Goal: Task Accomplishment & Management: Manage account settings

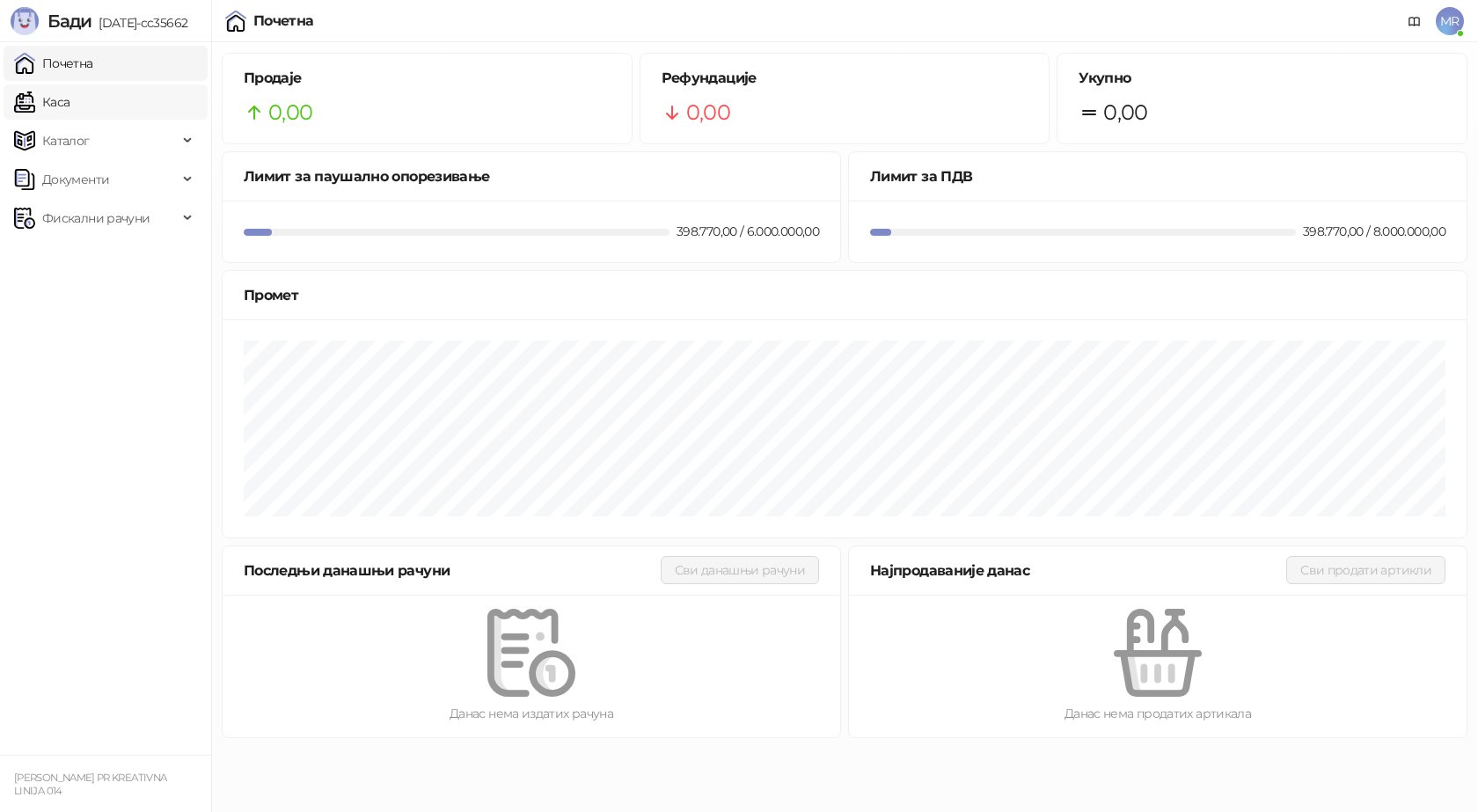
click at [56, 108] on link "Каса" at bounding box center [42, 102] width 56 height 36
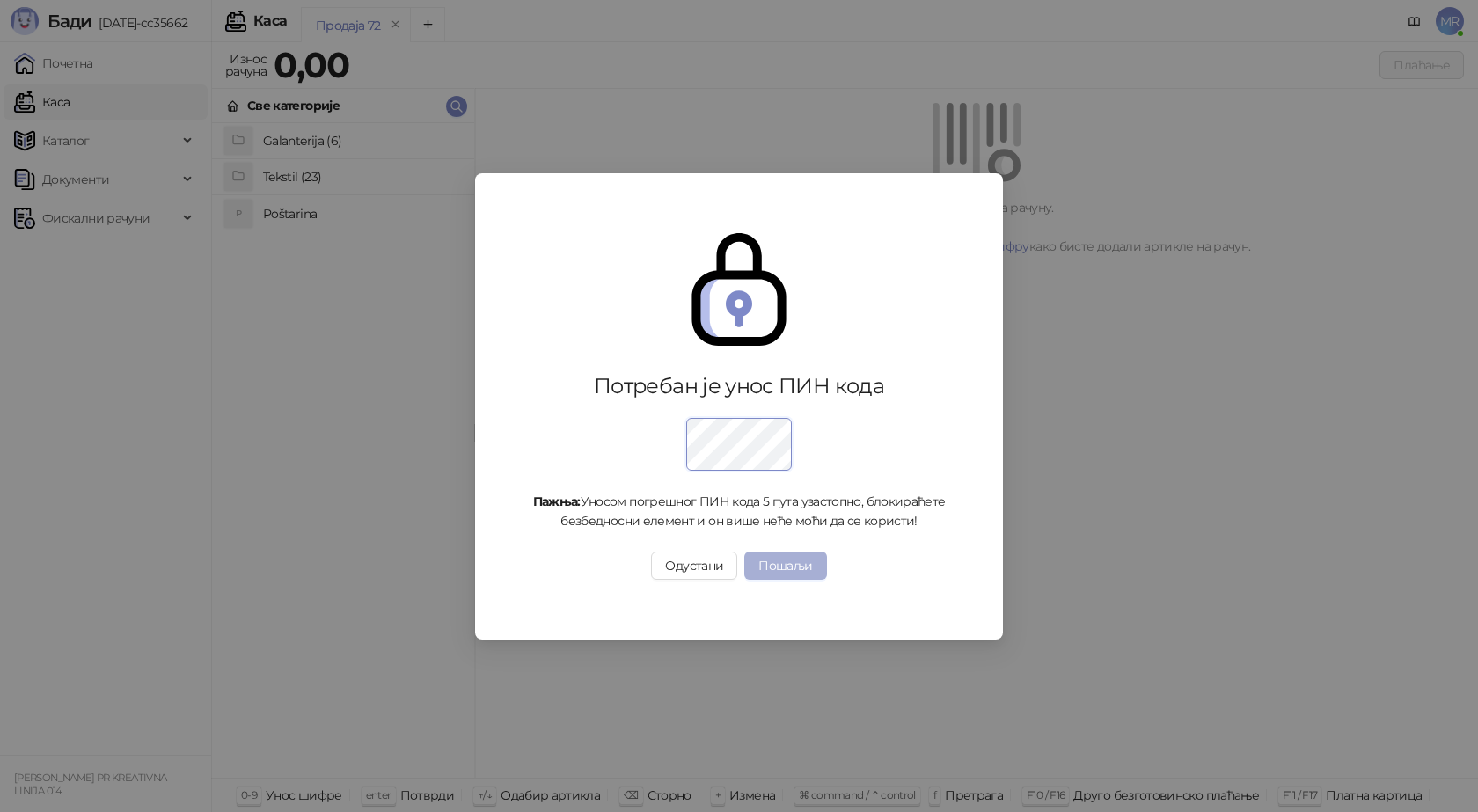
click at [778, 568] on button "Пошаљи" at bounding box center [785, 565] width 82 height 28
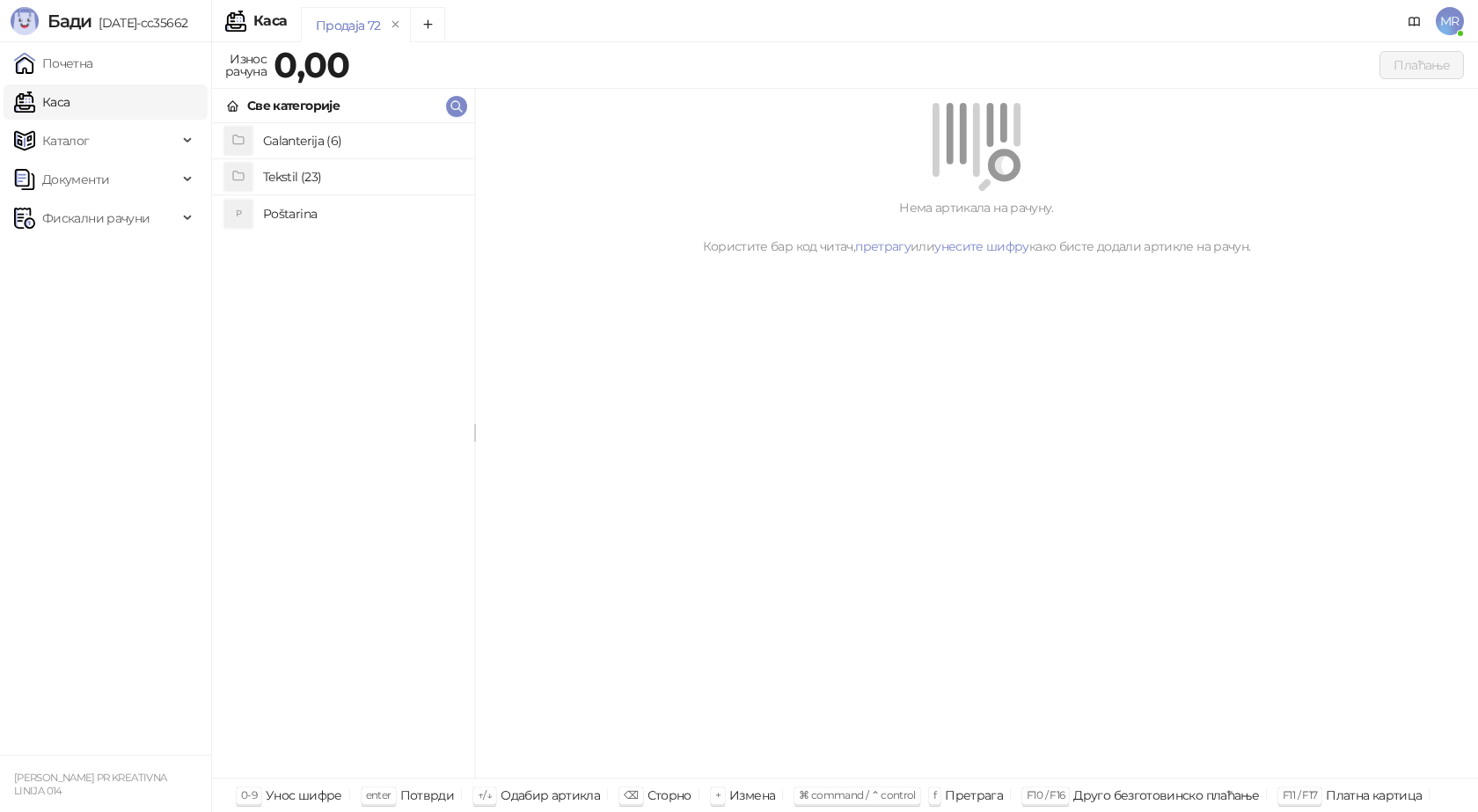
click at [317, 210] on h4 "Poštarina" at bounding box center [361, 214] width 197 height 28
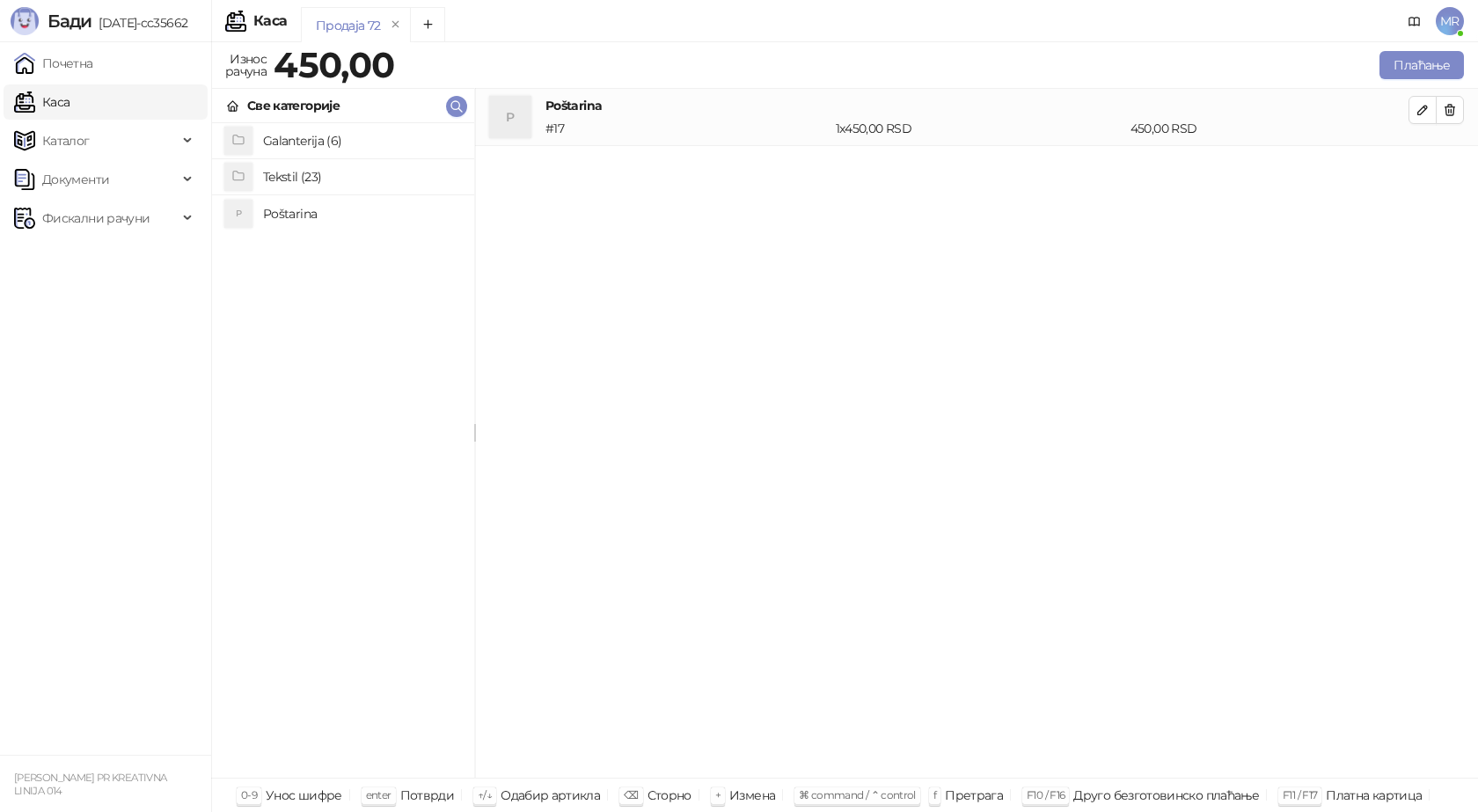
click at [353, 171] on h4 "Tekstil (23)" at bounding box center [361, 176] width 197 height 28
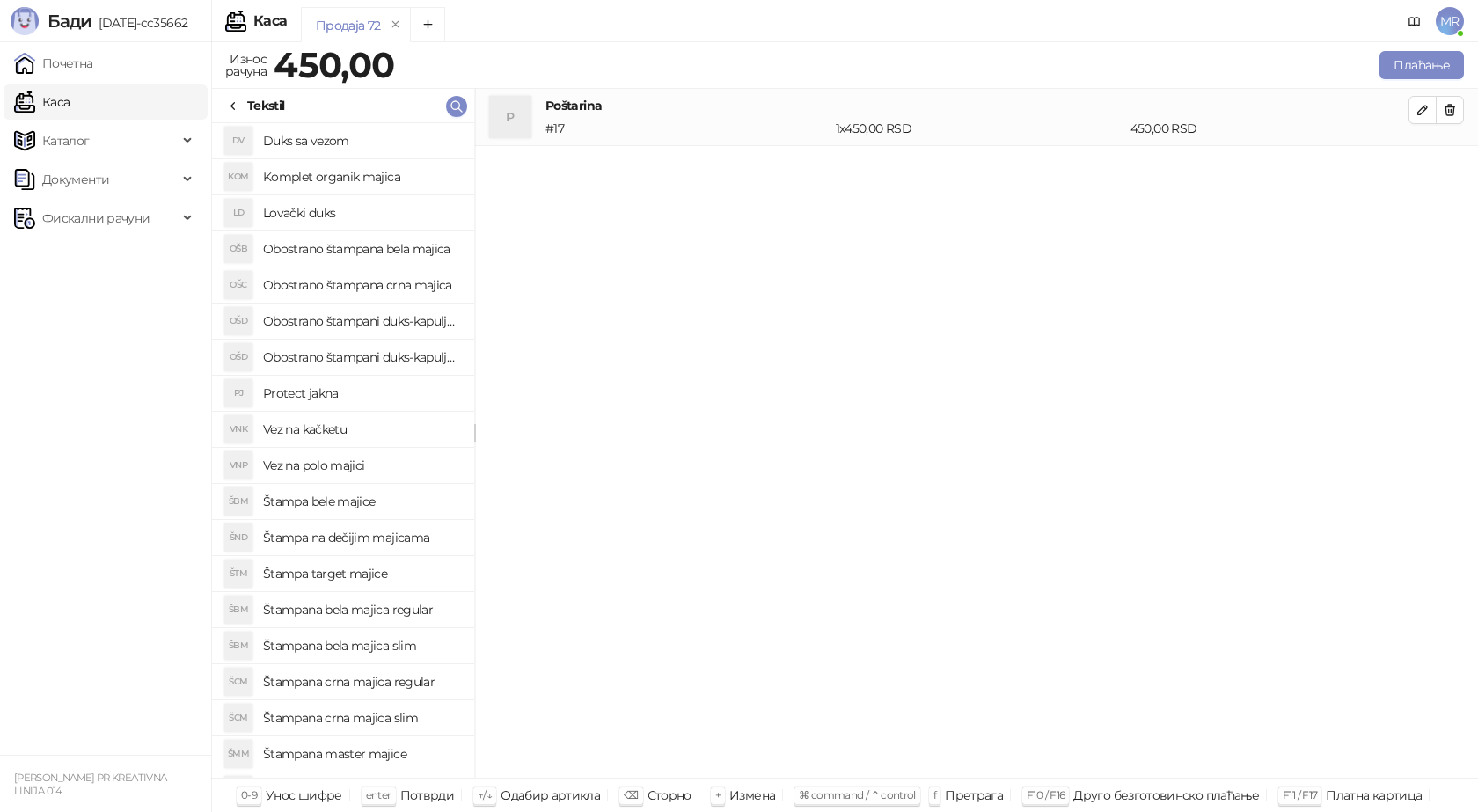
click at [394, 717] on h4 "Štampana crna majica slim" at bounding box center [361, 718] width 197 height 28
click at [1423, 167] on icon "button" at bounding box center [1422, 166] width 14 height 14
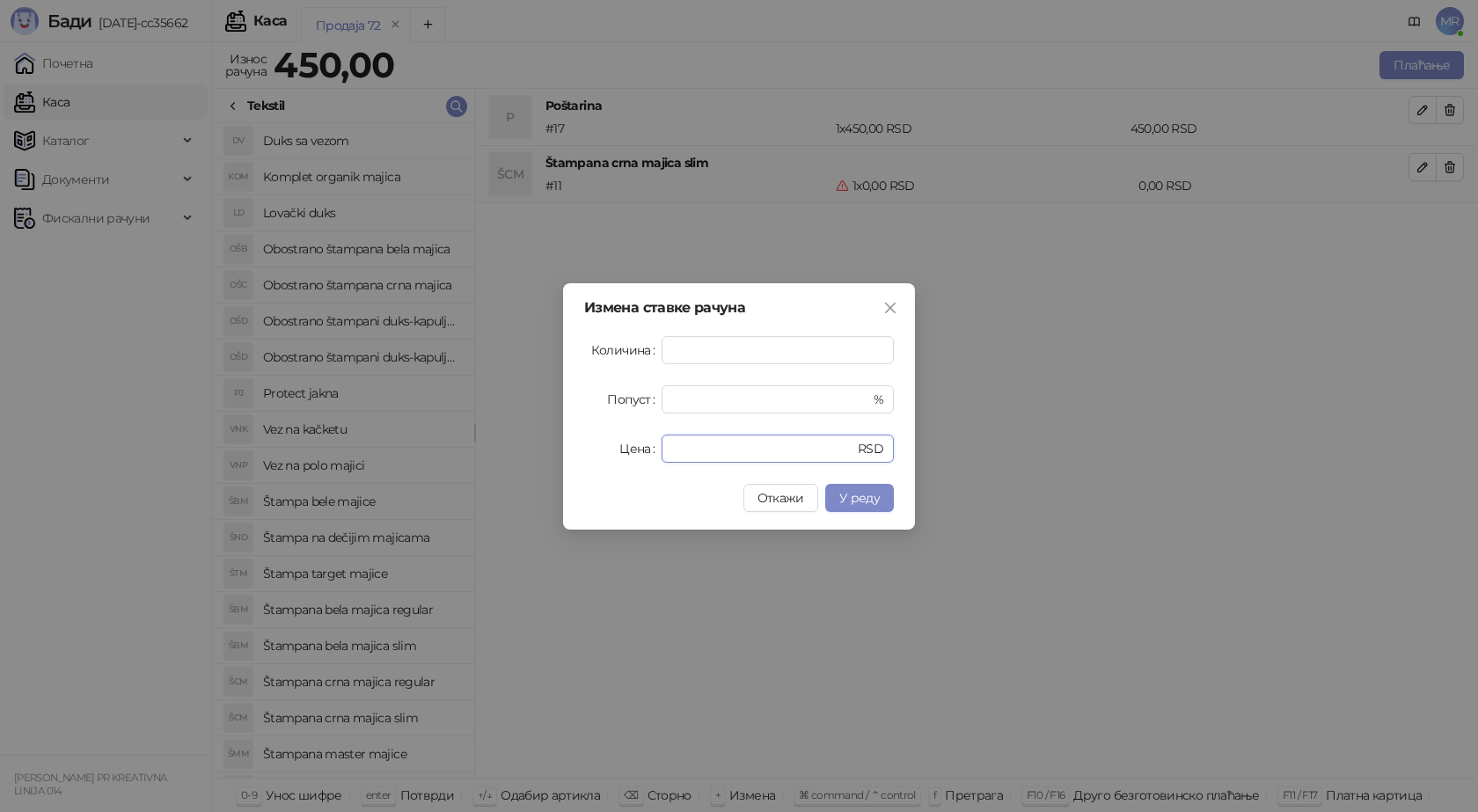
drag, startPoint x: 694, startPoint y: 447, endPoint x: 615, endPoint y: 447, distance: 79.0
click at [615, 447] on div "Цена * RSD" at bounding box center [739, 448] width 310 height 28
type input "****"
click at [846, 499] on span "У реду" at bounding box center [859, 497] width 40 height 15
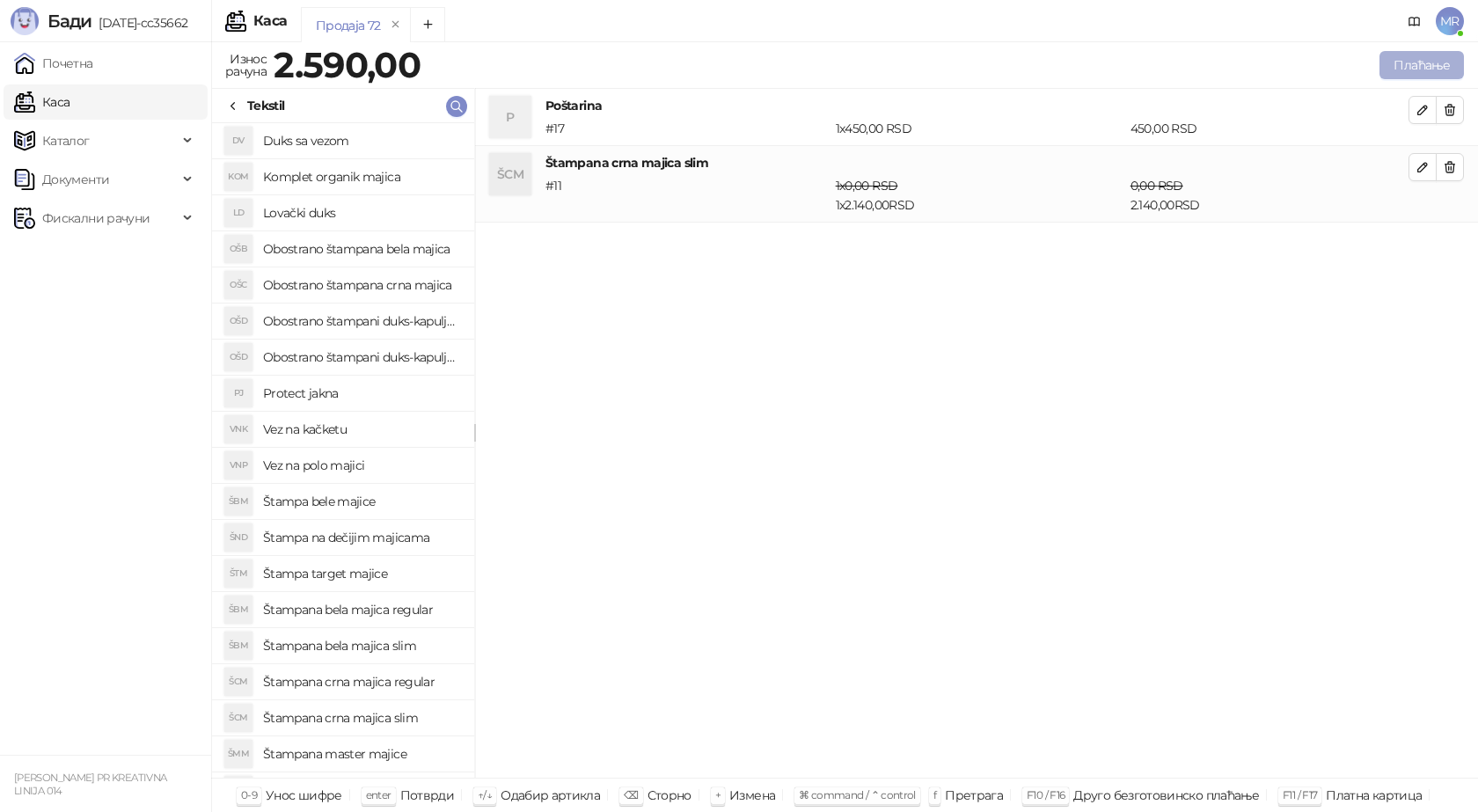
click at [1417, 65] on button "Плаћање" at bounding box center [1422, 64] width 85 height 28
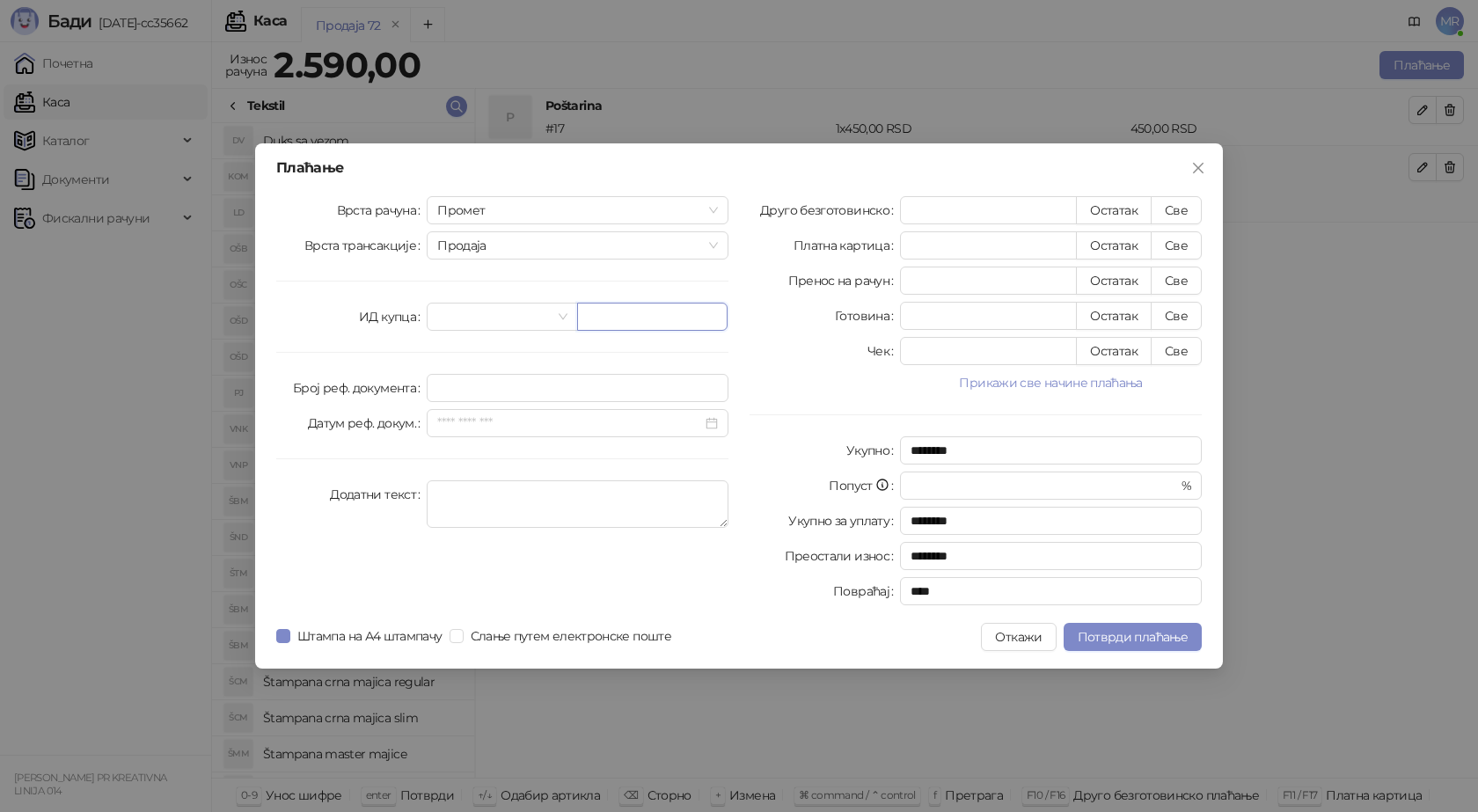
click at [588, 317] on input "text" at bounding box center [652, 317] width 150 height 28
click at [611, 307] on input "text" at bounding box center [652, 317] width 150 height 28
paste input "**********"
type input "**********"
click at [1176, 213] on button "Све" at bounding box center [1176, 210] width 51 height 28
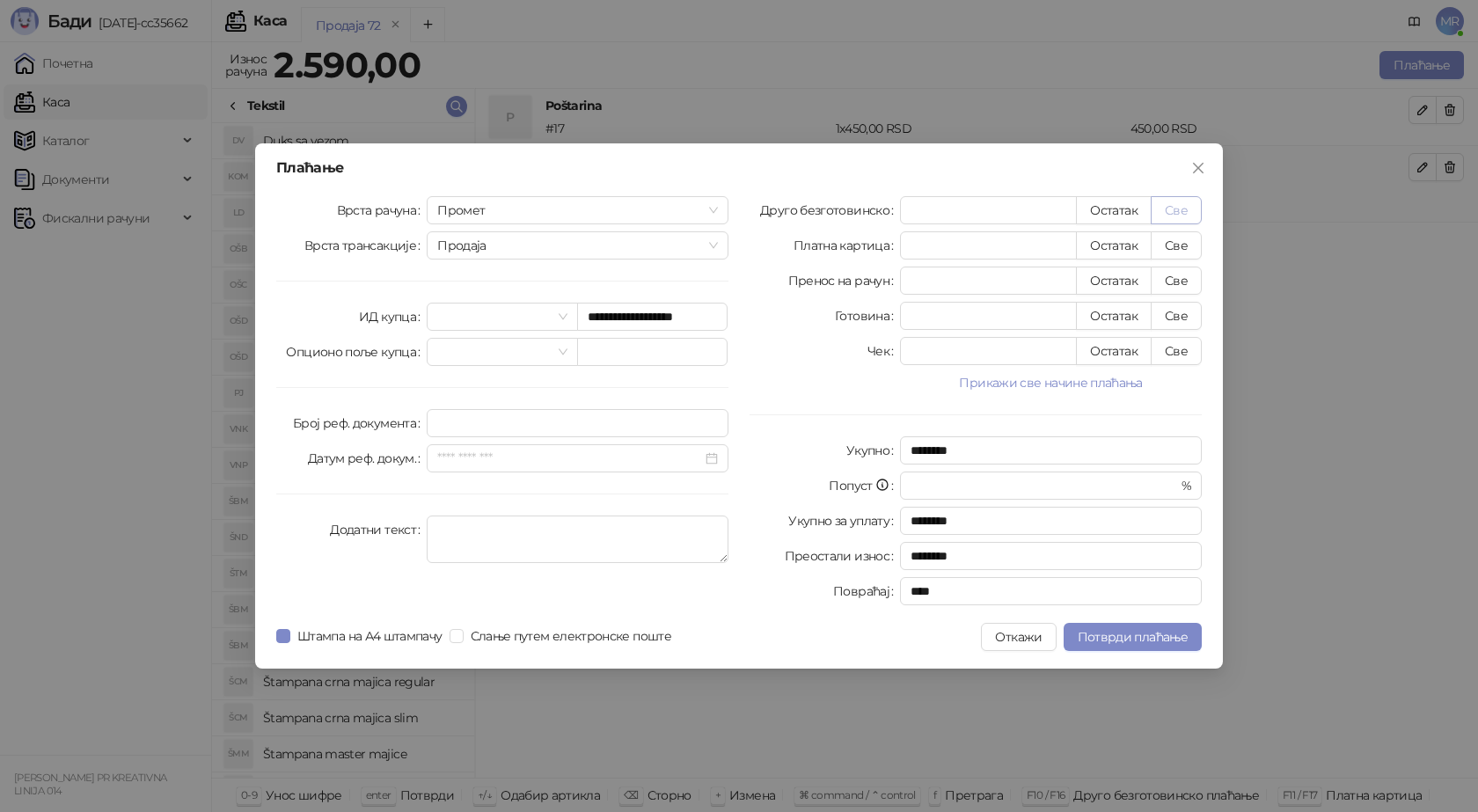
type input "****"
click at [1125, 643] on span "Потврди плаћање" at bounding box center [1133, 637] width 110 height 15
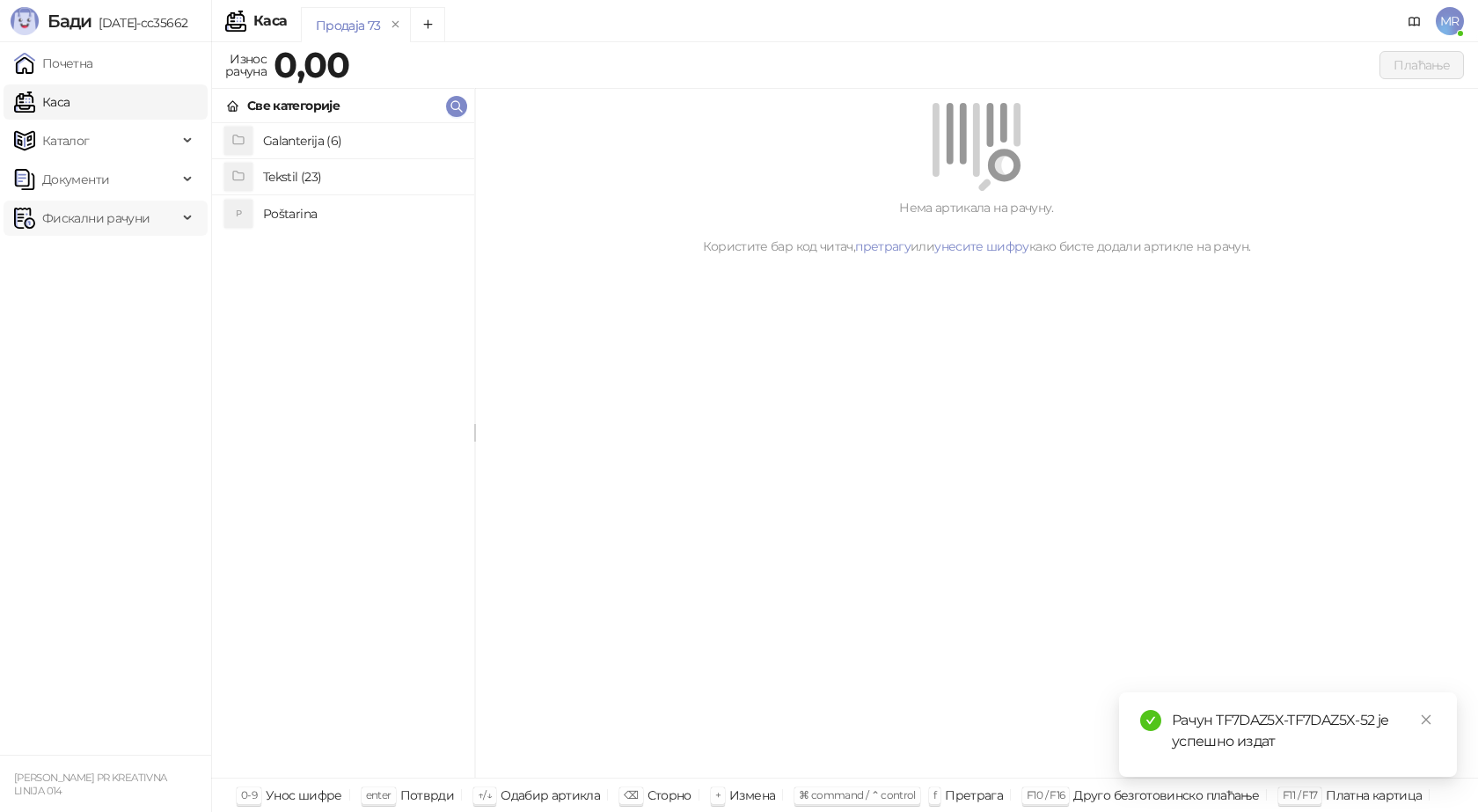
click at [45, 211] on span "Фискални рачуни" at bounding box center [96, 217] width 108 height 36
click at [66, 256] on link "Издати рачуни" at bounding box center [80, 257] width 118 height 36
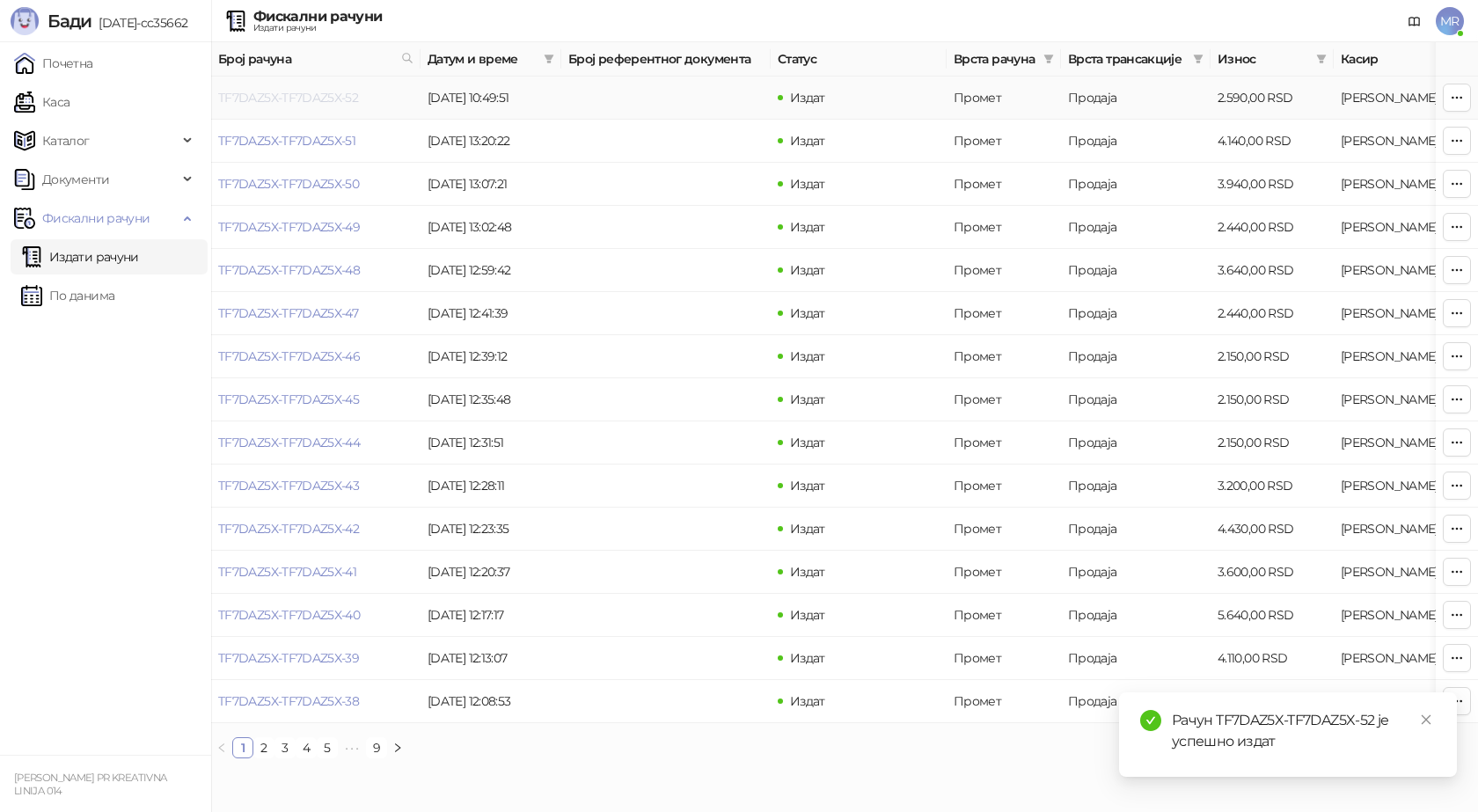
click at [307, 96] on link "TF7DAZ5X-TF7DAZ5X-52" at bounding box center [288, 97] width 140 height 15
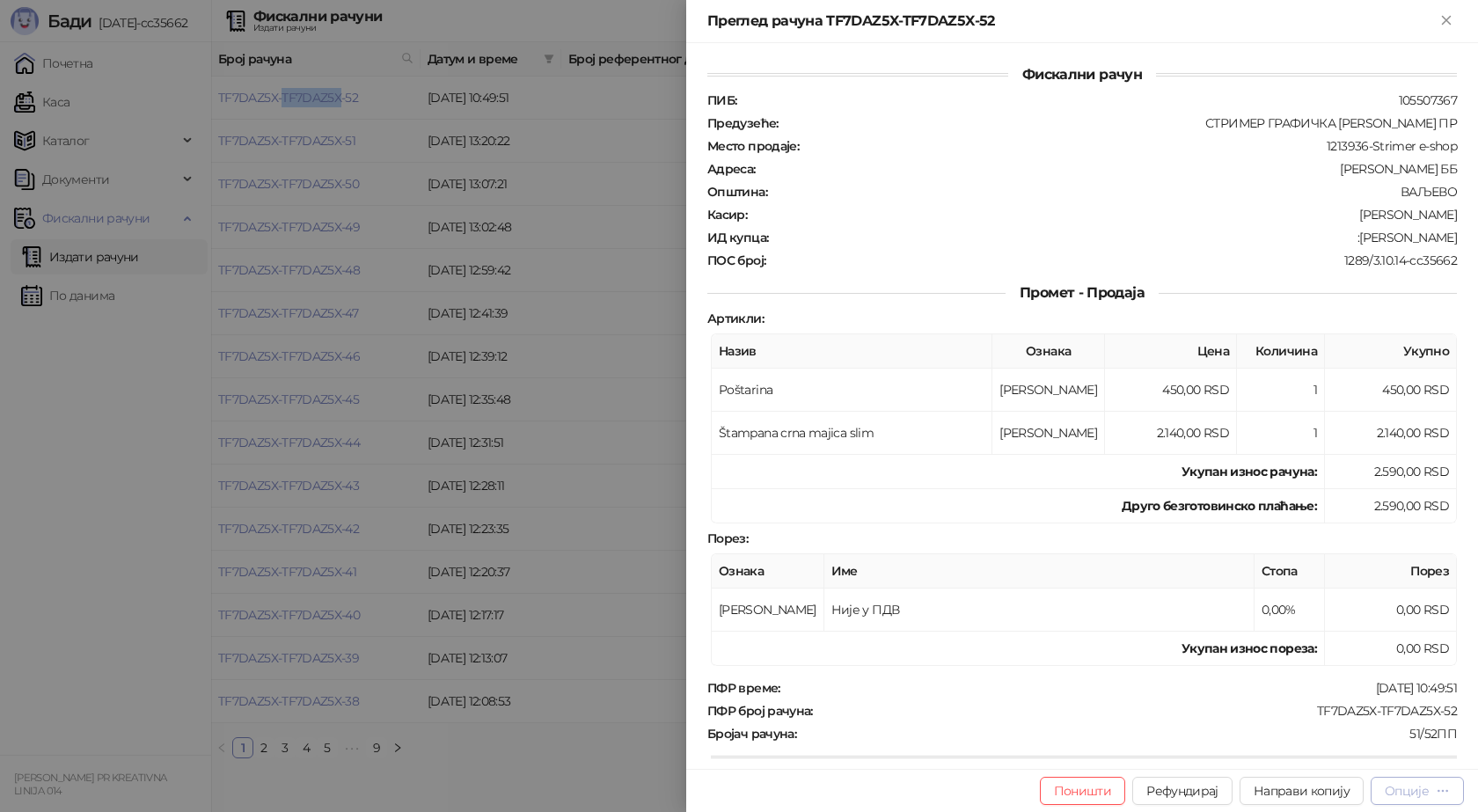
click at [1418, 794] on div "Опције" at bounding box center [1407, 791] width 44 height 15
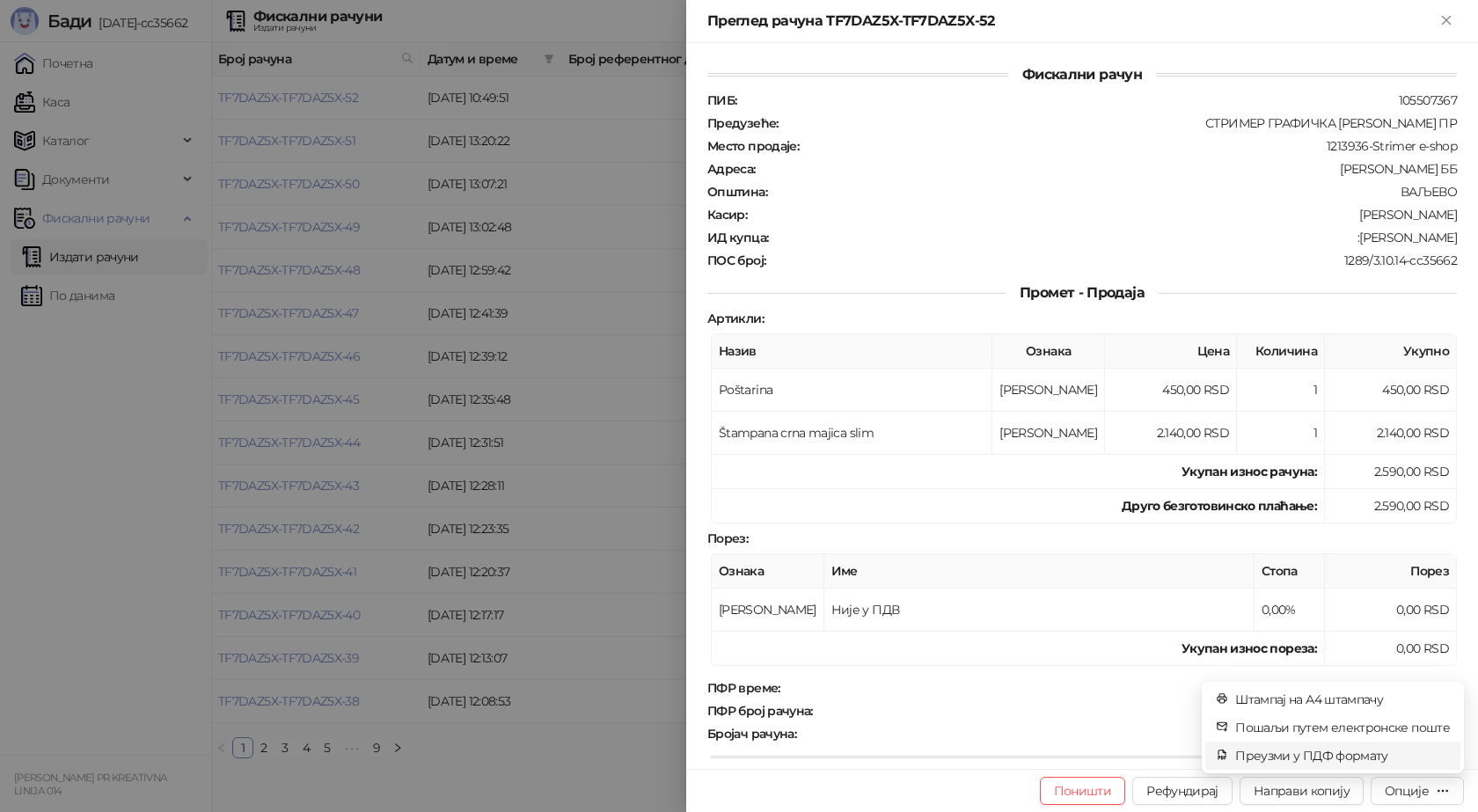
click at [1384, 754] on span "Преузми у ПДФ формату" at bounding box center [1342, 755] width 215 height 19
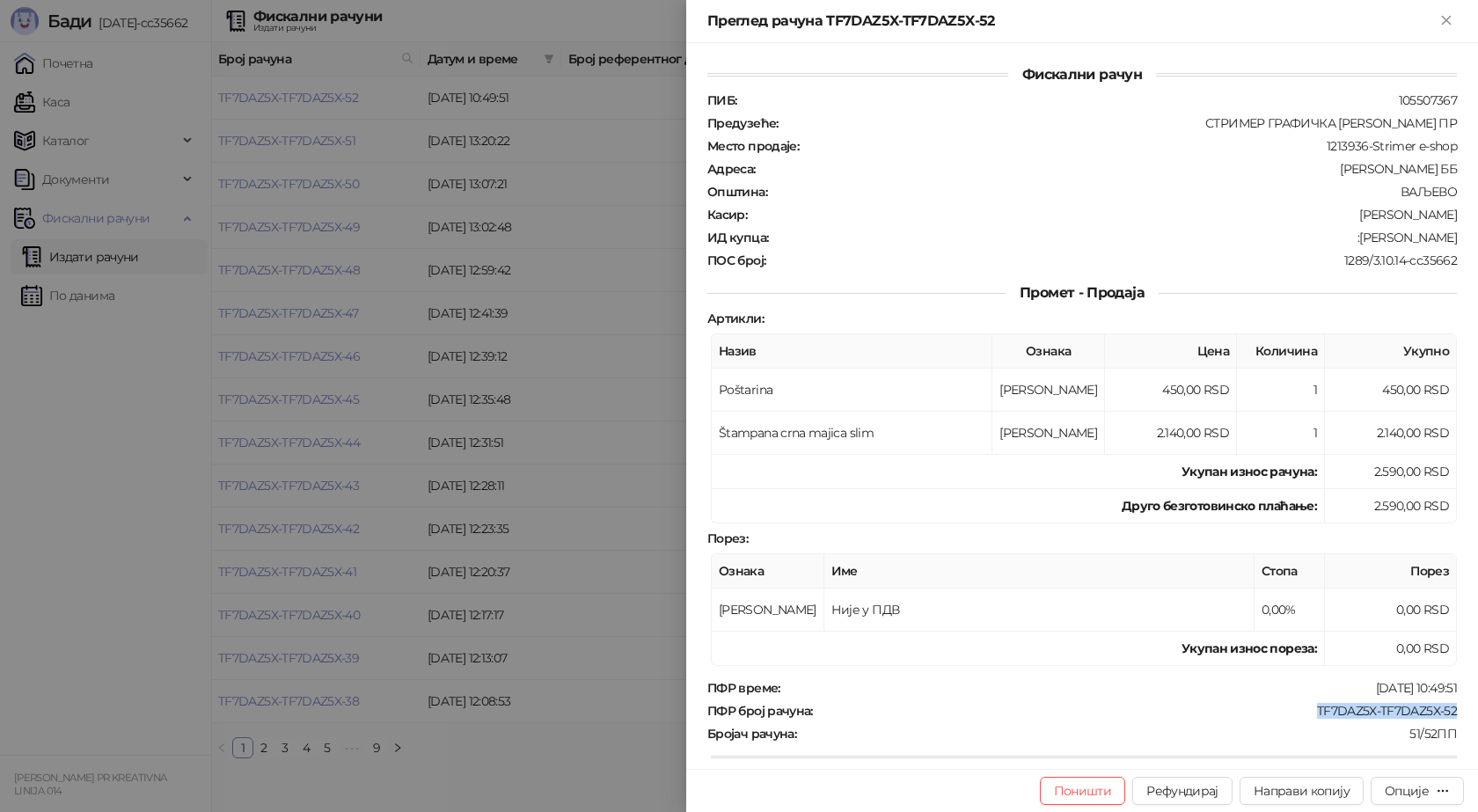
drag, startPoint x: 1450, startPoint y: 711, endPoint x: 1307, endPoint y: 702, distance: 143.3
click at [1307, 702] on div "Фискални рачун ПИБ : 105507367 Предузеће : СТРИМЕР ГРАФИЧКА РАДЊА САША ПЕТРОВИЋ…" at bounding box center [1082, 406] width 792 height 725
copy div "TF7DAZ5X-TF7DAZ5X-52"
drag, startPoint x: 1321, startPoint y: 237, endPoint x: 1462, endPoint y: 241, distance: 141.1
click at [1462, 241] on div "Фискални рачун ПИБ : 105507367 Предузеће : СТРИМЕР ГРАФИЧКА РАДЊА САША ПЕТРОВИЋ…" at bounding box center [1082, 406] width 792 height 725
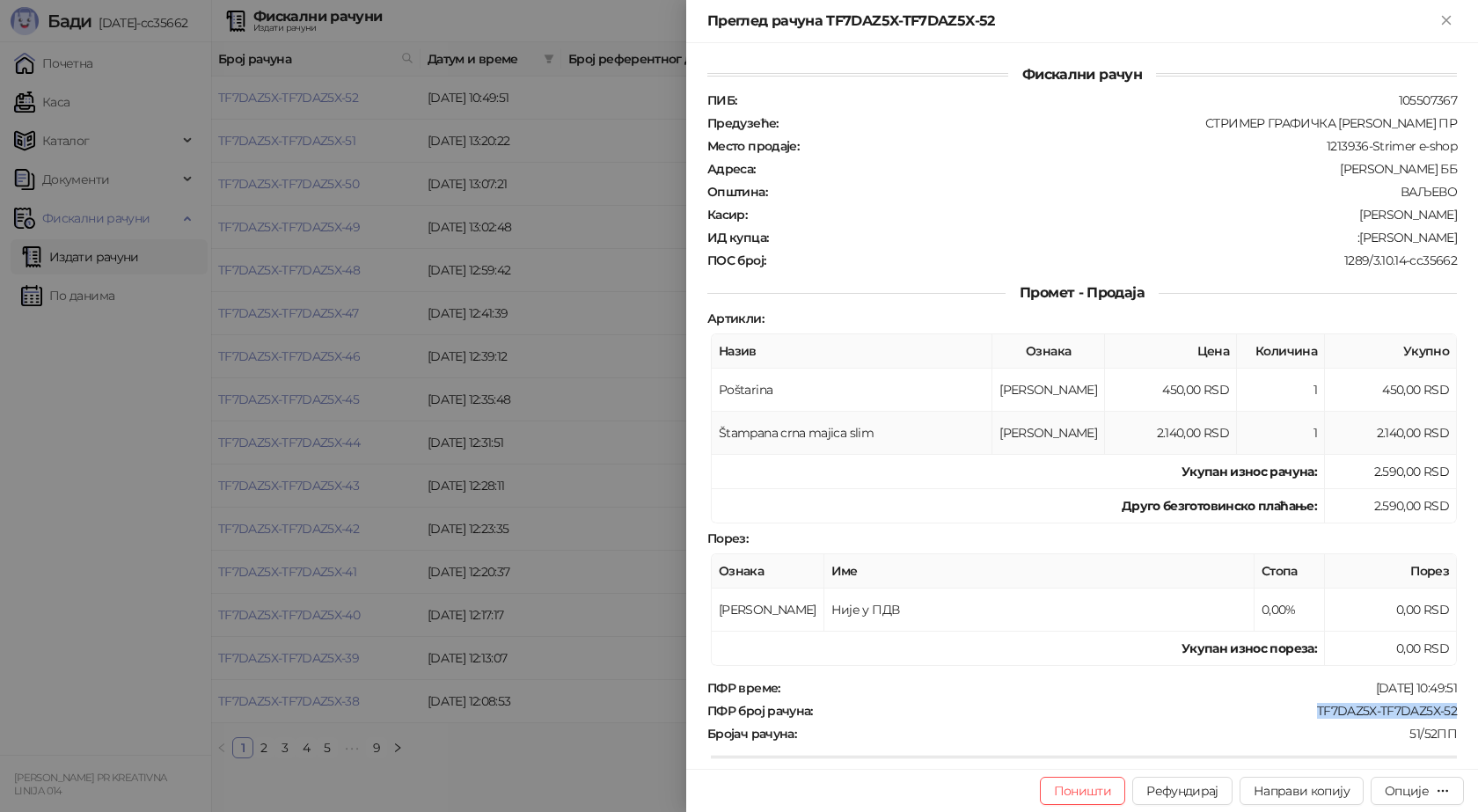
copy div "Makljenovic Nemanja"
click at [1446, 21] on icon "Close" at bounding box center [1446, 19] width 8 height 8
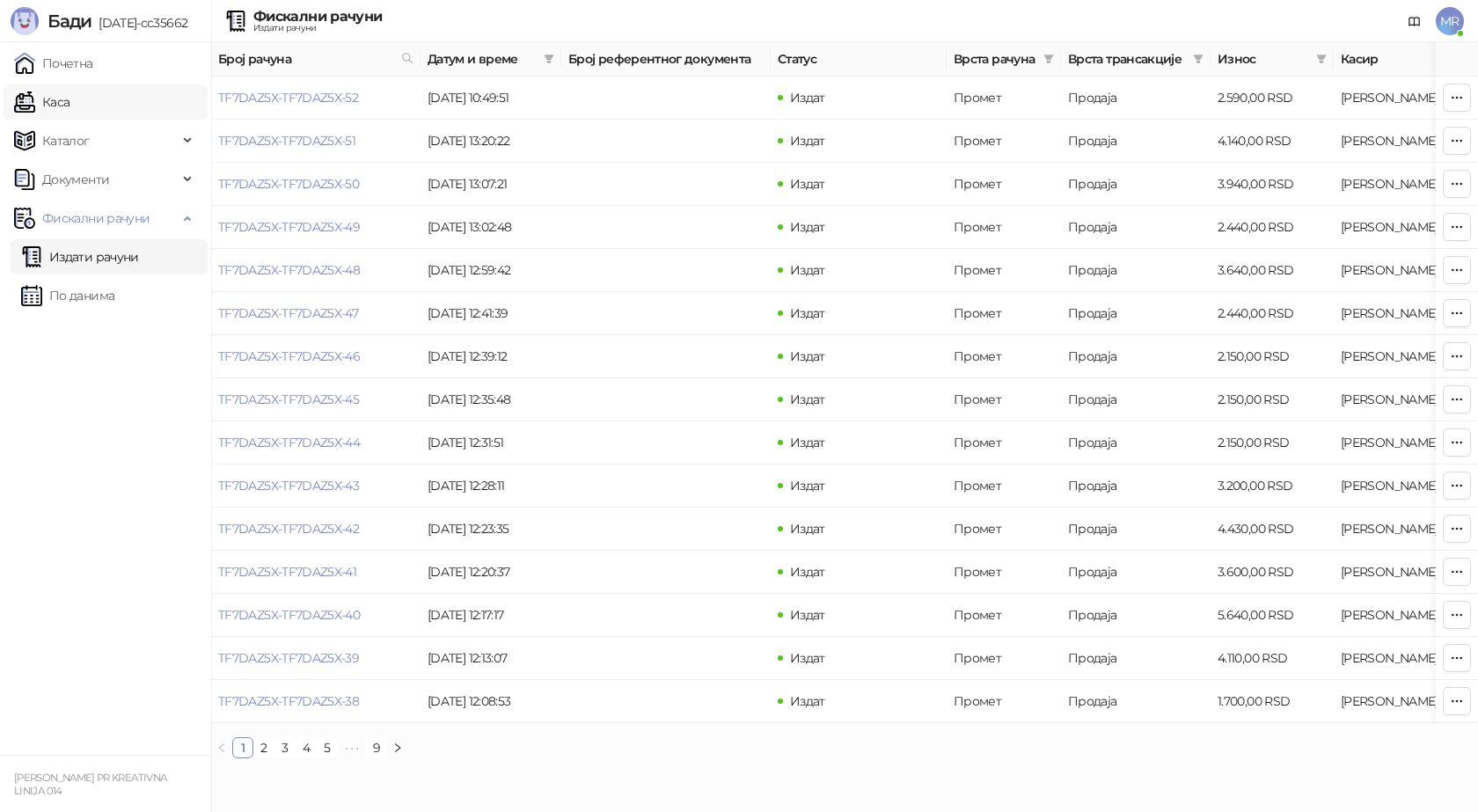
click at [56, 105] on link "Каса" at bounding box center [42, 102] width 56 height 36
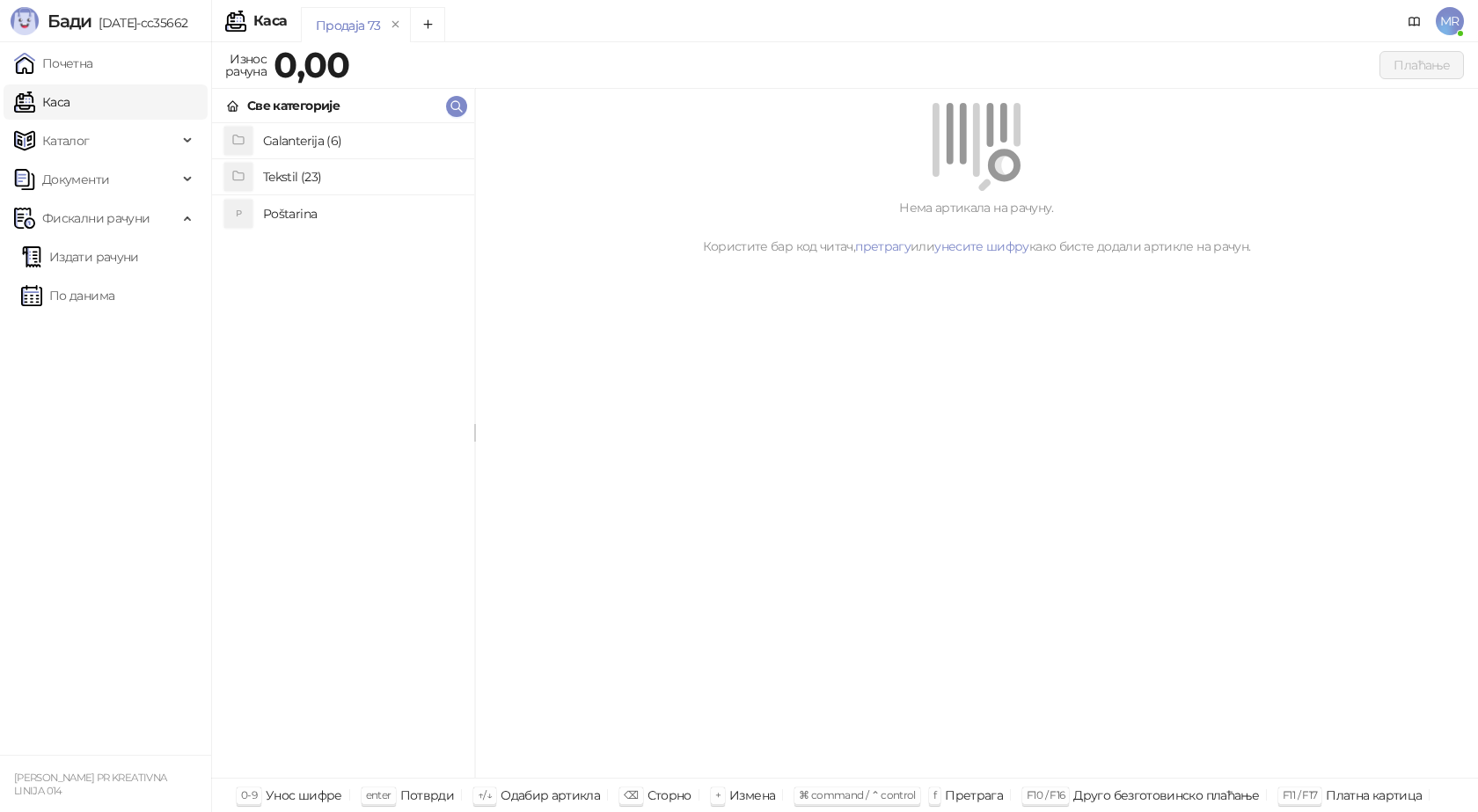
click at [290, 212] on h4 "Poštarina" at bounding box center [361, 214] width 197 height 28
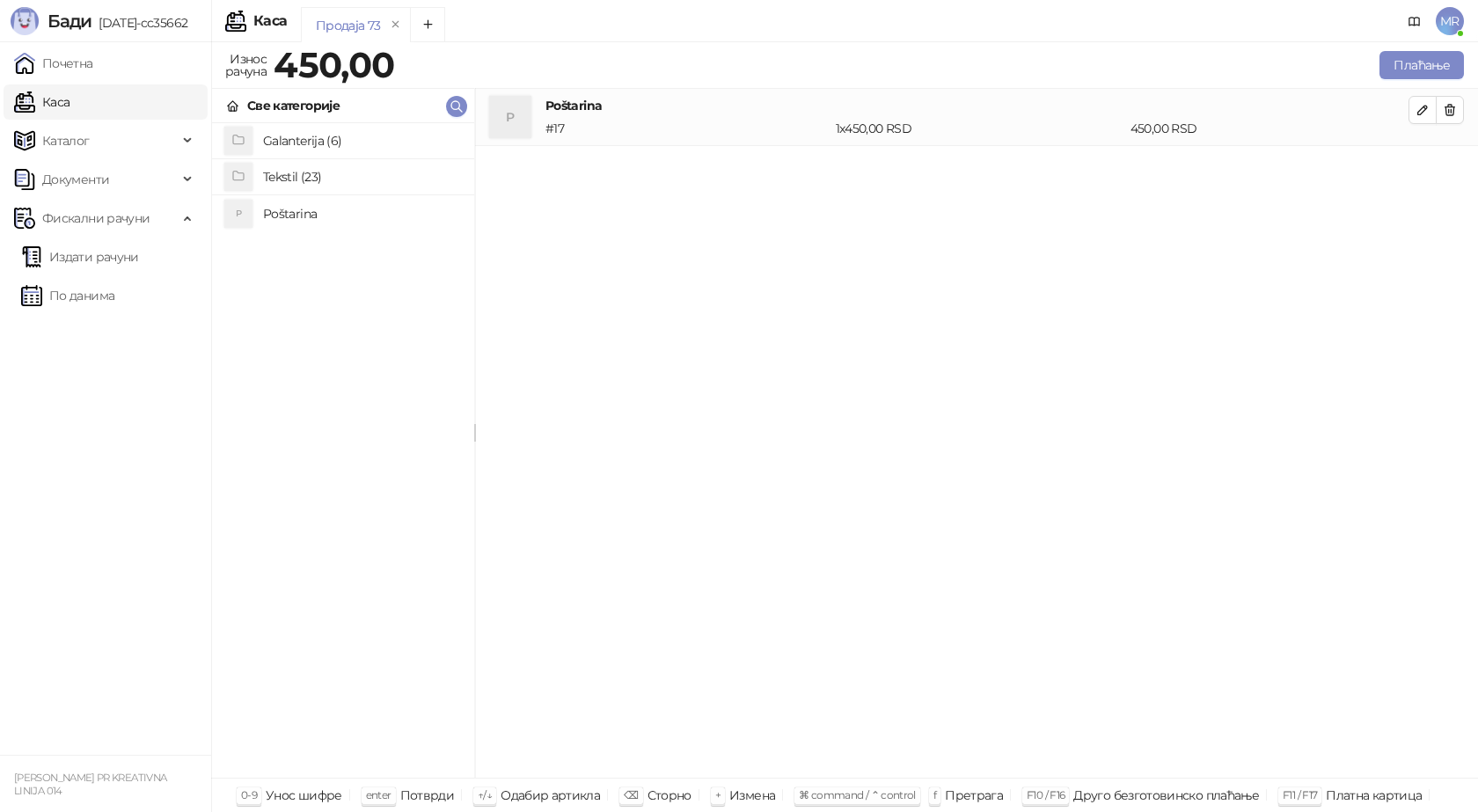
click at [346, 177] on h4 "Tekstil (23)" at bounding box center [361, 176] width 197 height 28
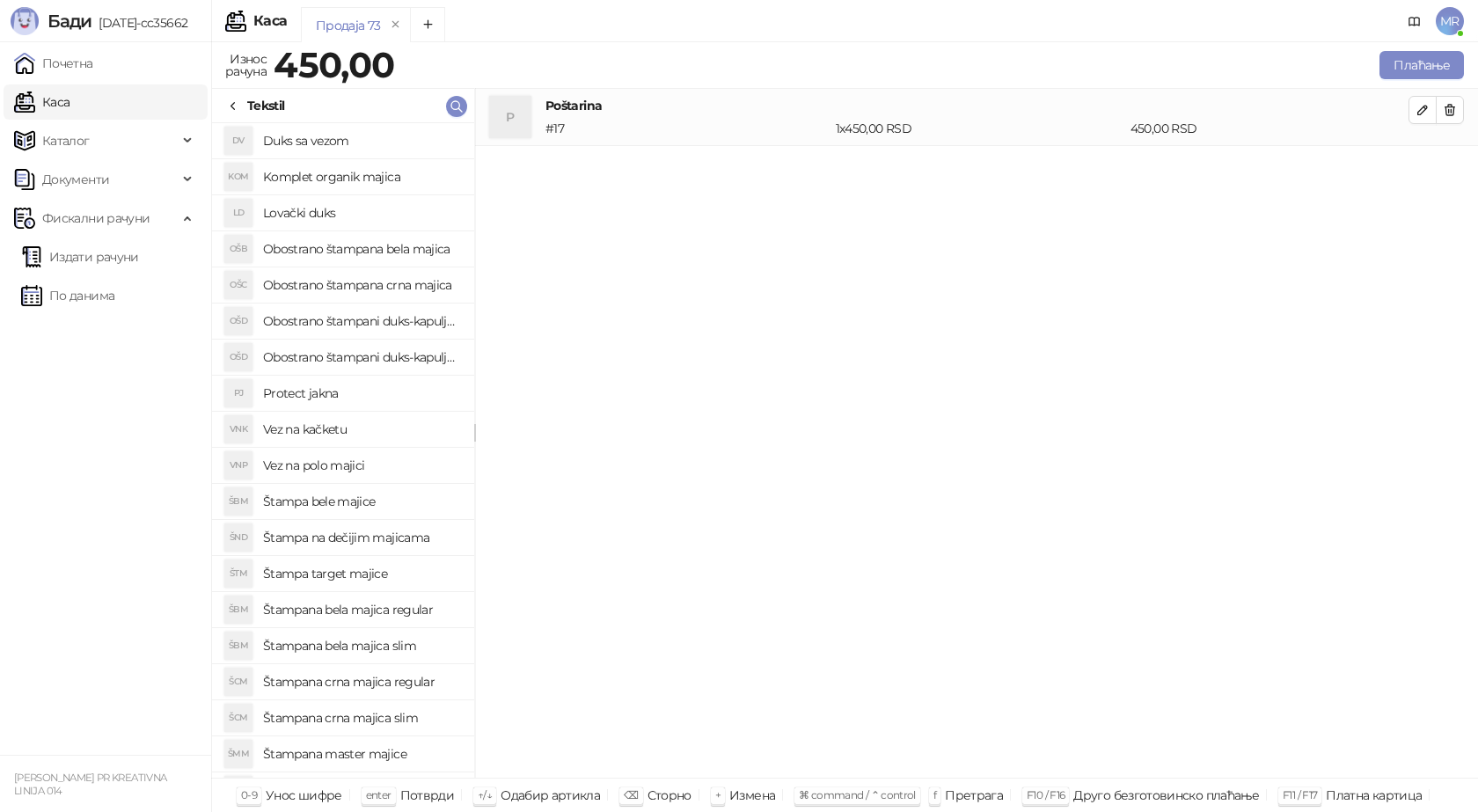
click at [372, 683] on h4 "Štampana crna majica regular" at bounding box center [361, 681] width 197 height 28
click at [1424, 166] on icon "button" at bounding box center [1422, 166] width 14 height 14
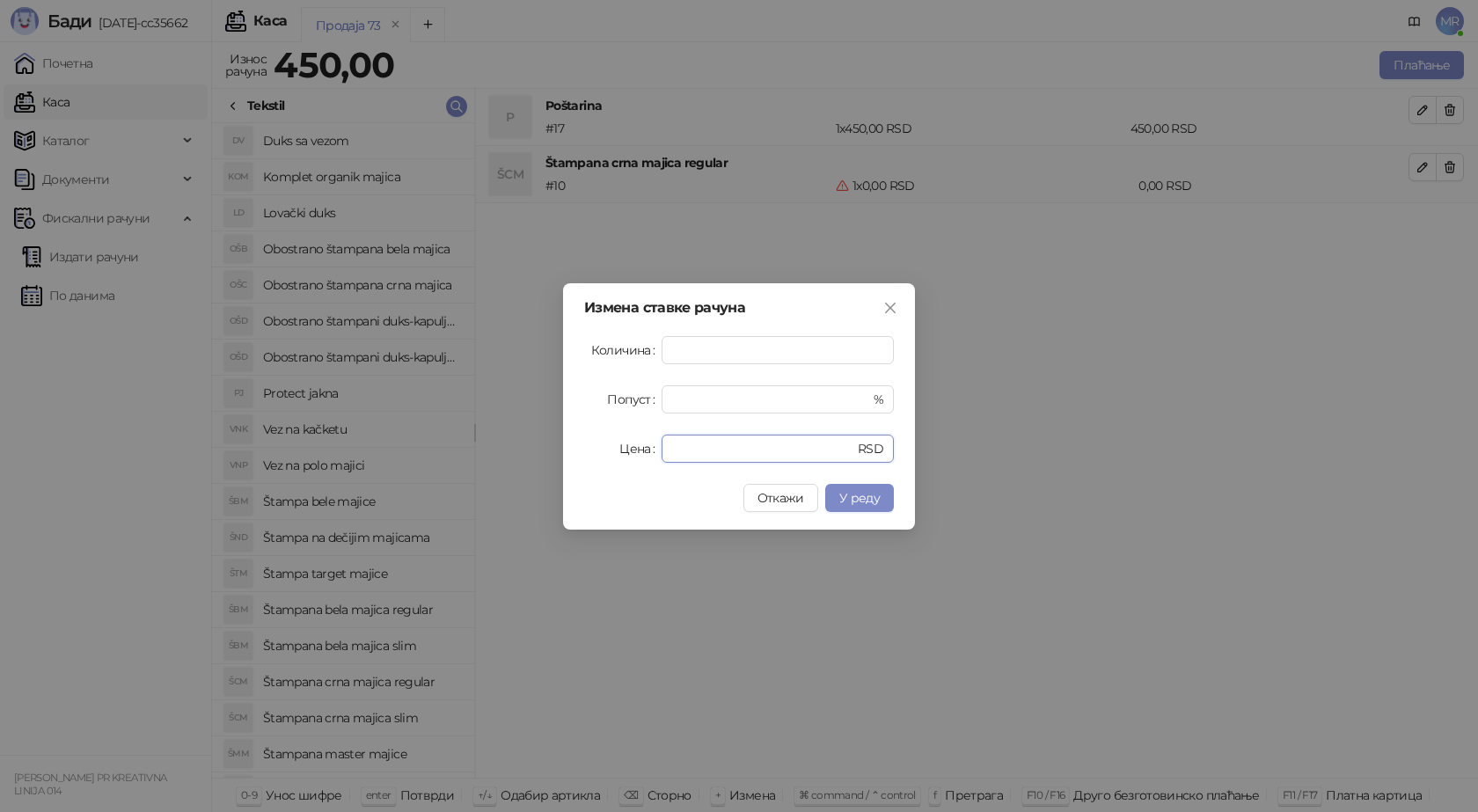
drag, startPoint x: 694, startPoint y: 443, endPoint x: 579, endPoint y: 454, distance: 115.5
click at [582, 454] on div "Измена ставке рачуна Количина * Попуст * % Цена * RSD Откажи У реду" at bounding box center [739, 406] width 352 height 246
type input "****"
click at [869, 497] on span "У реду" at bounding box center [859, 497] width 40 height 15
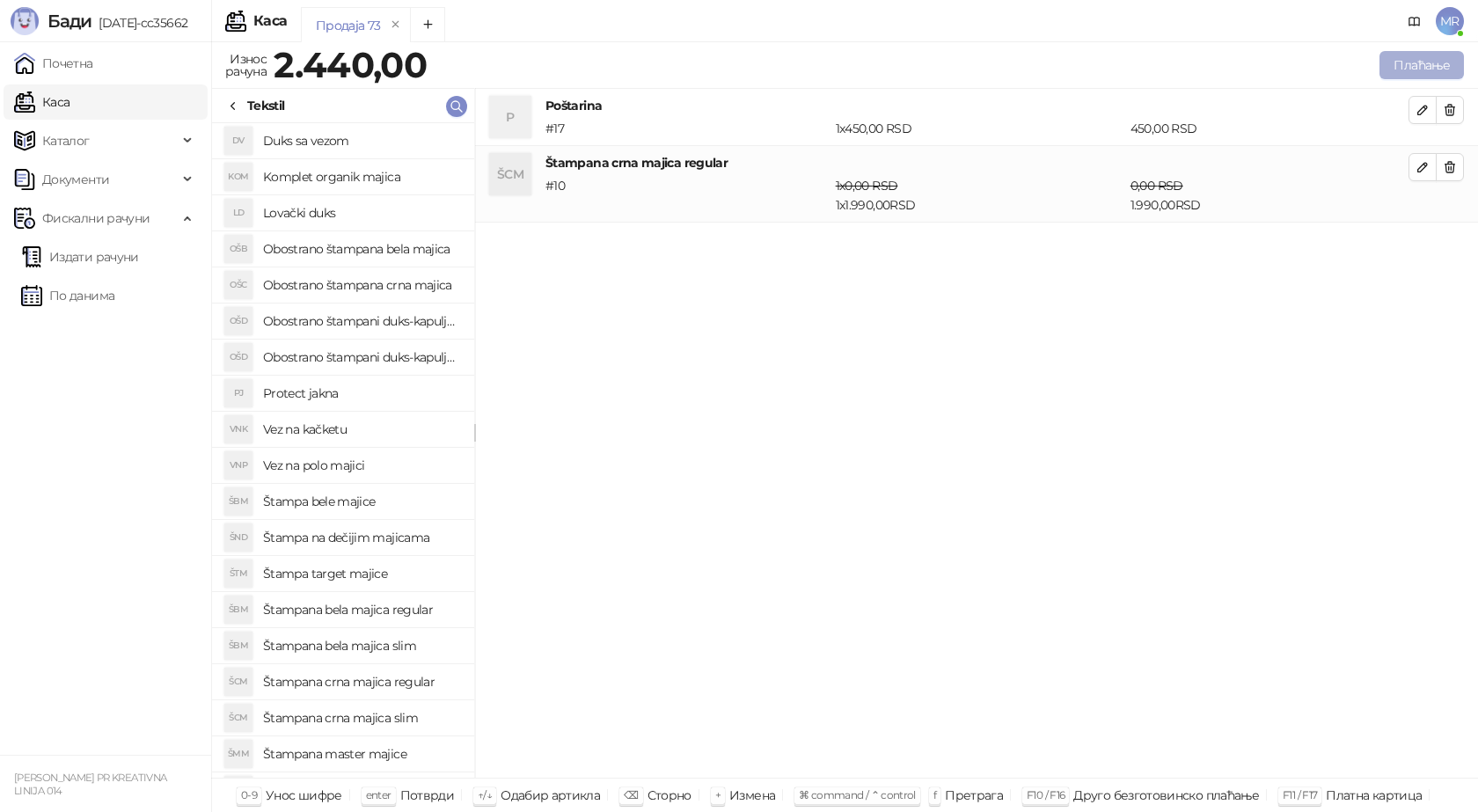
click at [1434, 64] on button "Плаћање" at bounding box center [1422, 64] width 85 height 28
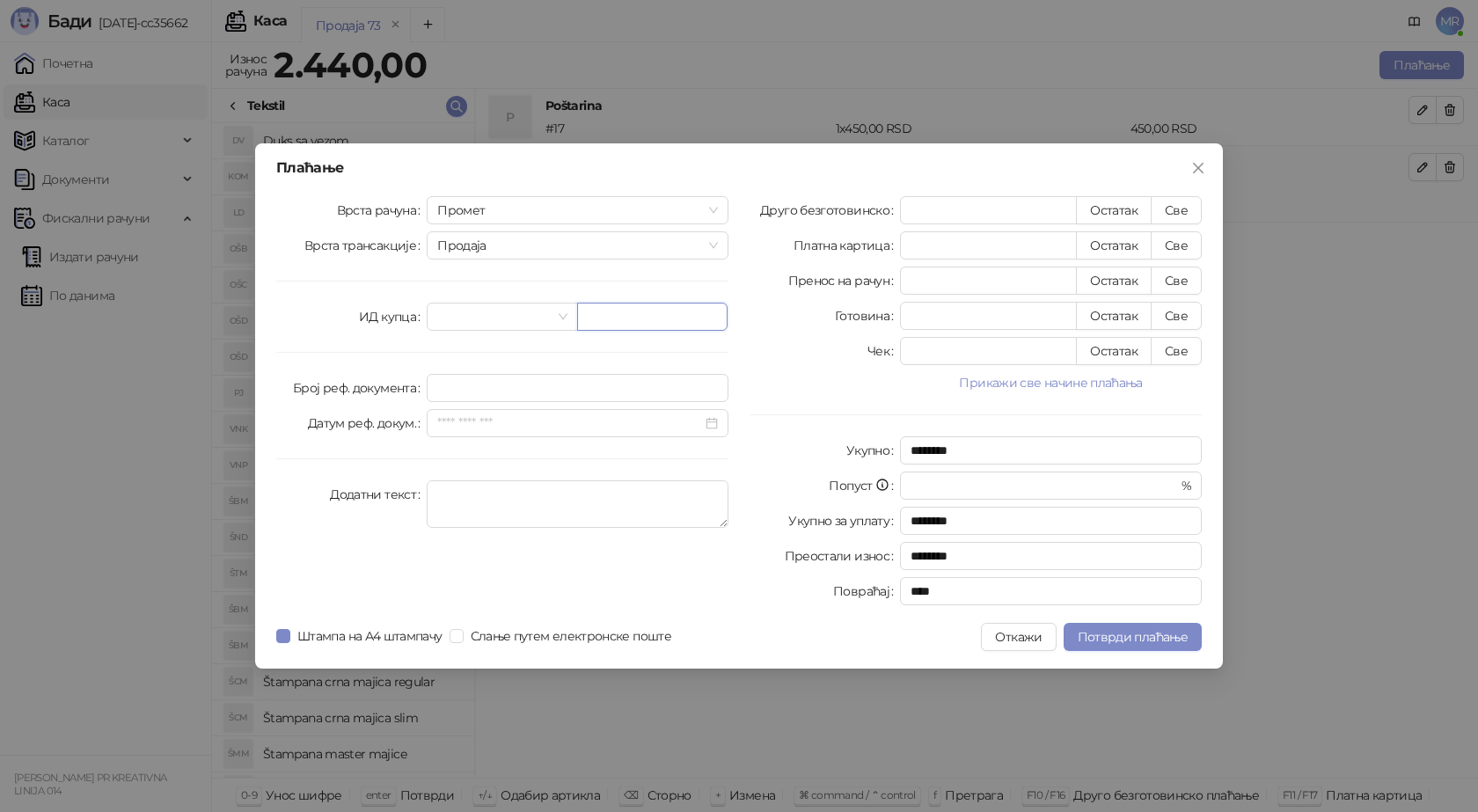
click at [627, 329] on input "text" at bounding box center [652, 317] width 150 height 28
paste input "**********"
type input "**********"
click at [1170, 209] on button "Све" at bounding box center [1176, 210] width 51 height 28
type input "****"
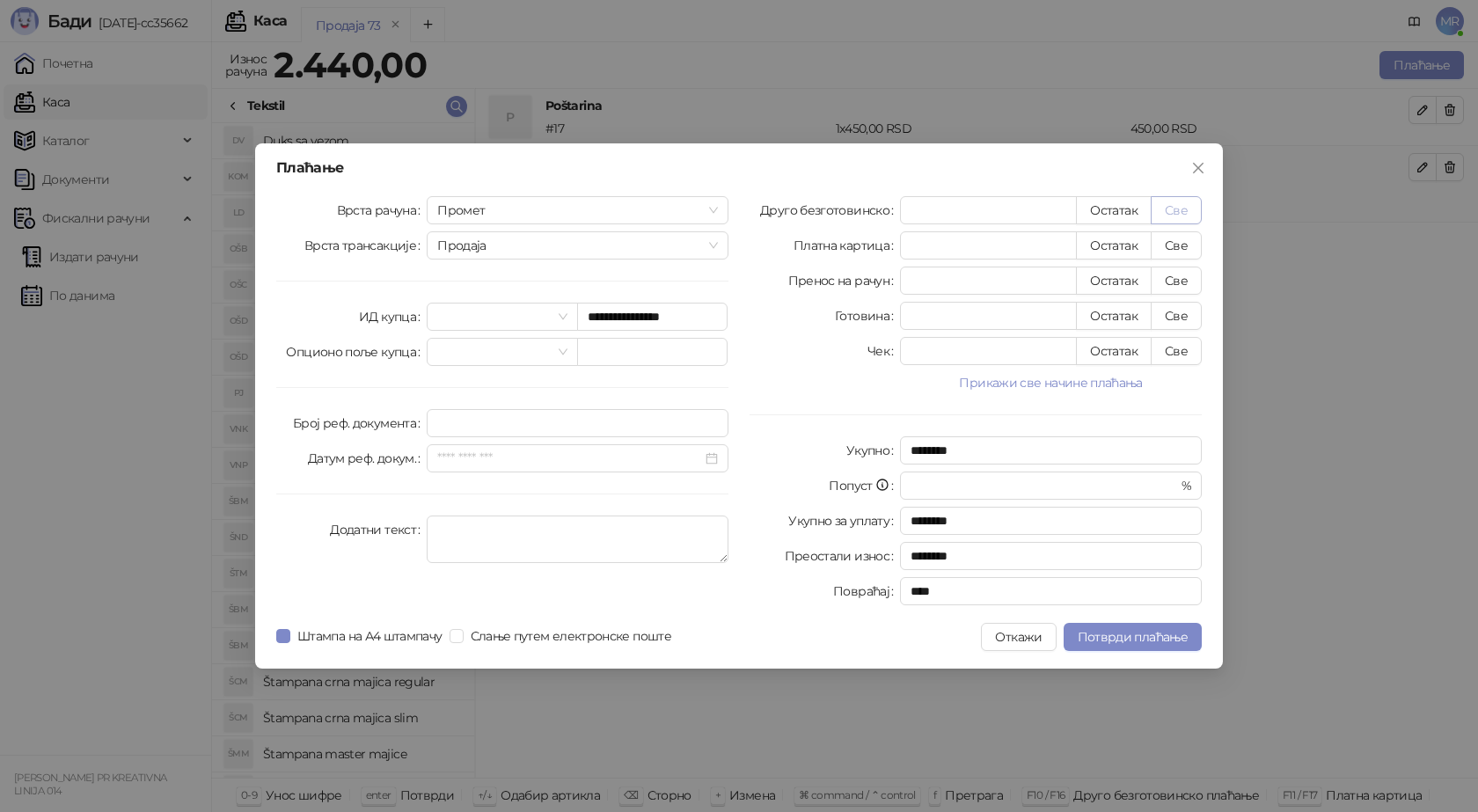
type input "****"
click at [1107, 640] on span "Потврди плаћање" at bounding box center [1133, 637] width 110 height 15
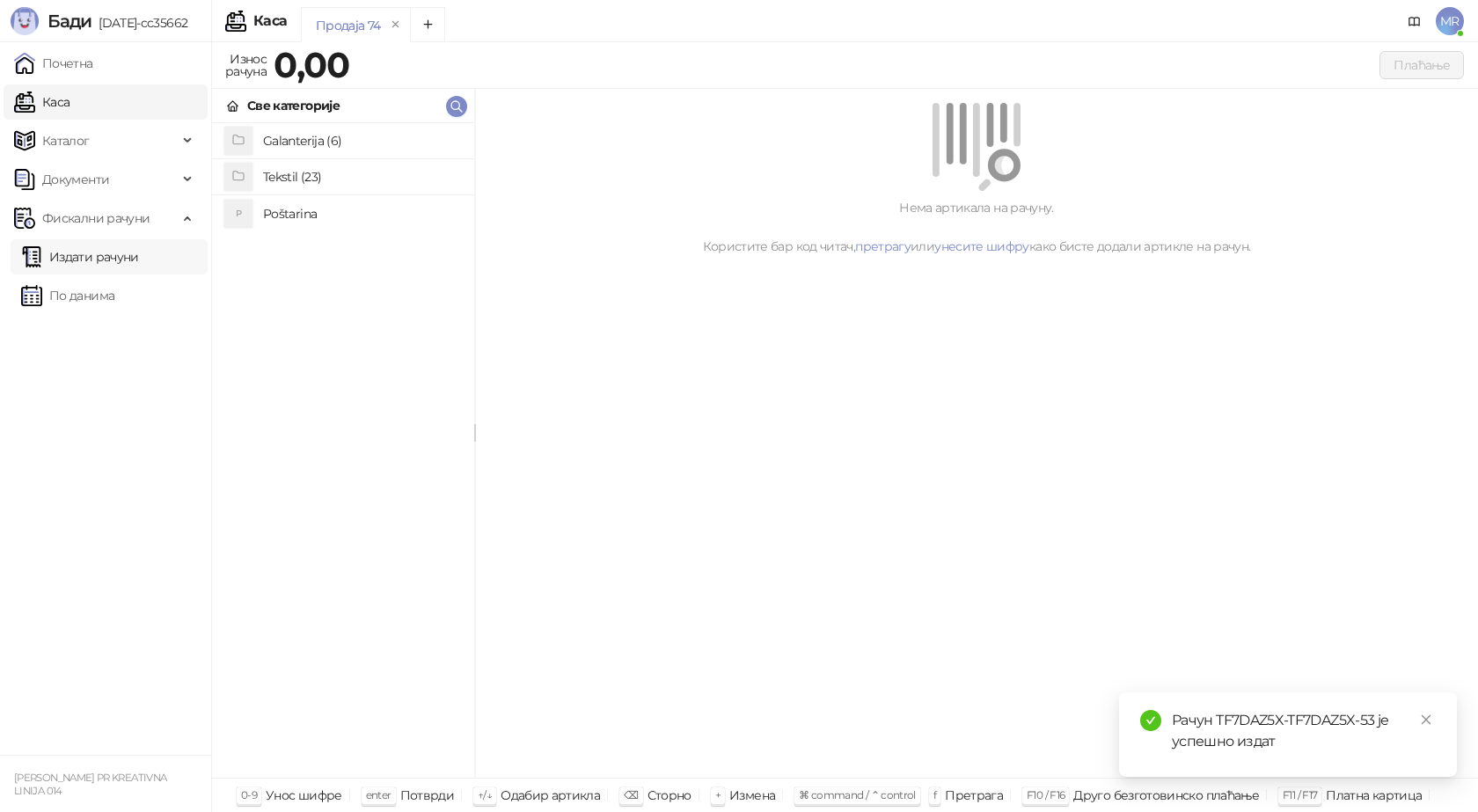
click at [91, 257] on link "Издати рачуни" at bounding box center [80, 257] width 118 height 36
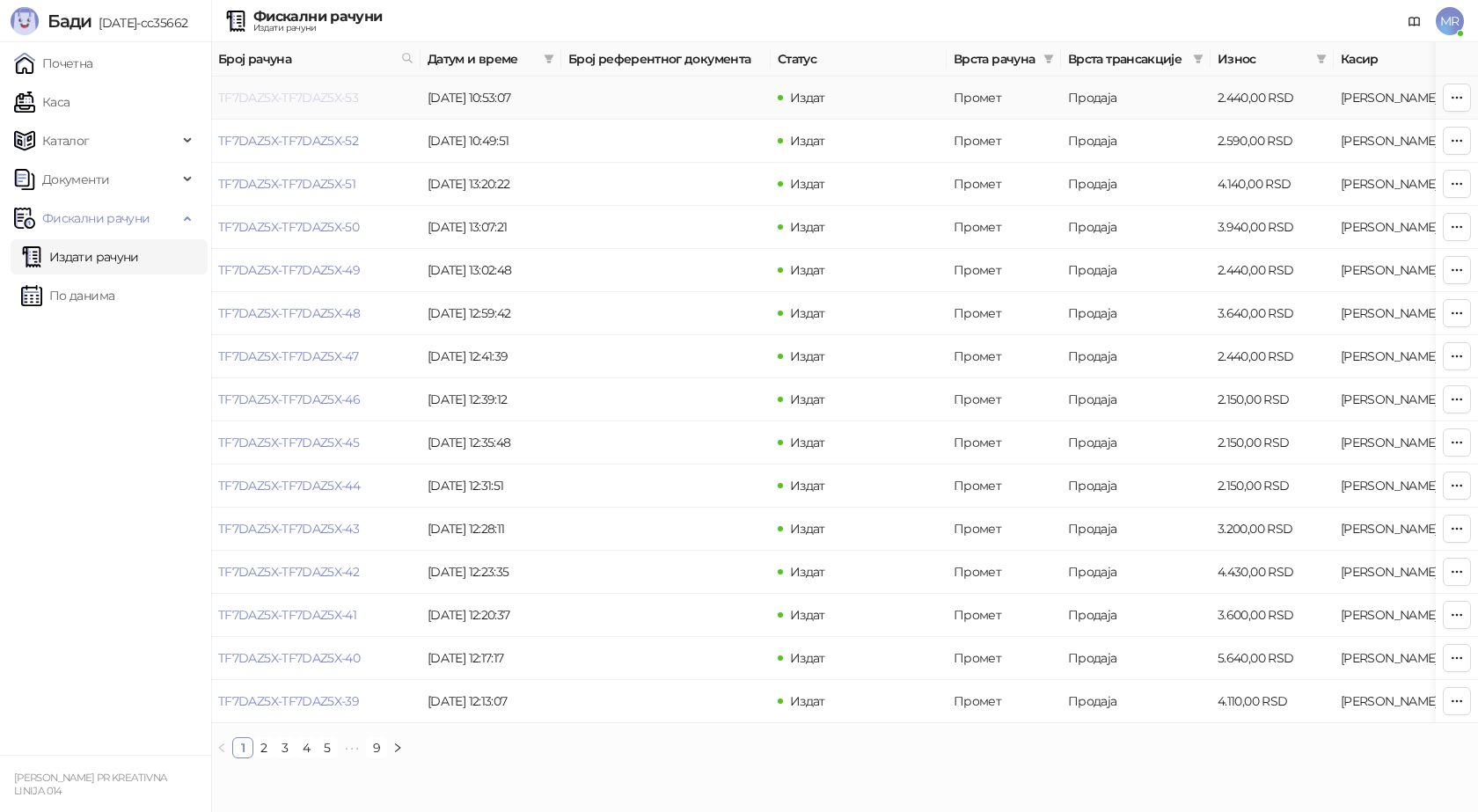
click at [299, 103] on link "TF7DAZ5X-TF7DAZ5X-53" at bounding box center [288, 97] width 140 height 15
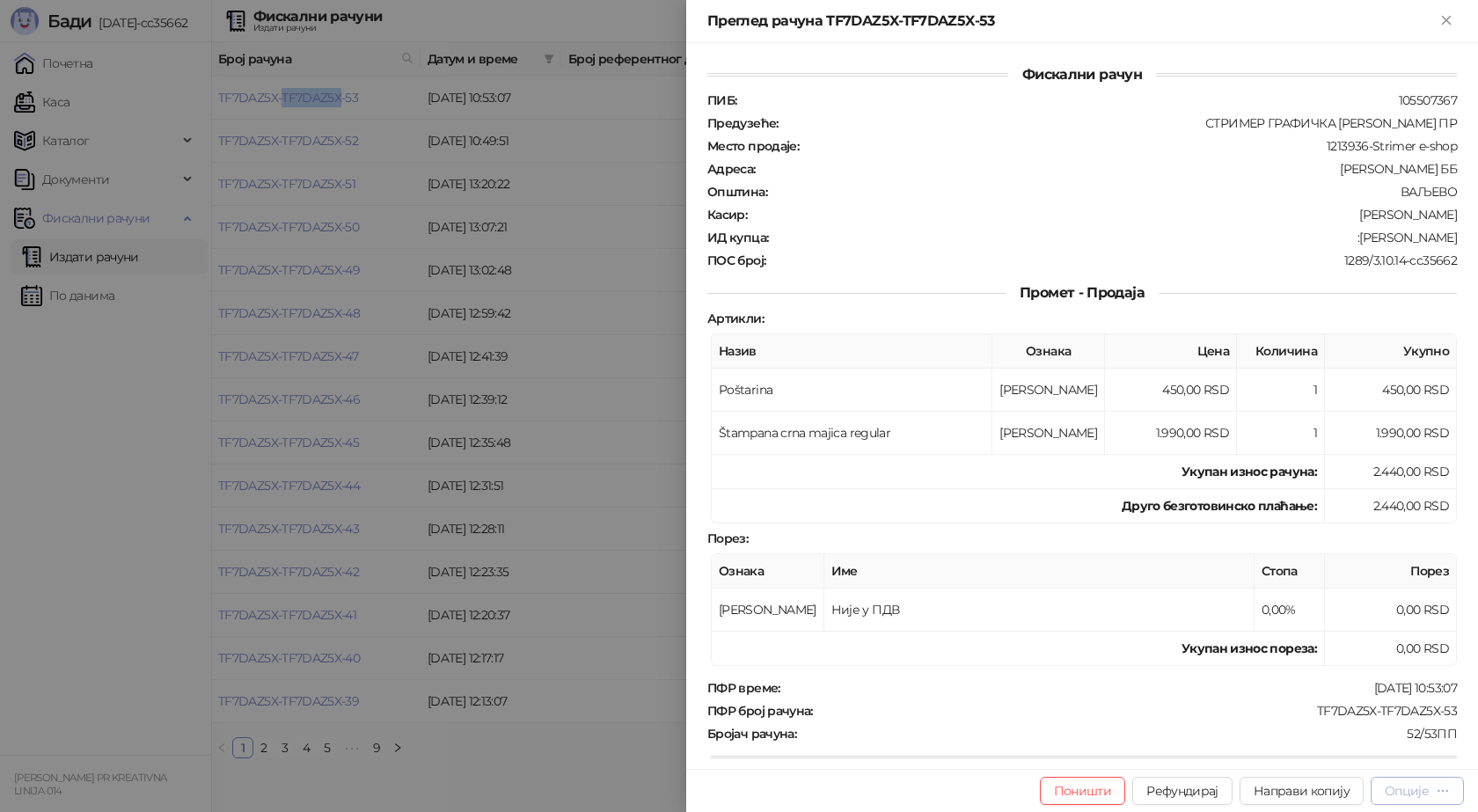
click at [1438, 787] on icon "button" at bounding box center [1442, 791] width 14 height 14
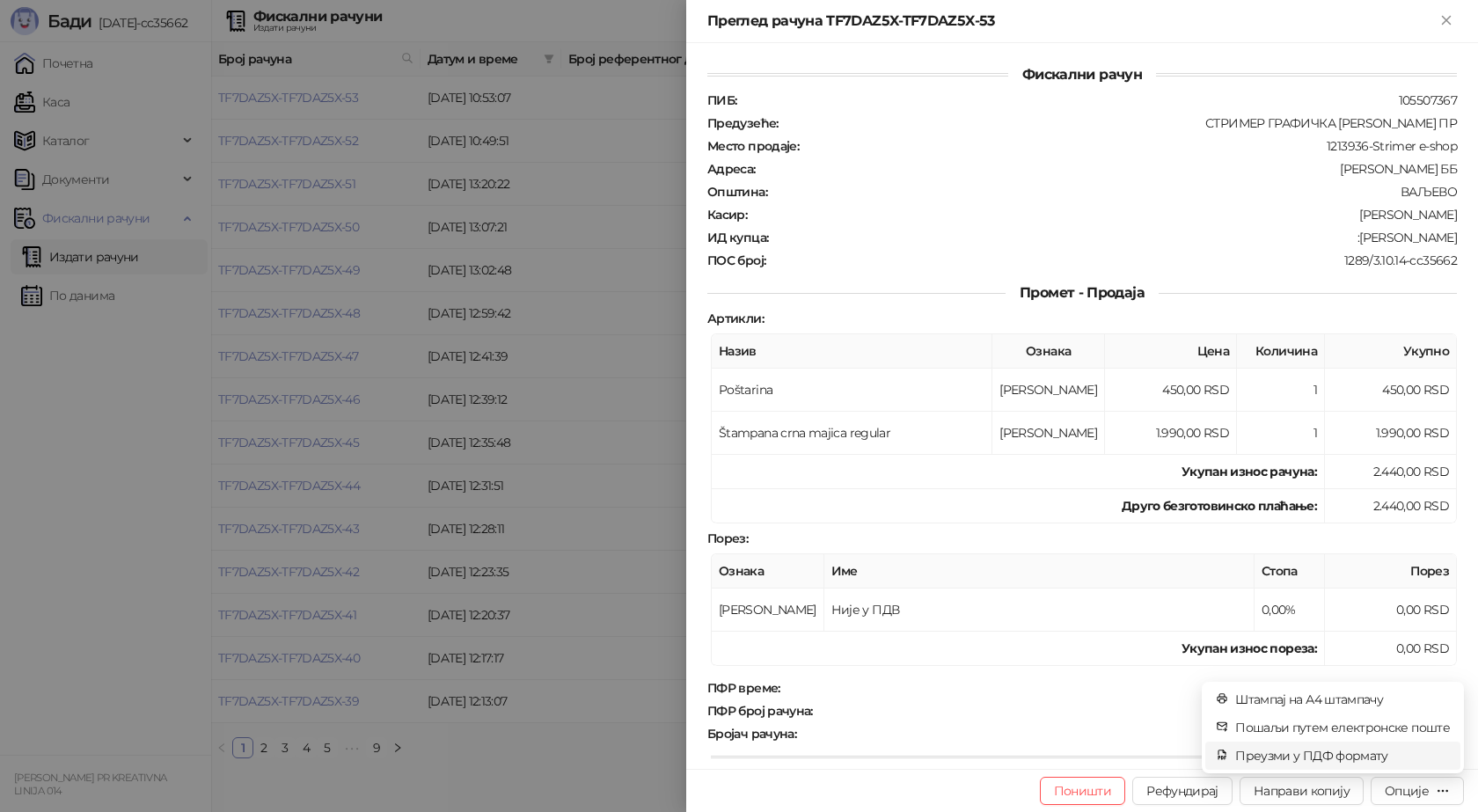
click at [1354, 755] on span "Преузми у ПДФ формату" at bounding box center [1342, 755] width 215 height 19
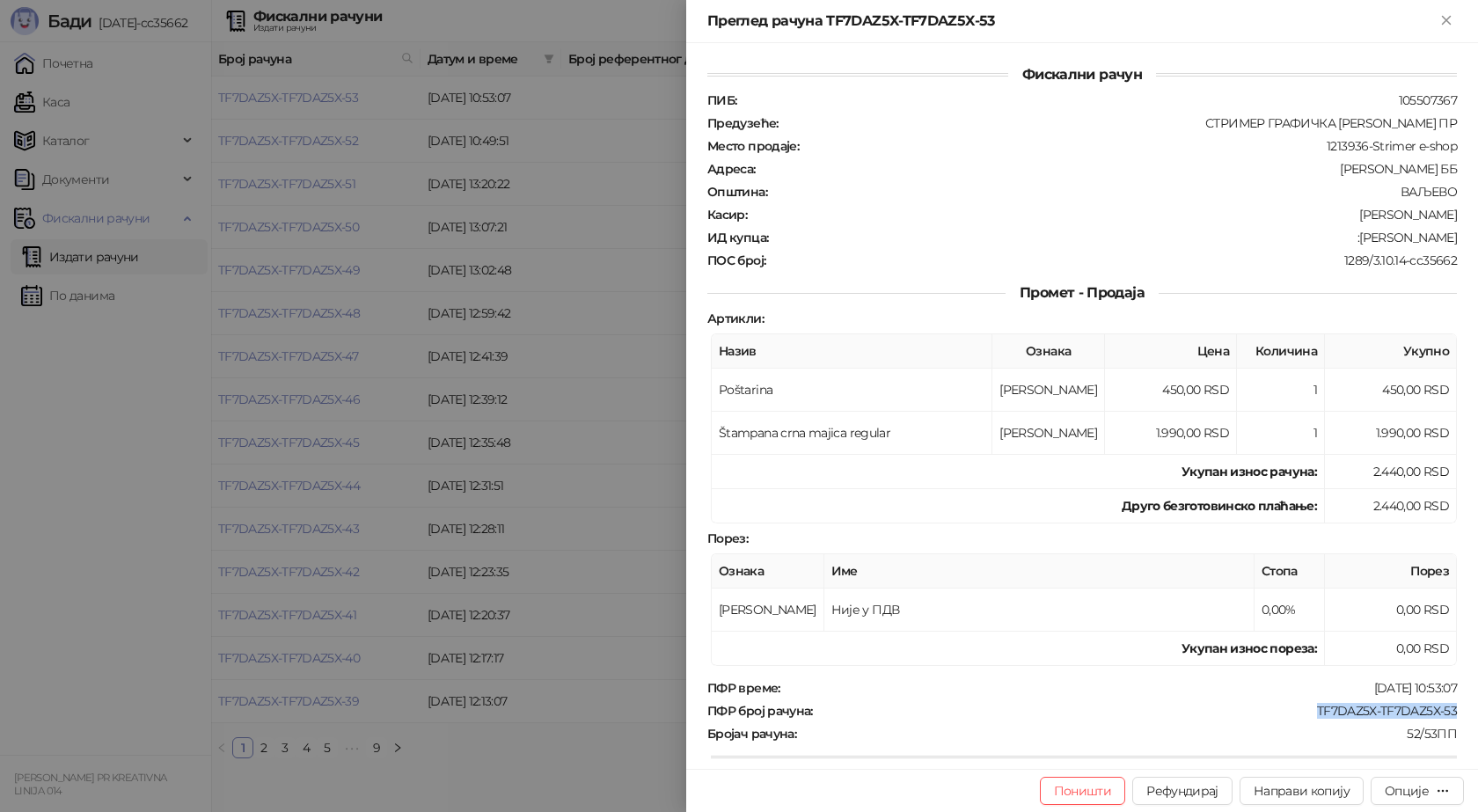
drag, startPoint x: 1446, startPoint y: 708, endPoint x: 1294, endPoint y: 708, distance: 152.0
click at [1300, 716] on div "ПФР број рачуна : TF7DAZ5X-TF7DAZ5X-53" at bounding box center [1083, 711] width 756 height 15
copy div "TF7DAZ5X-TF7DAZ5X-53"
drag, startPoint x: 1348, startPoint y: 239, endPoint x: 1469, endPoint y: 238, distance: 121.0
click at [1469, 238] on div "Фискални рачун ПИБ : 105507367 Предузеће : СТРИМЕР ГРАФИЧКА РАДЊА САША ПЕТРОВИЋ…" at bounding box center [1082, 406] width 792 height 725
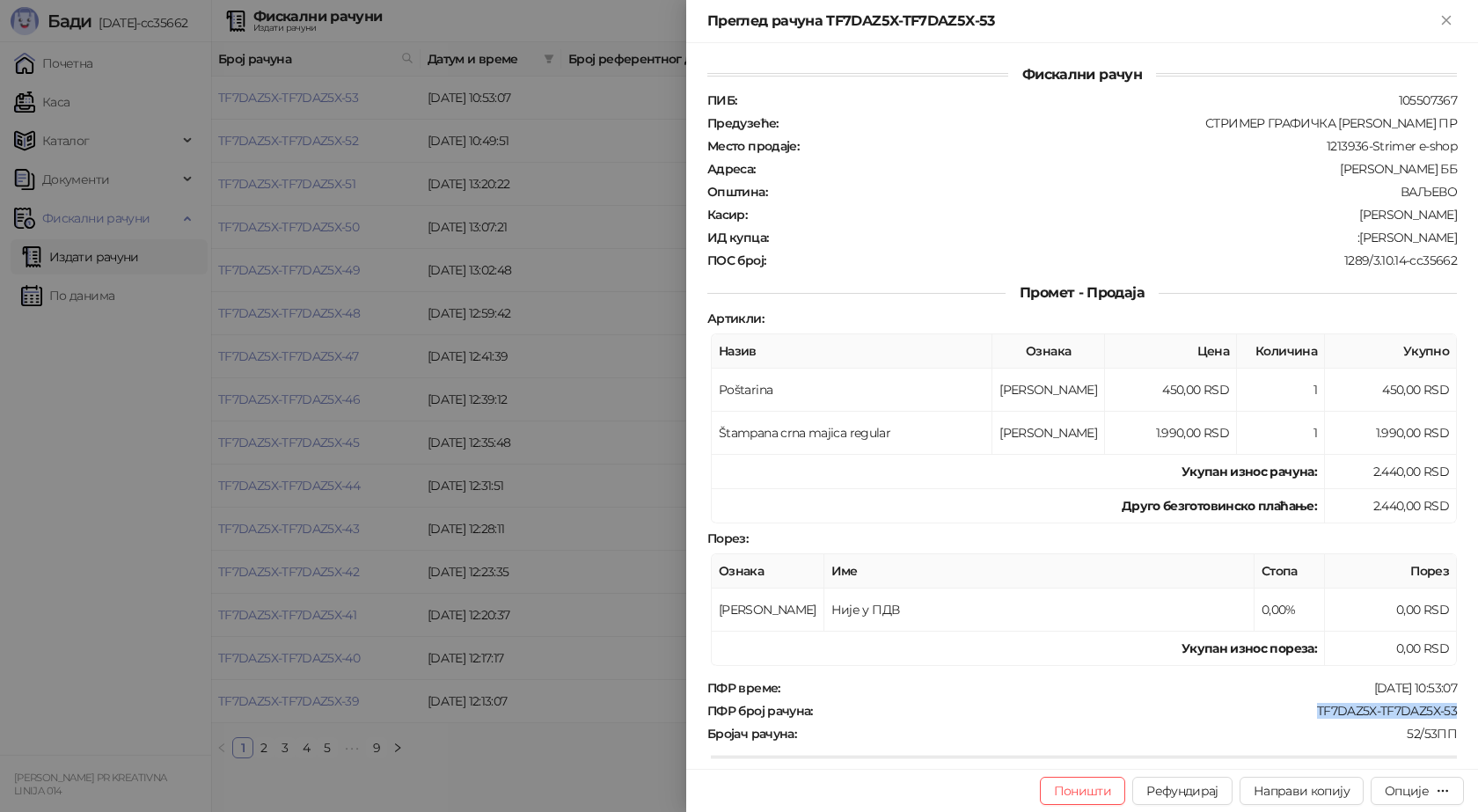
copy div "Milenko Mišković"
click at [1446, 16] on icon "Close" at bounding box center [1446, 20] width 15 height 15
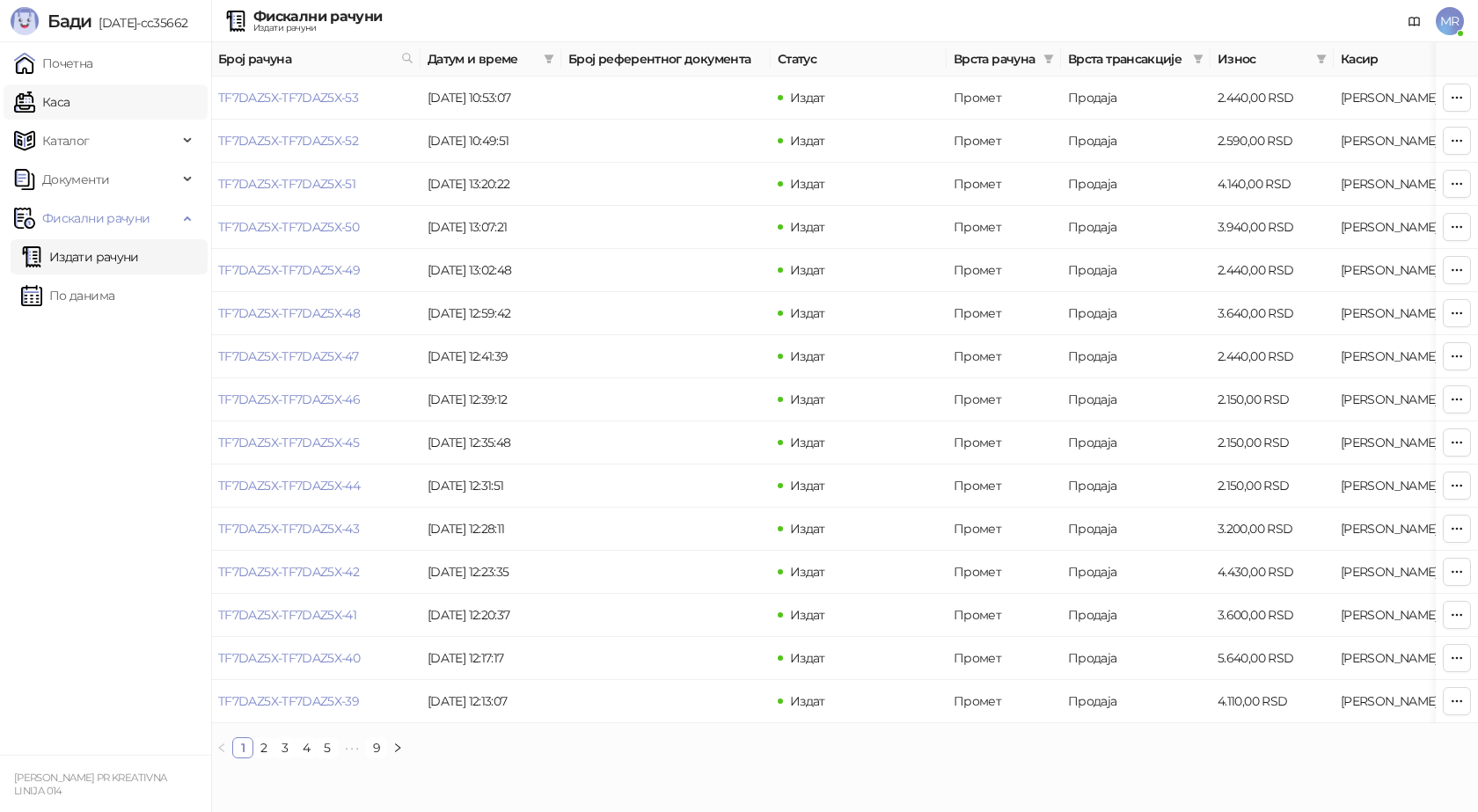
click at [69, 102] on link "Каса" at bounding box center [42, 102] width 56 height 36
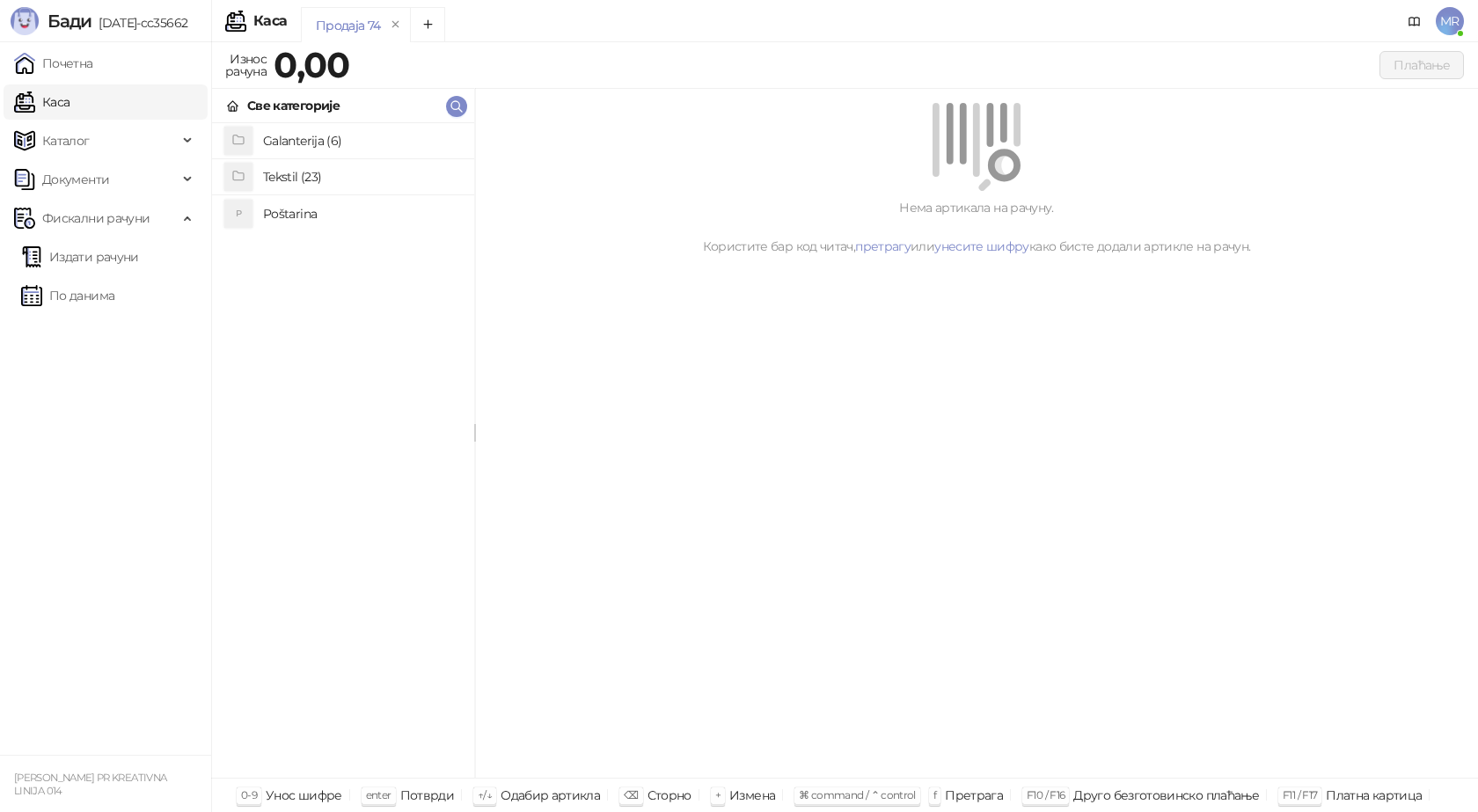
click at [291, 214] on h4 "Poštarina" at bounding box center [361, 214] width 197 height 28
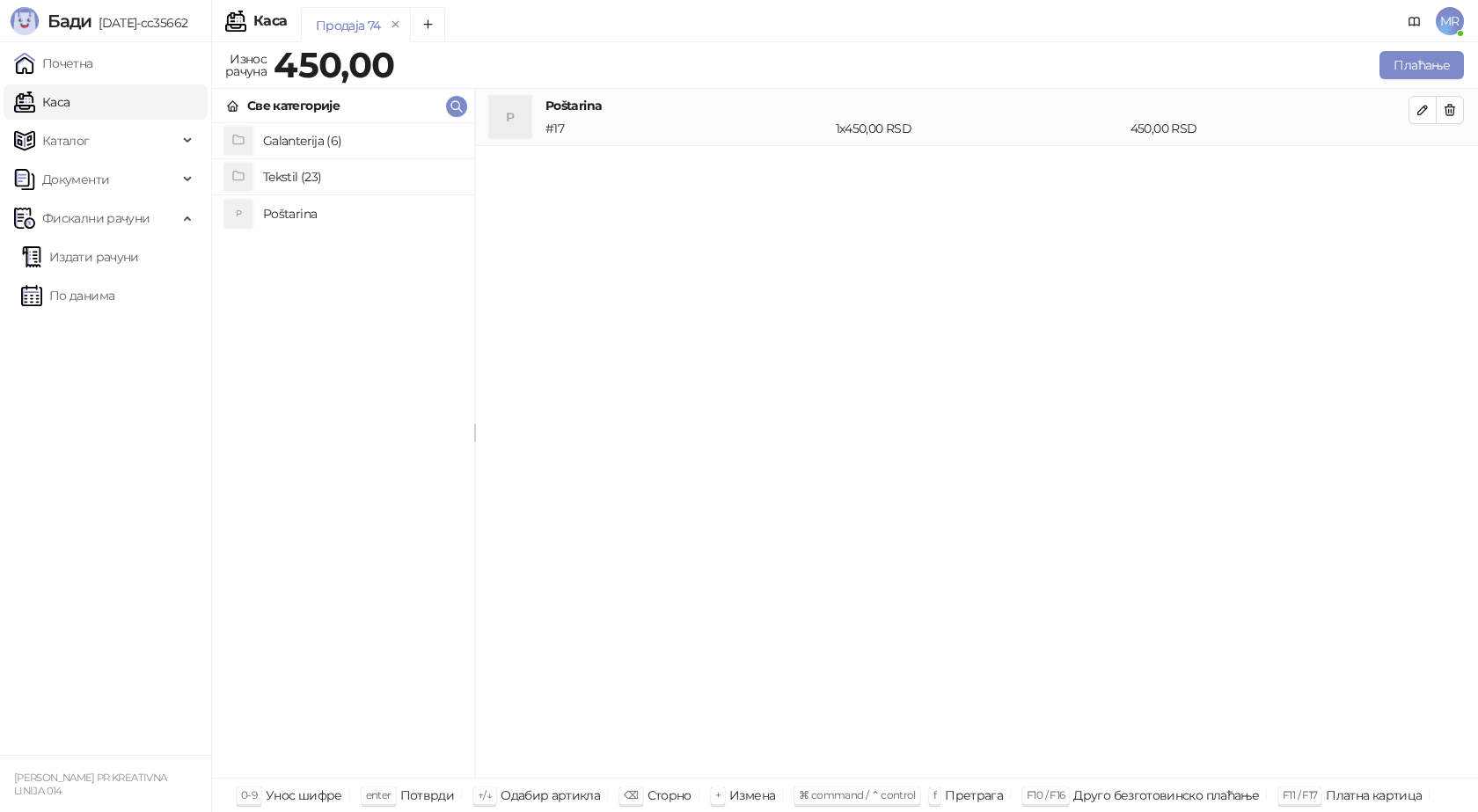
click at [302, 172] on h4 "Tekstil (23)" at bounding box center [361, 176] width 197 height 28
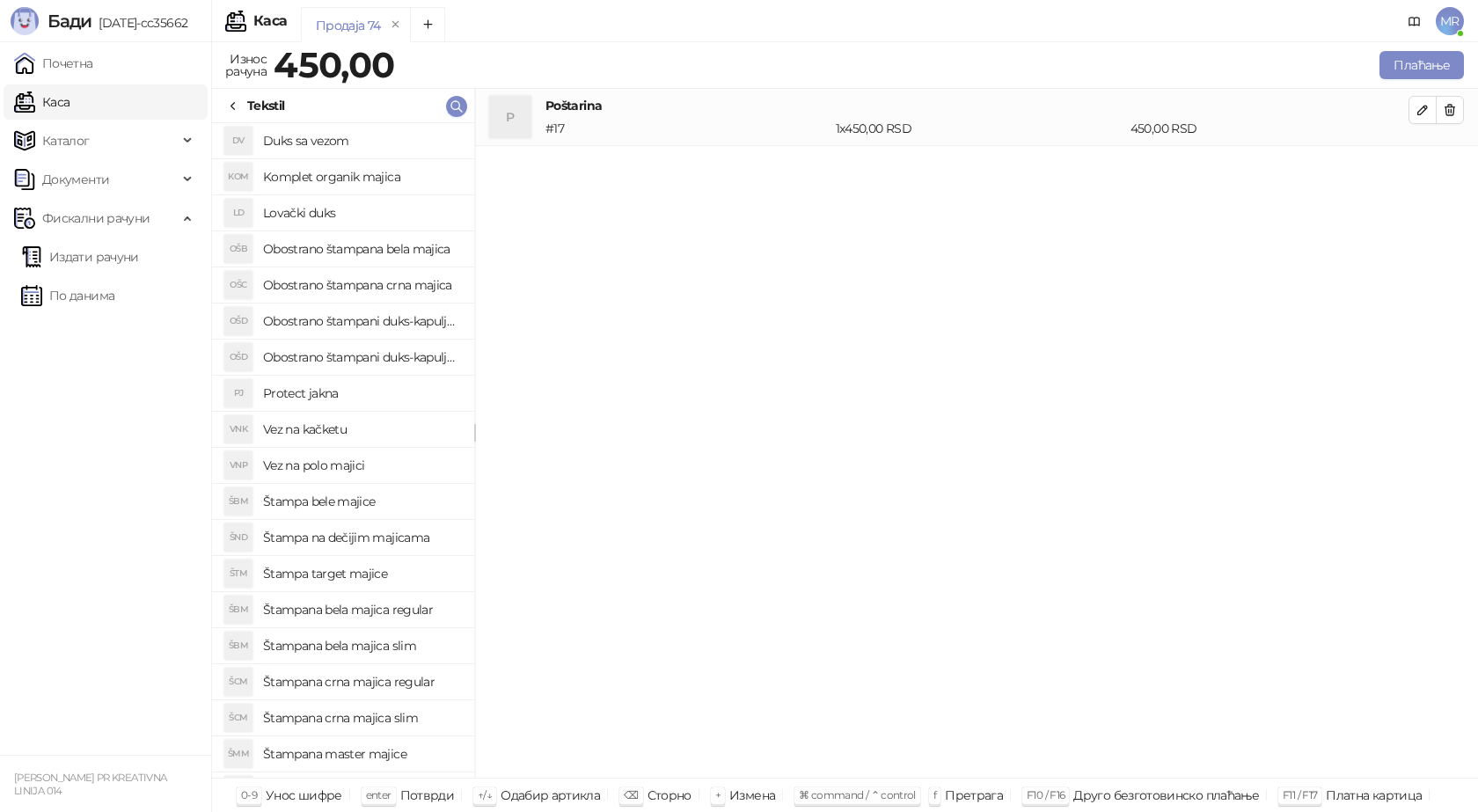
click at [378, 286] on h4 "Obostrano štampana crna majica" at bounding box center [361, 285] width 197 height 28
click at [1422, 170] on icon "button" at bounding box center [1422, 166] width 14 height 14
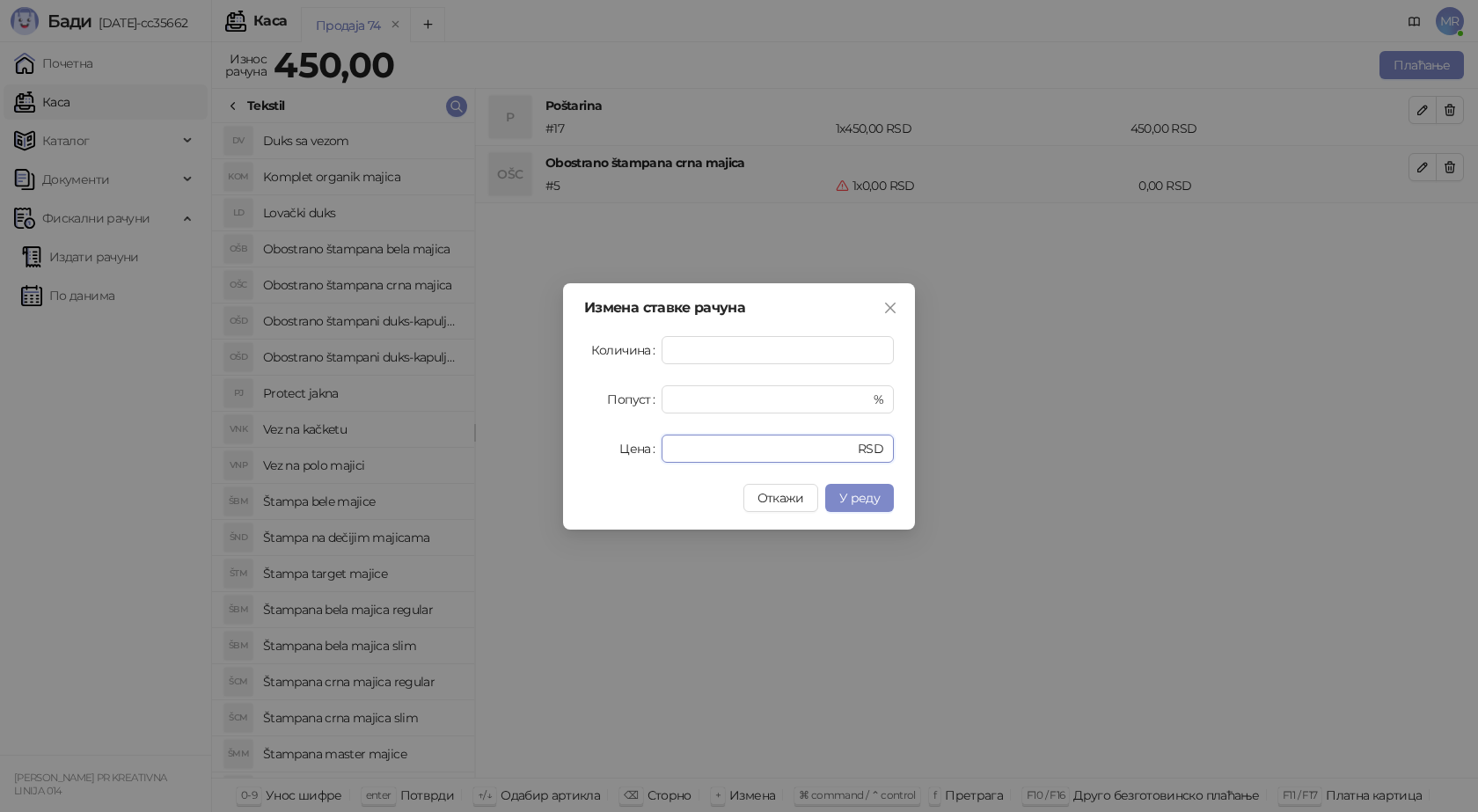
drag, startPoint x: 699, startPoint y: 448, endPoint x: 580, endPoint y: 447, distance: 119.0
click at [580, 448] on div "Измена ставке рачуна Количина * Попуст * % Цена * RSD Откажи У реду" at bounding box center [739, 406] width 352 height 246
type input "****"
click at [862, 498] on span "У реду" at bounding box center [859, 497] width 40 height 15
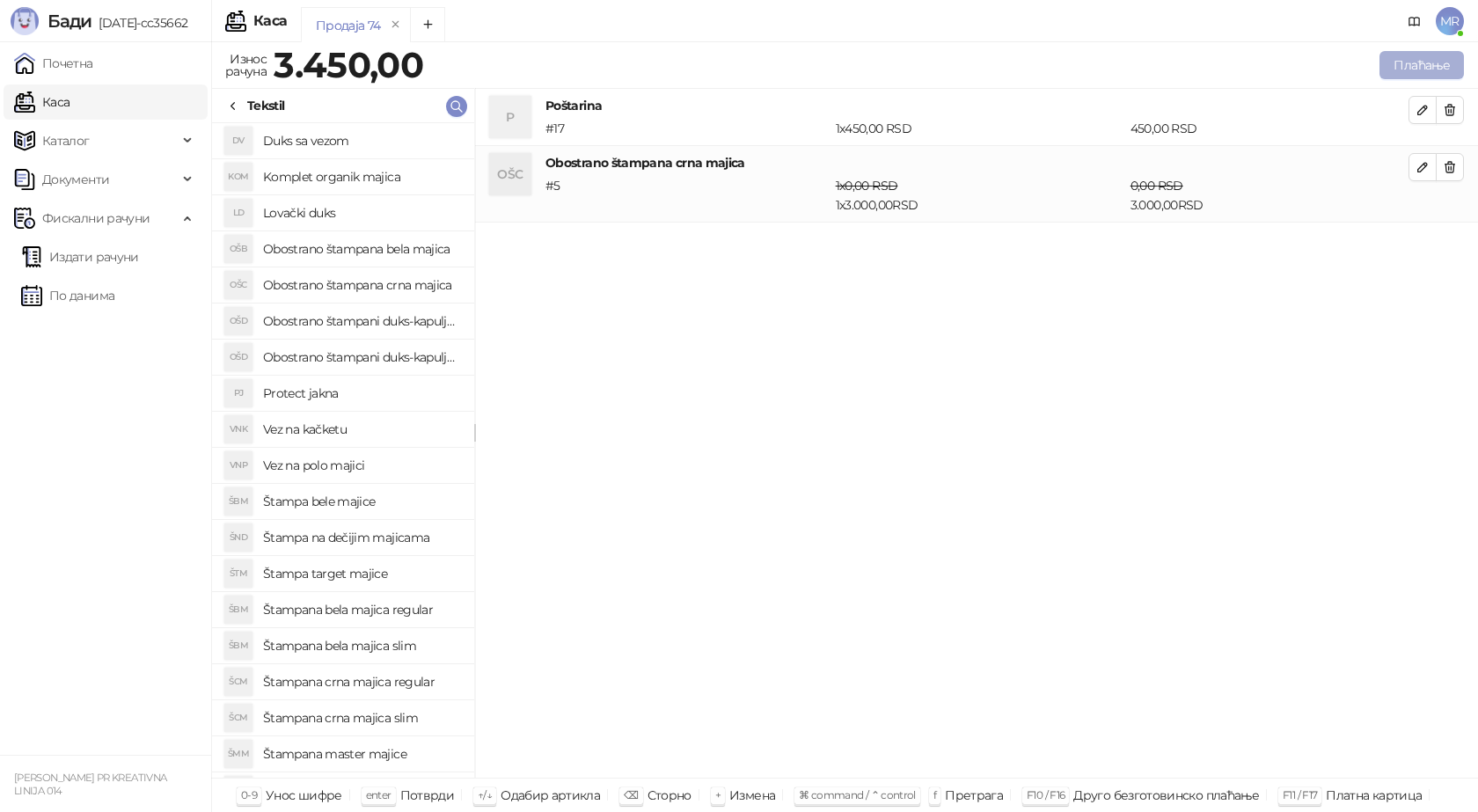
click at [1437, 67] on button "Плаћање" at bounding box center [1422, 64] width 85 height 28
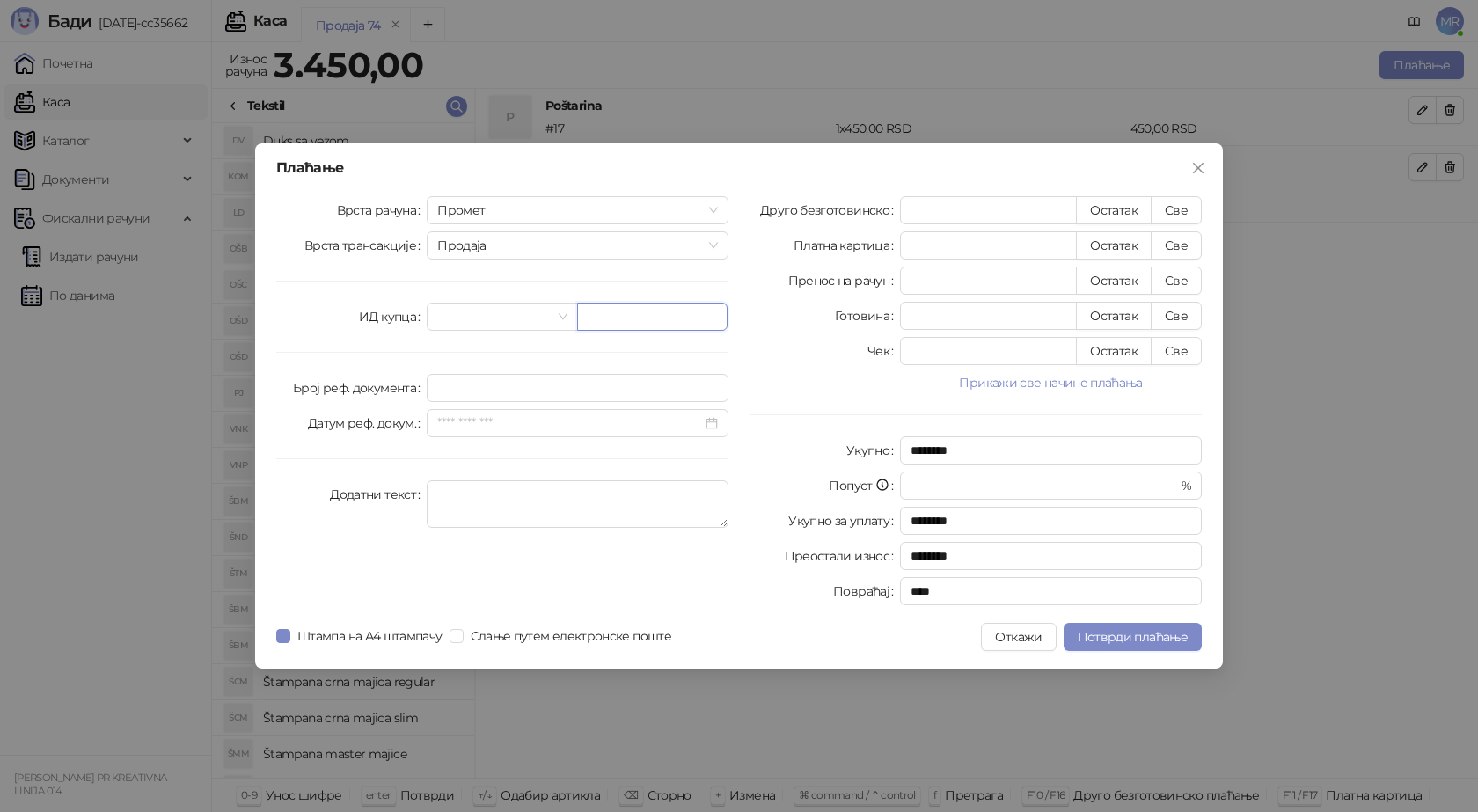
click at [669, 314] on input "text" at bounding box center [652, 317] width 150 height 28
paste input "**********"
type input "**********"
drag, startPoint x: 1187, startPoint y: 209, endPoint x: 1159, endPoint y: 253, distance: 52.2
click at [1187, 209] on button "Све" at bounding box center [1176, 210] width 51 height 28
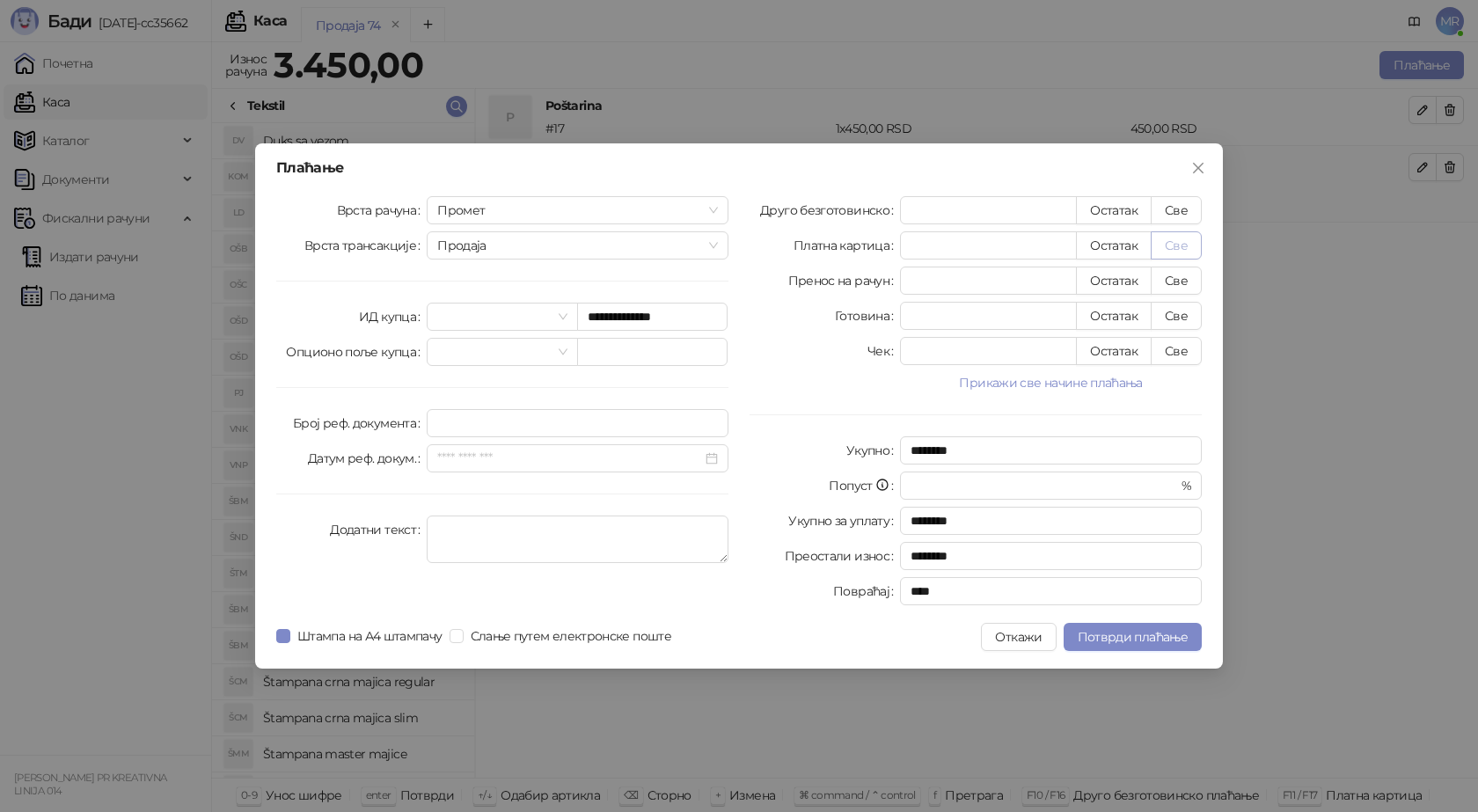
type input "****"
click at [1120, 632] on span "Потврди плаћање" at bounding box center [1133, 637] width 110 height 15
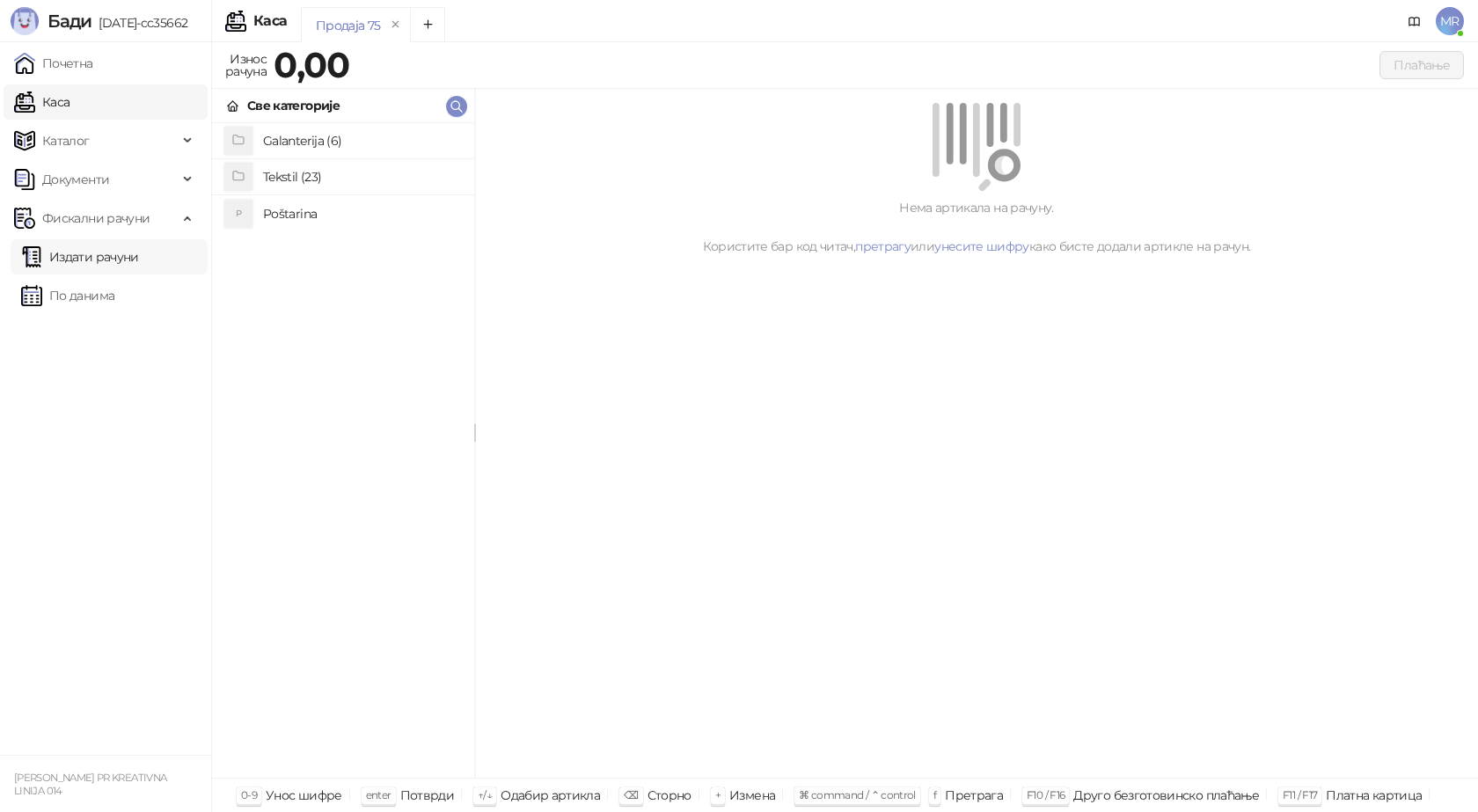
click at [103, 265] on link "Издати рачуни" at bounding box center [80, 257] width 118 height 36
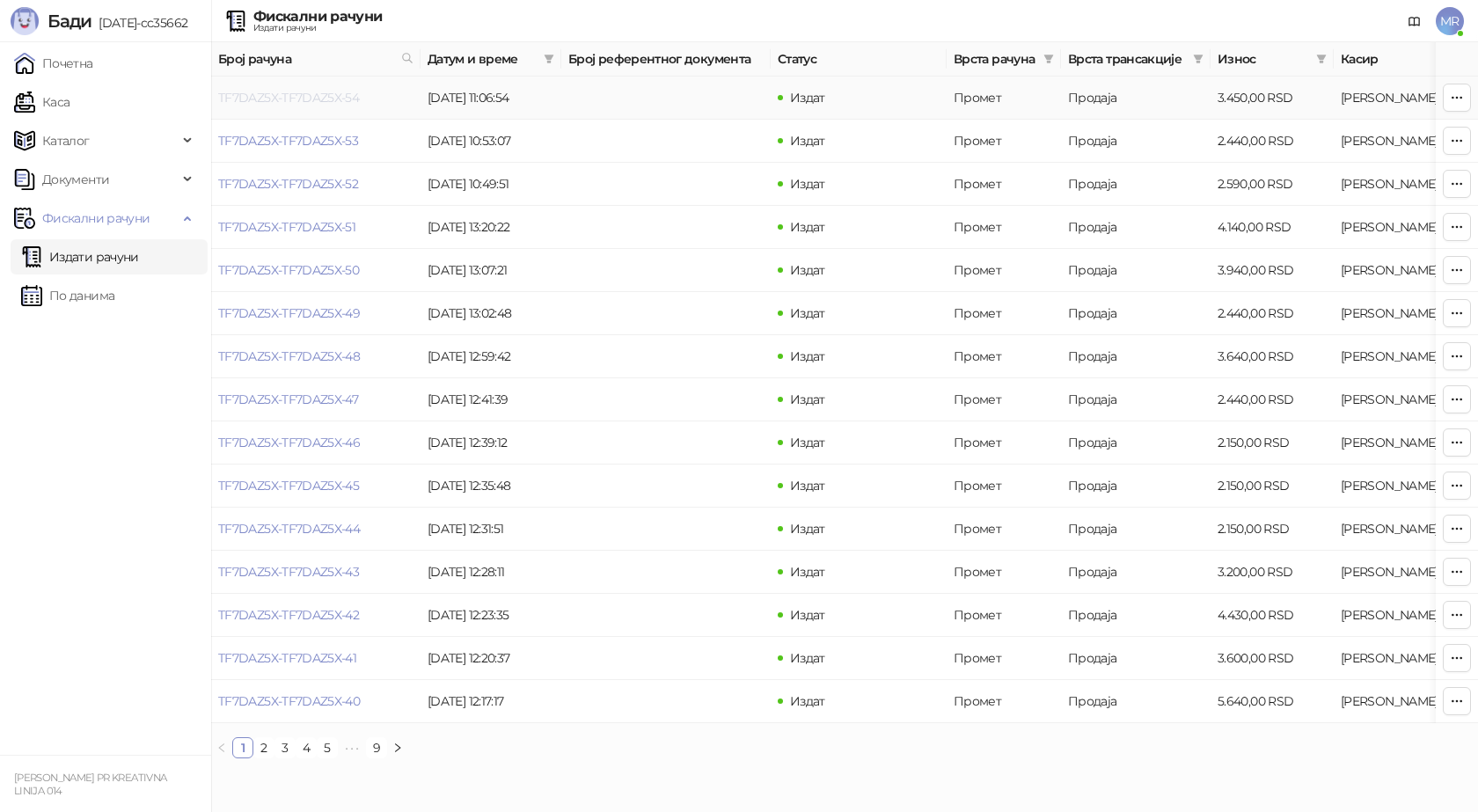
click at [299, 97] on link "TF7DAZ5X-TF7DAZ5X-54" at bounding box center [289, 97] width 140 height 15
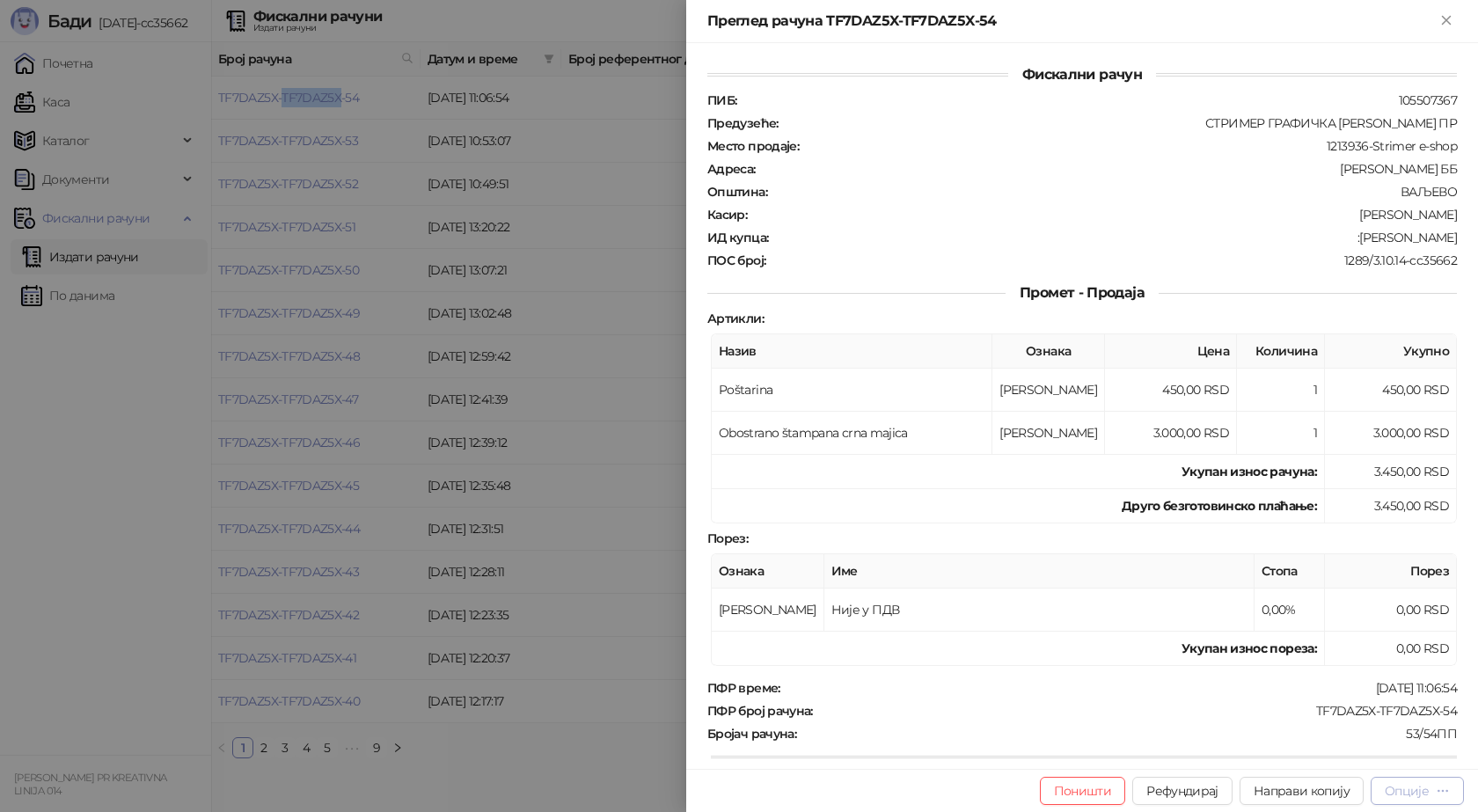
click at [1413, 782] on div "Опције" at bounding box center [1417, 790] width 65 height 16
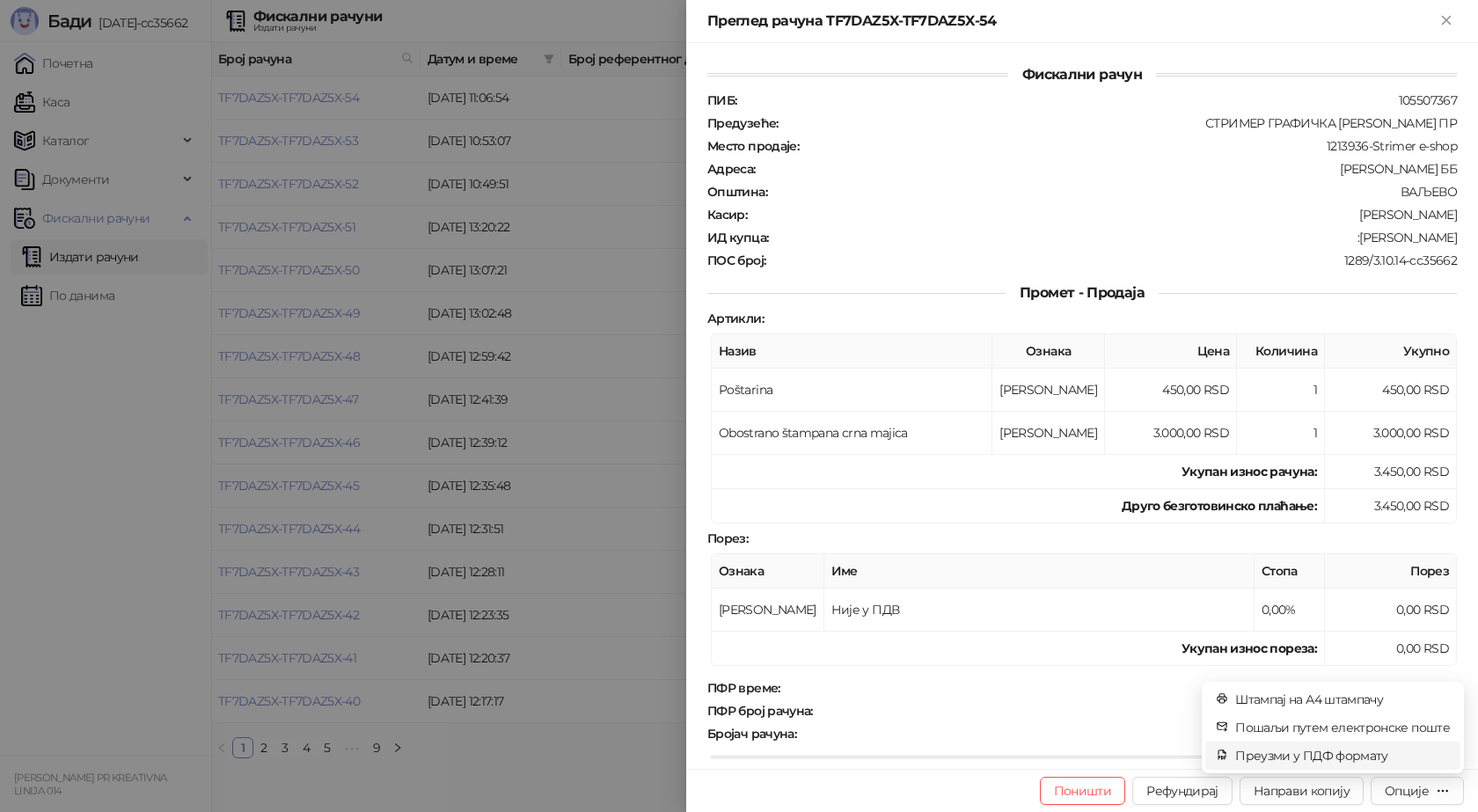
click at [1348, 753] on span "Преузми у ПДФ формату" at bounding box center [1342, 755] width 215 height 19
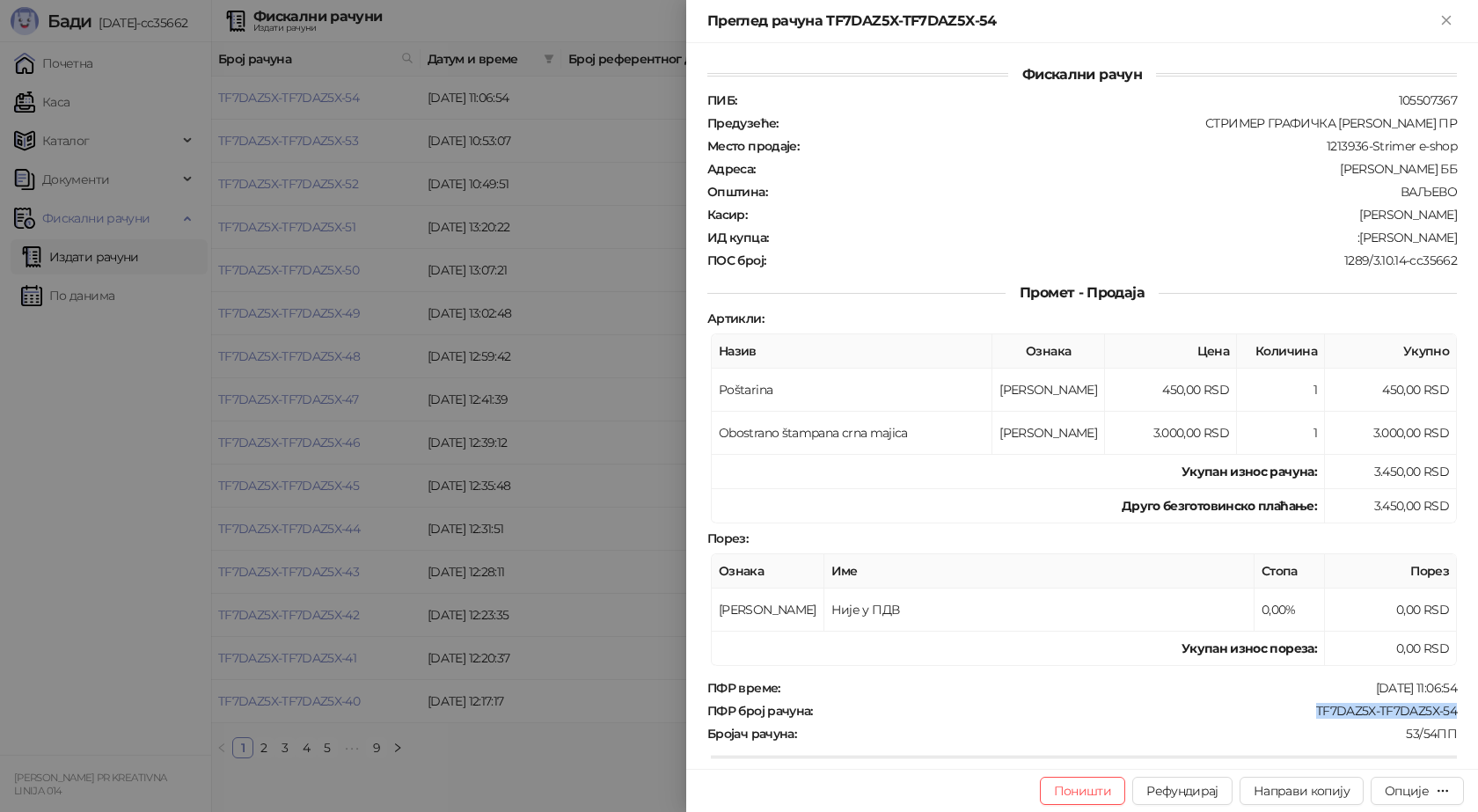
drag, startPoint x: 1454, startPoint y: 709, endPoint x: 1303, endPoint y: 707, distance: 151.0
click at [1303, 707] on div "Фискални рачун ПИБ : 105507367 Предузеће : СТРИМЕР ГРАФИЧКА РАДЊА САША ПЕТРОВИЋ…" at bounding box center [1082, 406] width 792 height 725
copy div "TF7DAZ5X-TF7DAZ5X-54"
drag, startPoint x: 1444, startPoint y: 232, endPoint x: 1368, endPoint y: 236, distance: 76.1
click at [1368, 236] on div ":Nikola Drčelić" at bounding box center [1114, 238] width 689 height 15
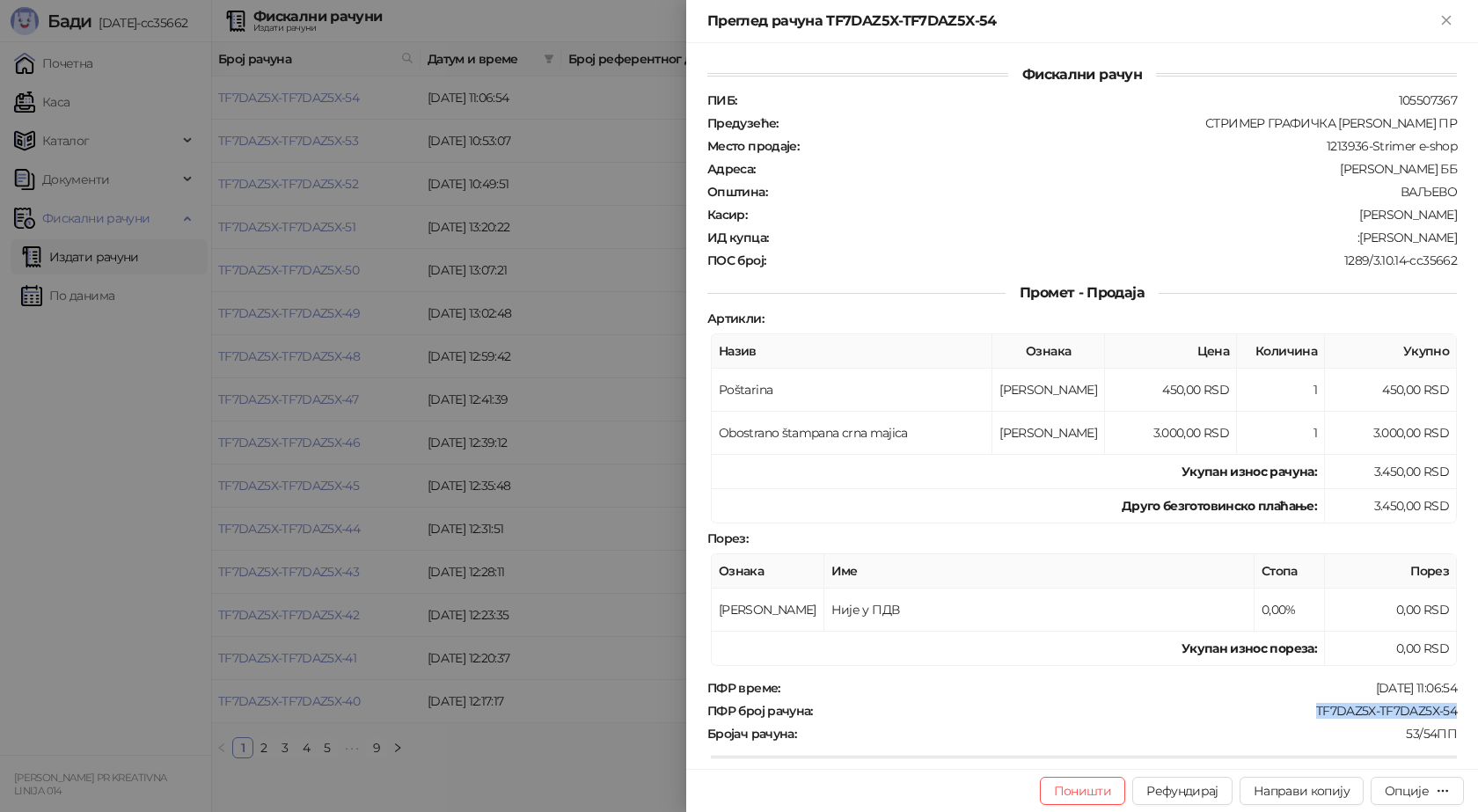
copy div "Nikola Drčelić"
click at [1444, 21] on icon "Close" at bounding box center [1446, 19] width 8 height 8
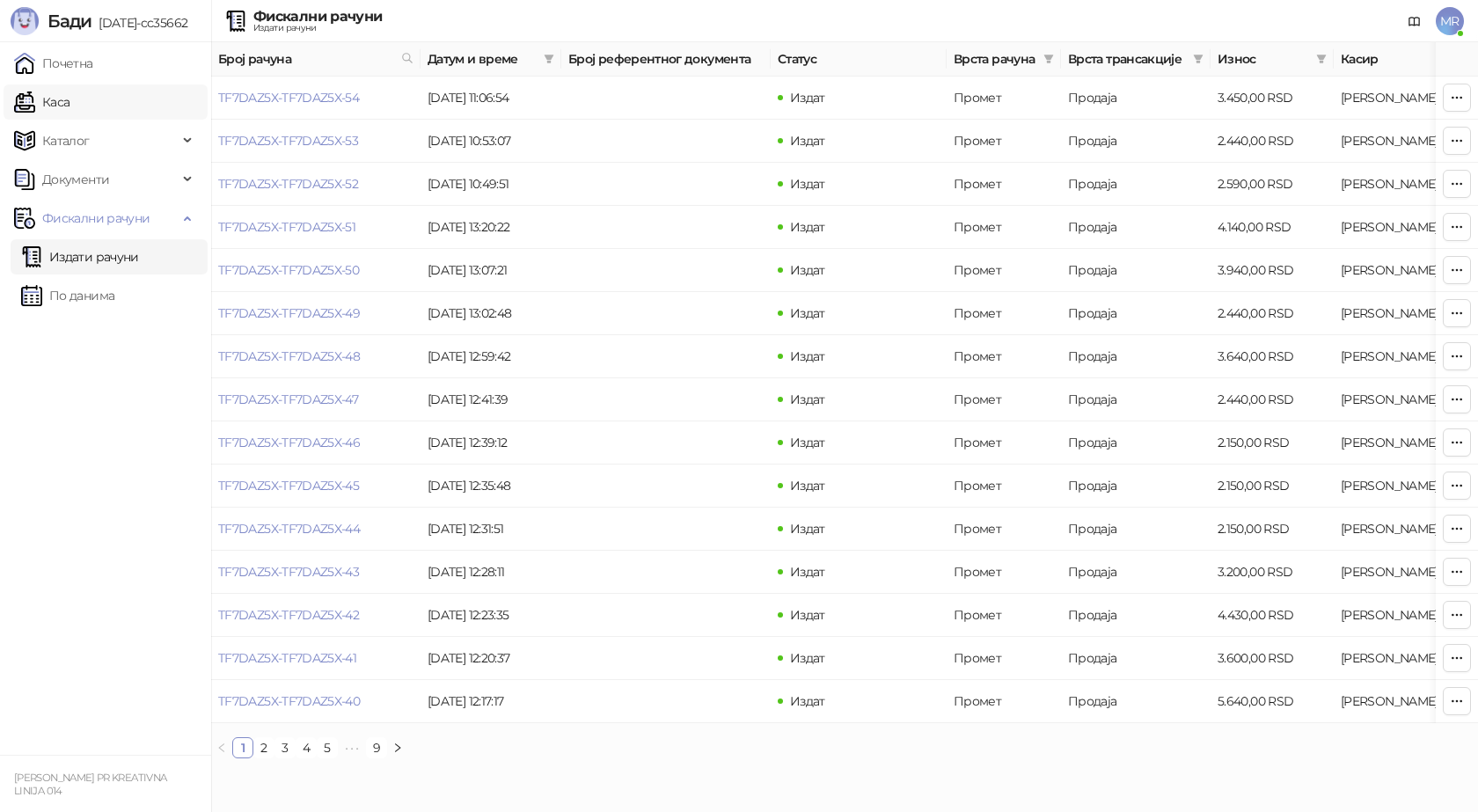
click at [42, 105] on link "Каса" at bounding box center [42, 102] width 56 height 36
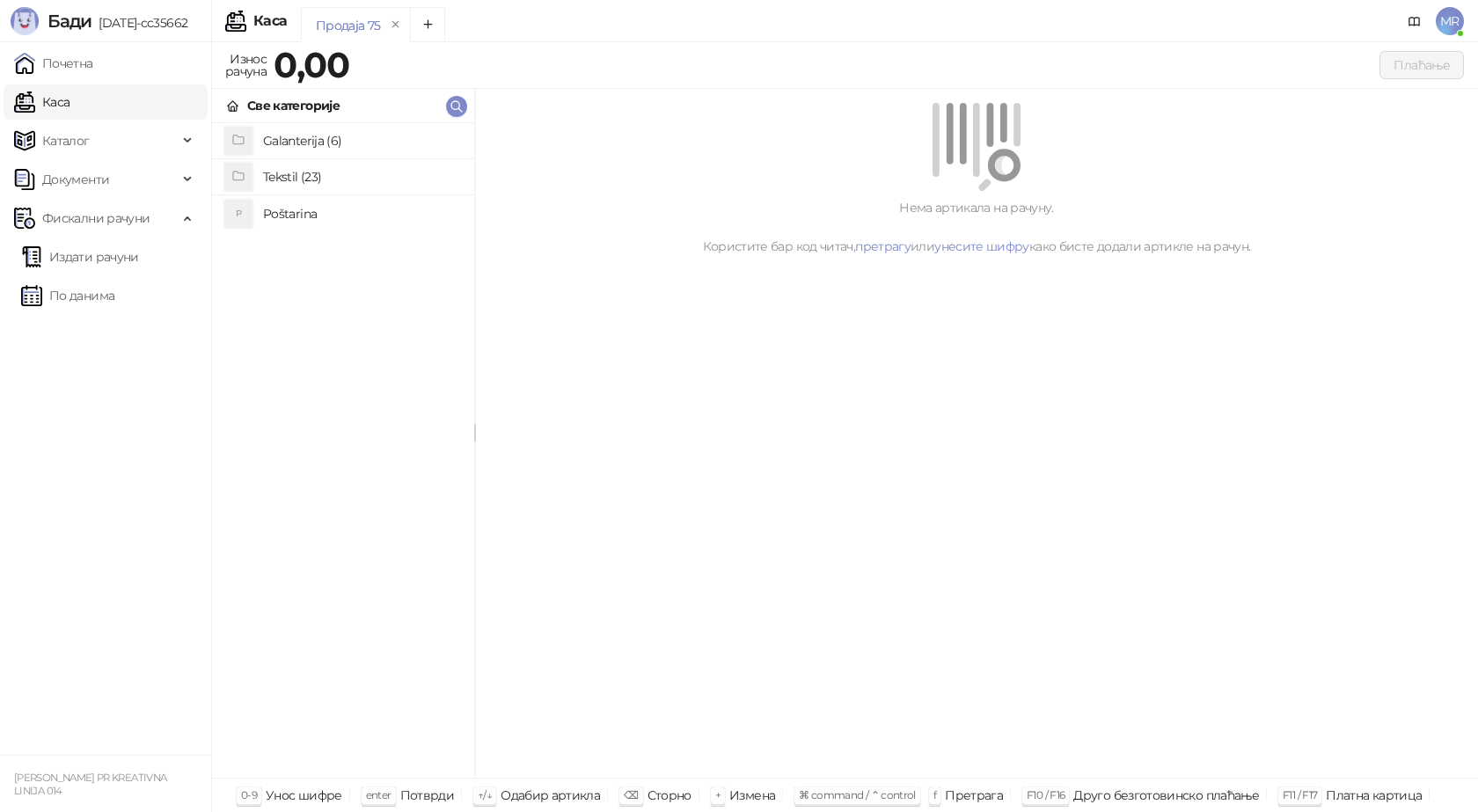
click at [306, 215] on h4 "Poštarina" at bounding box center [361, 214] width 197 height 28
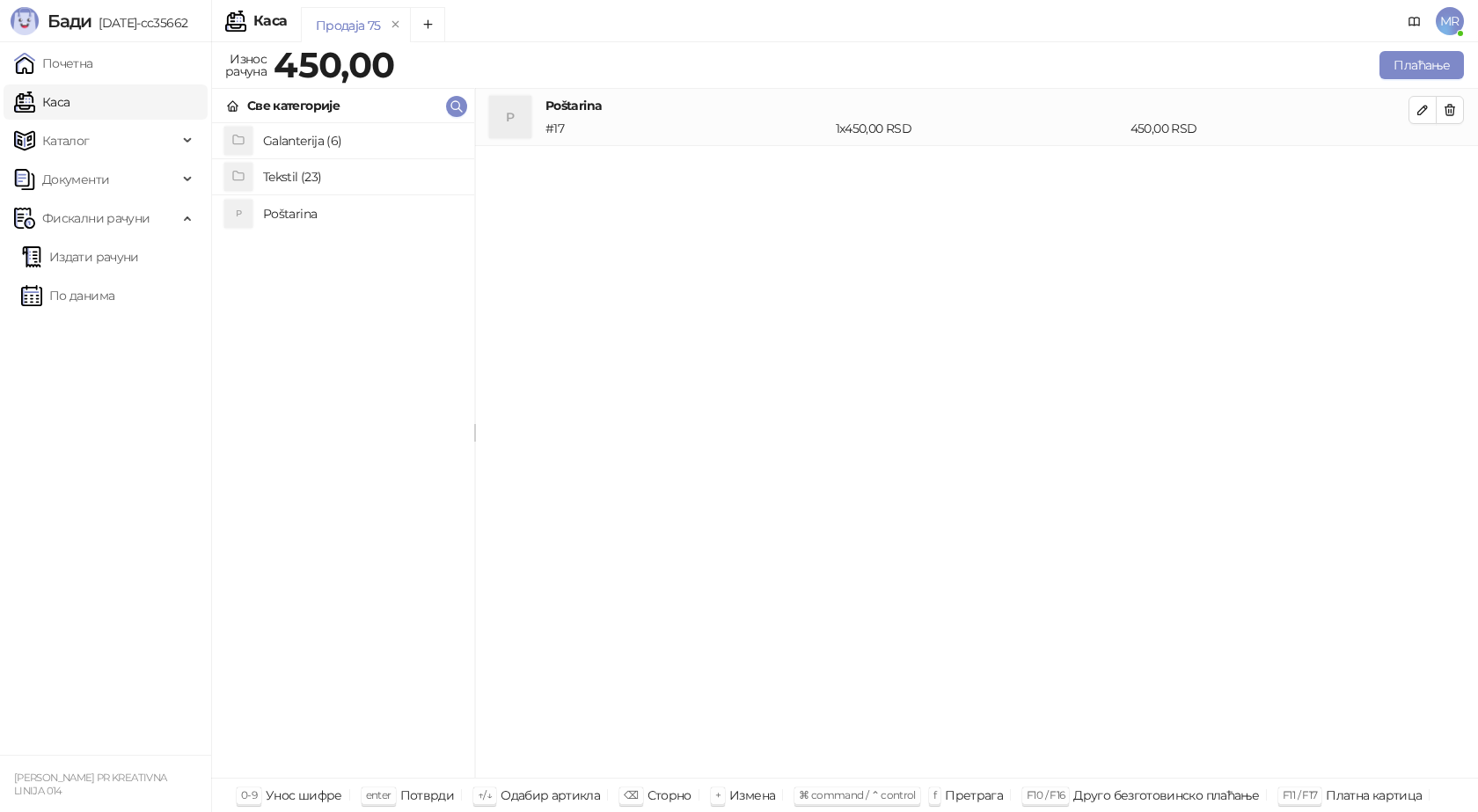
click at [314, 177] on h4 "Tekstil (23)" at bounding box center [361, 176] width 197 height 28
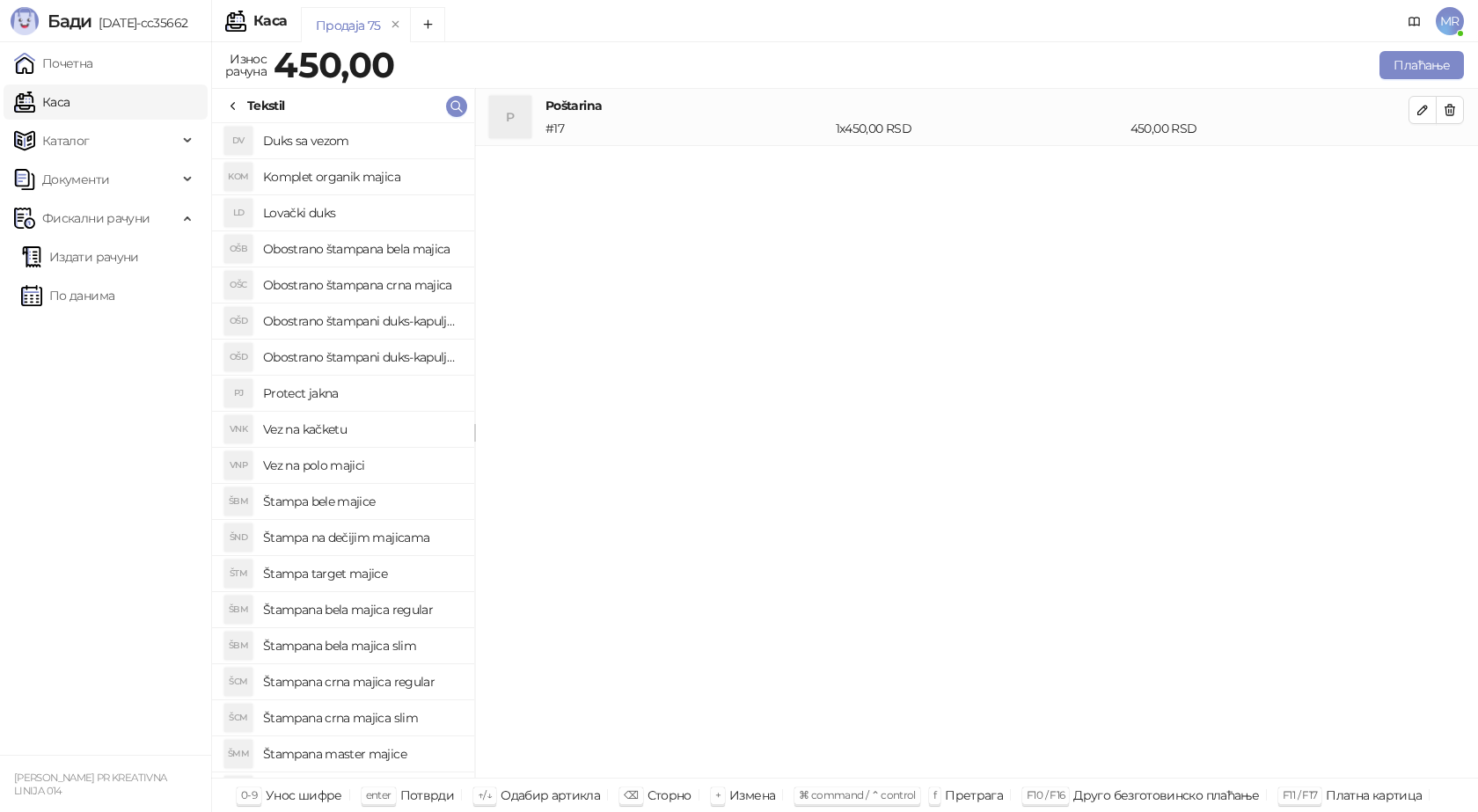
click at [365, 718] on h4 "Štampana crna majica slim" at bounding box center [361, 718] width 197 height 28
click at [1424, 167] on icon "button" at bounding box center [1422, 166] width 9 height 9
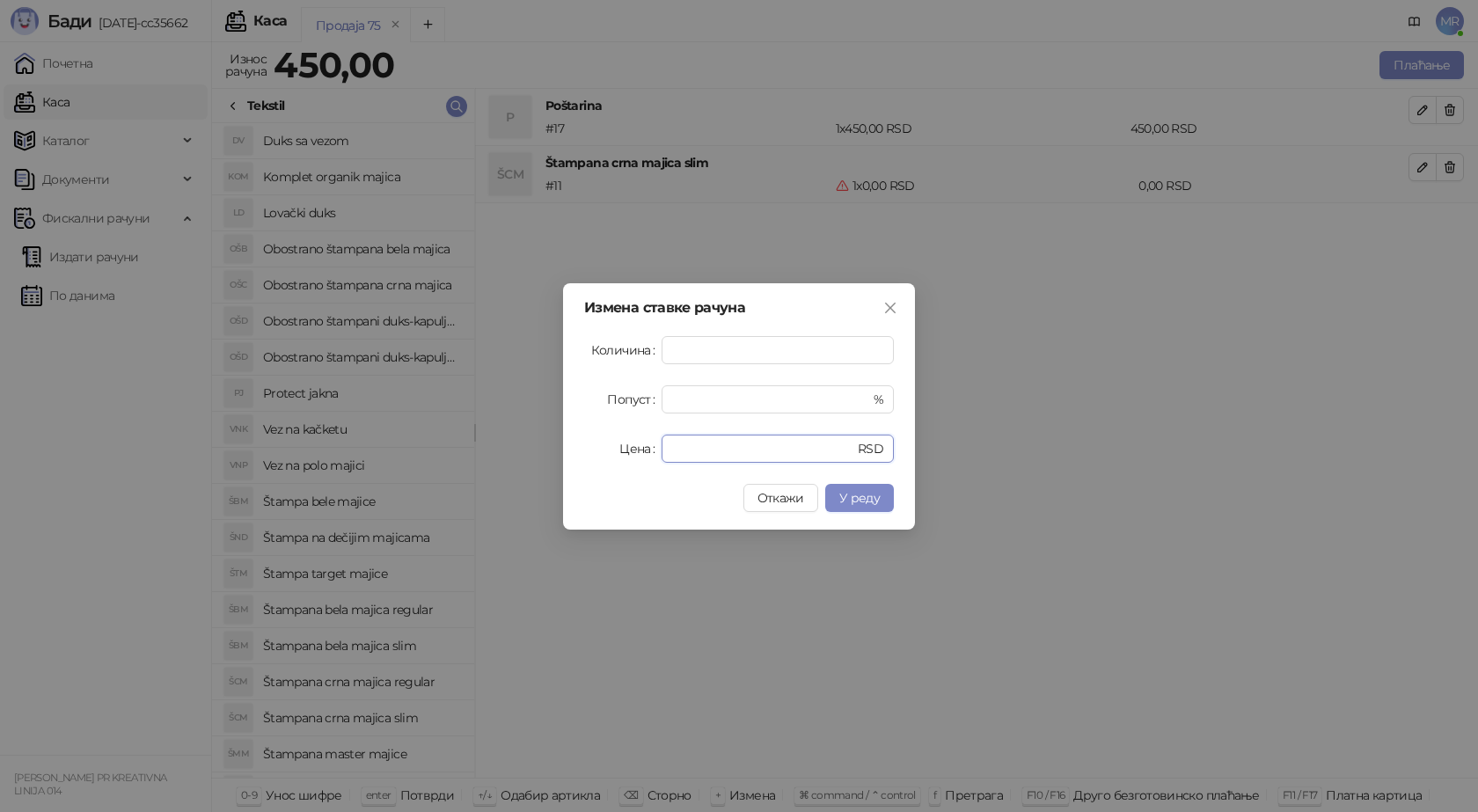
drag, startPoint x: 702, startPoint y: 446, endPoint x: 580, endPoint y: 438, distance: 122.3
click at [611, 447] on div "Цена * RSD" at bounding box center [739, 448] width 310 height 28
type input "****"
click at [874, 500] on span "У реду" at bounding box center [859, 497] width 40 height 15
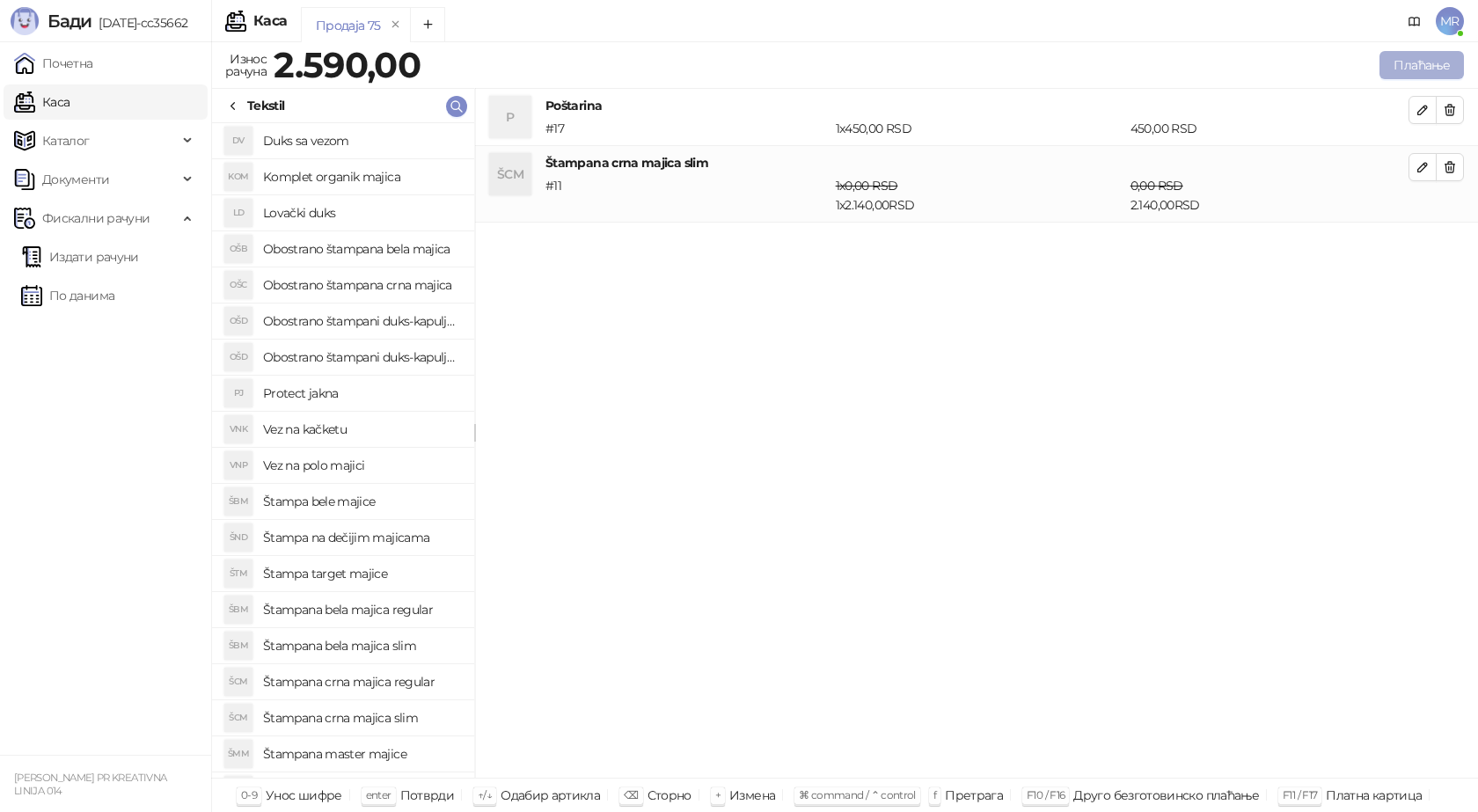
click at [1410, 66] on button "Плаћање" at bounding box center [1422, 64] width 85 height 28
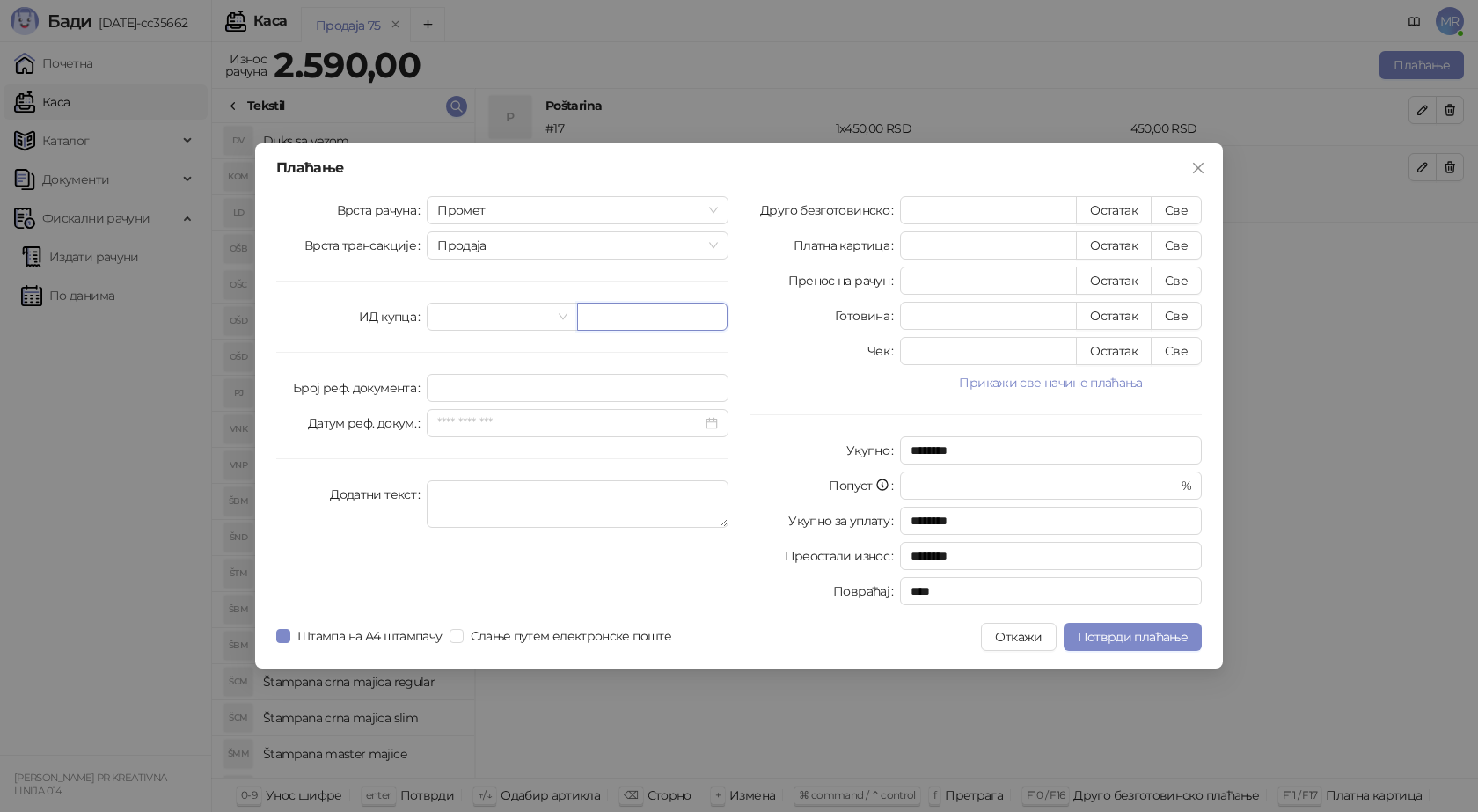
click at [632, 316] on input "text" at bounding box center [652, 317] width 150 height 28
paste input "**********"
type input "**********"
click at [1185, 211] on button "Све" at bounding box center [1176, 210] width 51 height 28
type input "****"
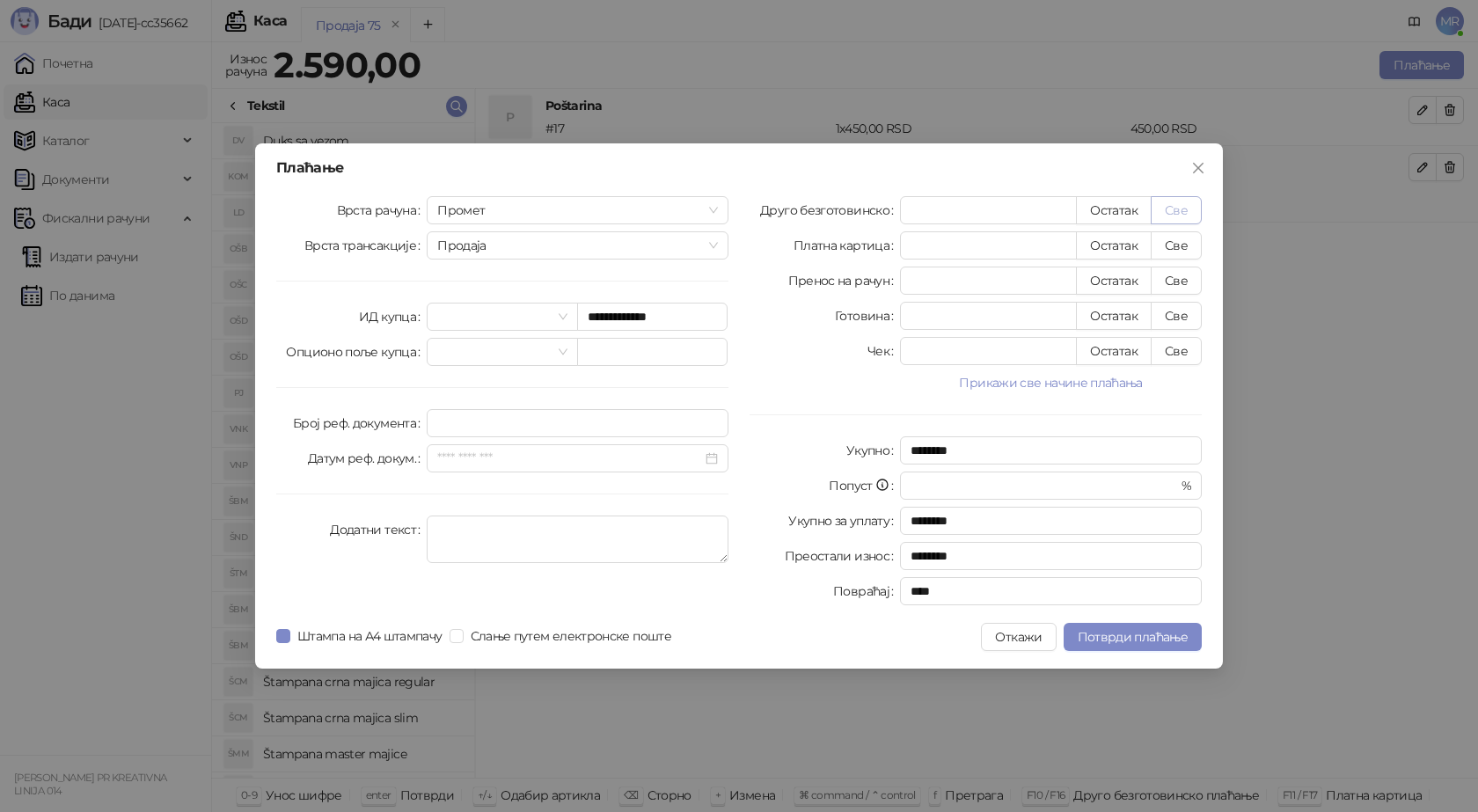
type input "****"
click at [1092, 647] on button "Потврди плаћање" at bounding box center [1133, 636] width 139 height 28
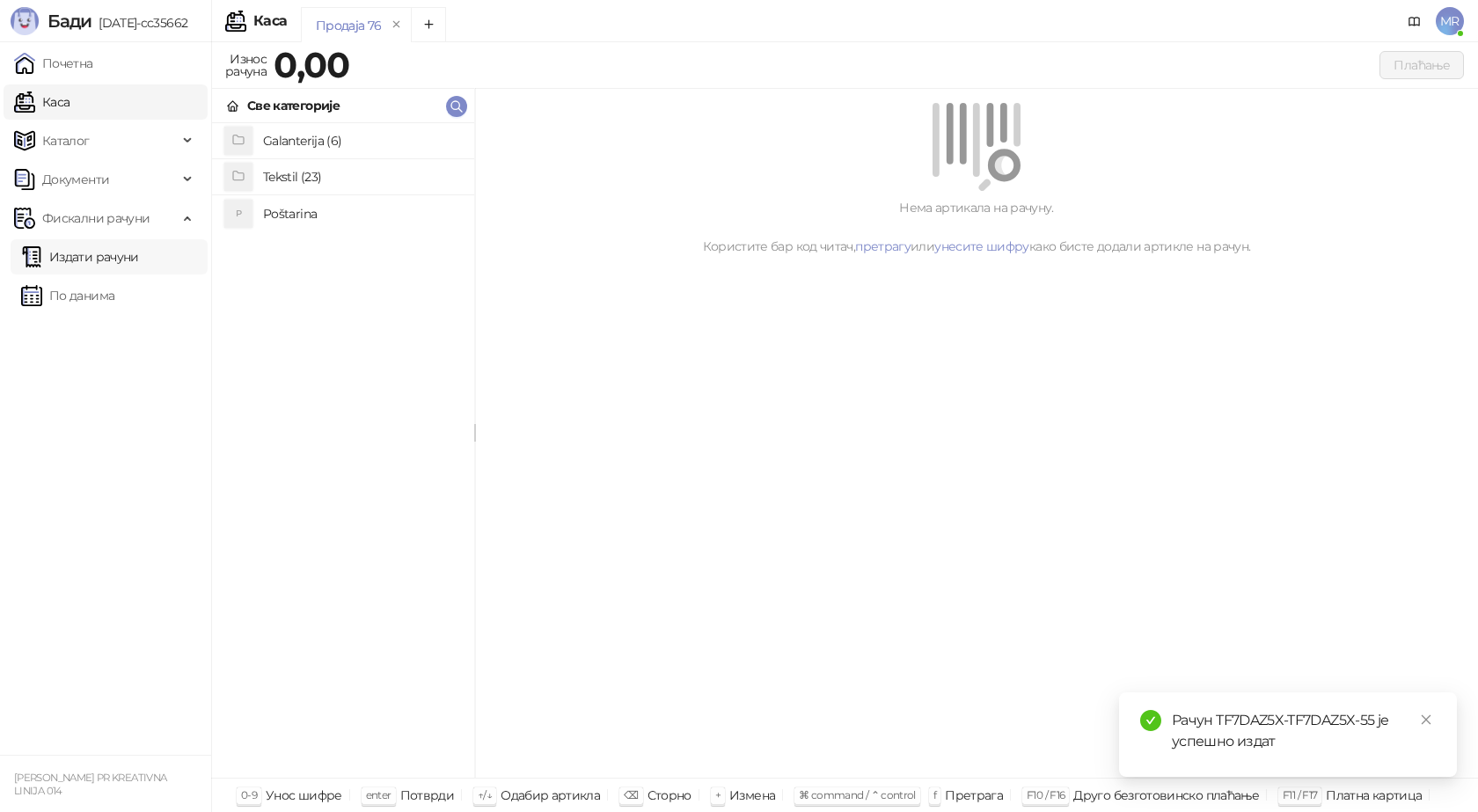
click at [135, 261] on link "Издати рачуни" at bounding box center [80, 257] width 118 height 36
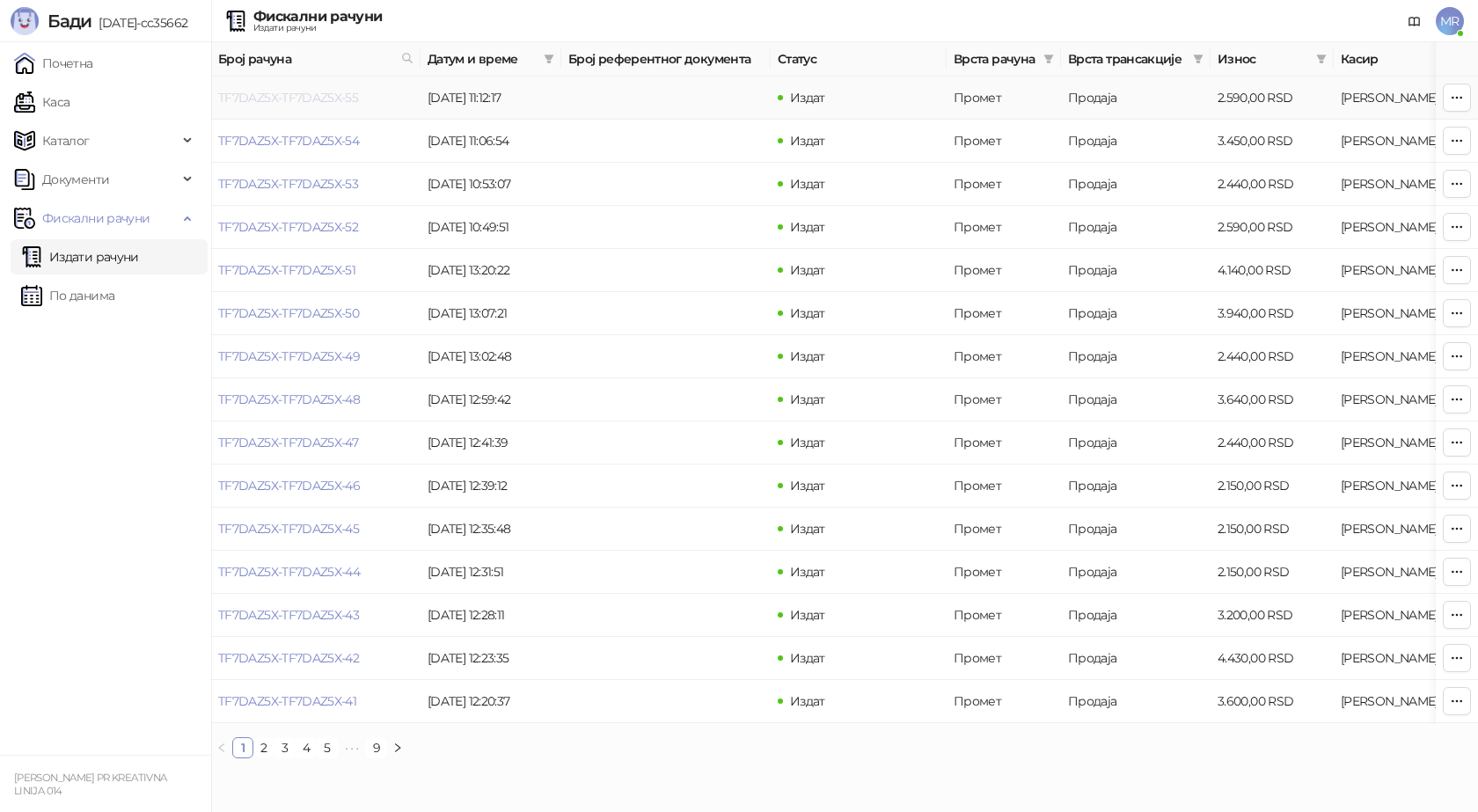
click at [319, 97] on link "TF7DAZ5X-TF7DAZ5X-55" at bounding box center [288, 97] width 140 height 15
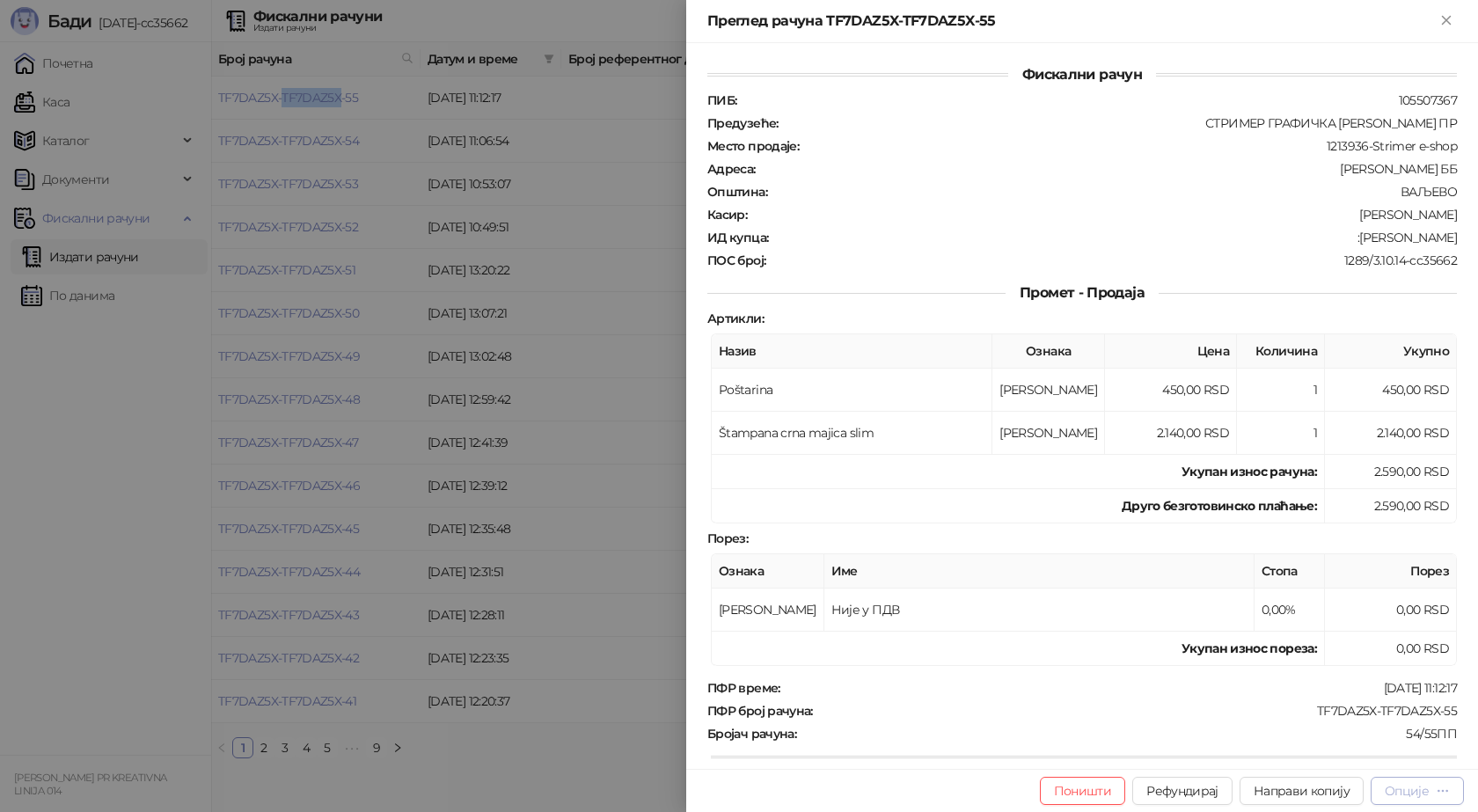
click at [1444, 797] on icon "button" at bounding box center [1442, 791] width 14 height 14
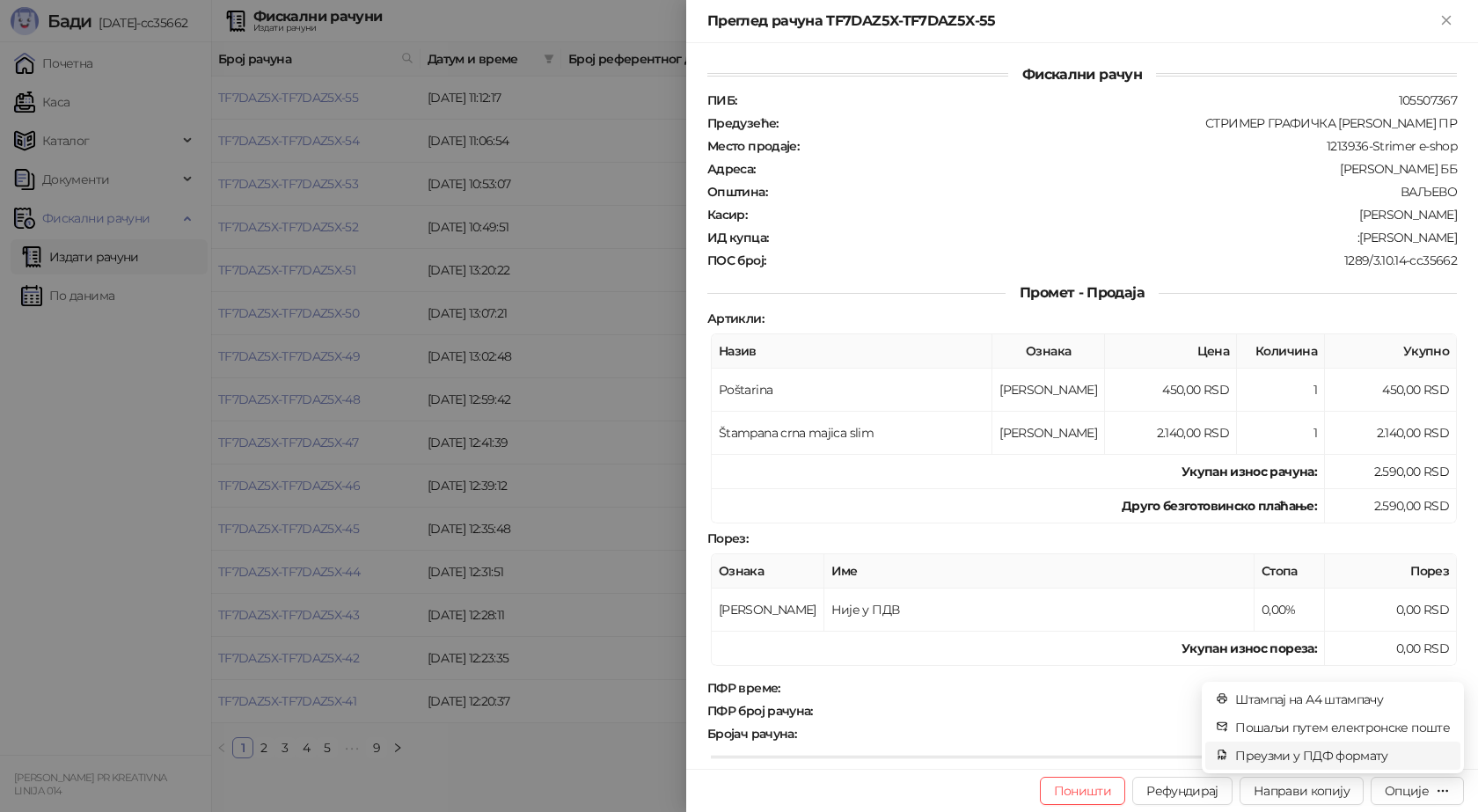
click at [1358, 759] on span "Преузми у ПДФ формату" at bounding box center [1342, 755] width 215 height 19
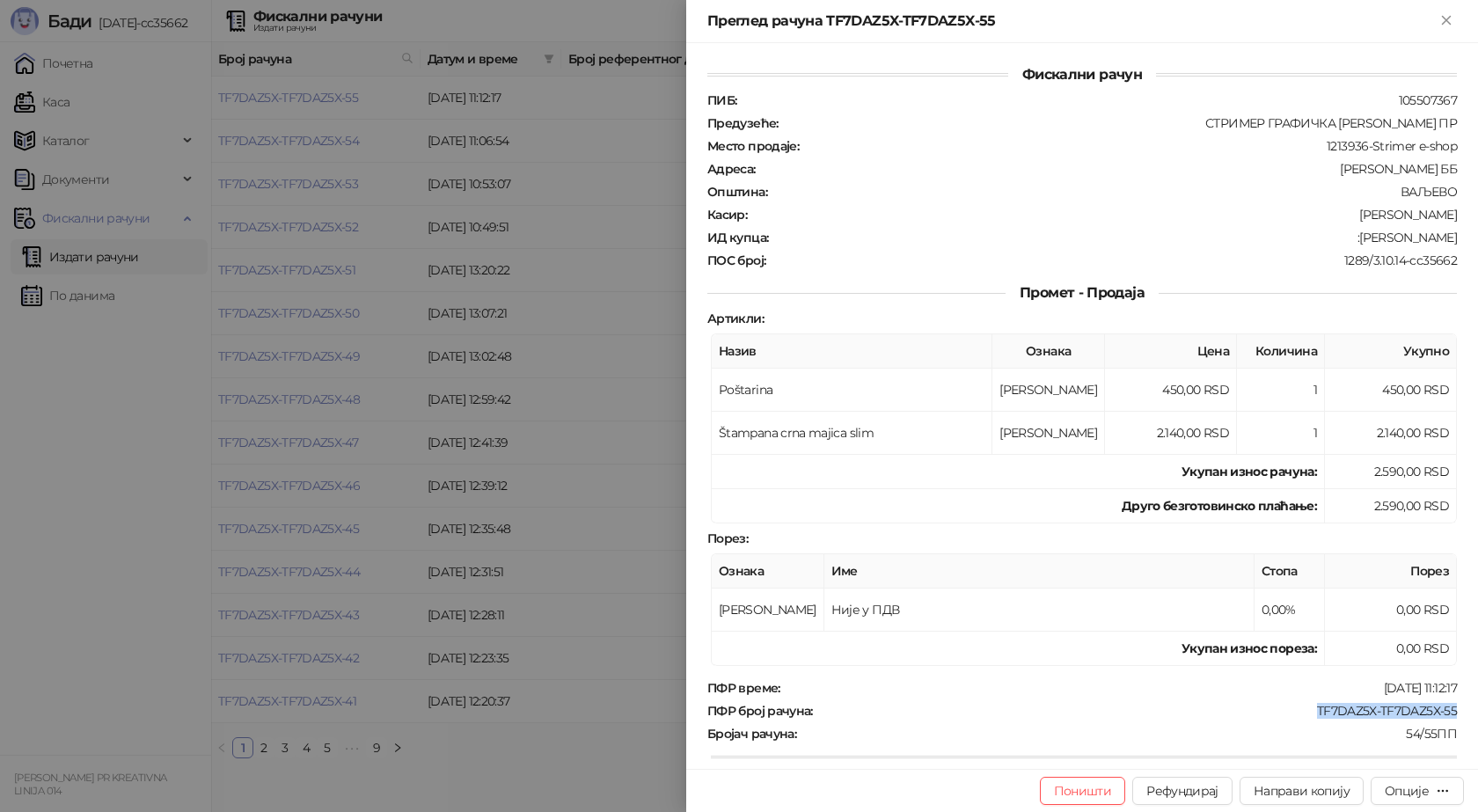
drag, startPoint x: 1445, startPoint y: 709, endPoint x: 1302, endPoint y: 714, distance: 143.1
click at [1302, 714] on div "Фискални рачун ПИБ : 105507367 Предузеће : СТРИМЕР ГРАФИЧКА РАДЊА САША ПЕТРОВИЋ…" at bounding box center [1082, 406] width 792 height 725
copy div "TF7DAZ5X-TF7DAZ5X-55"
drag, startPoint x: 1436, startPoint y: 237, endPoint x: 1363, endPoint y: 238, distance: 73.0
click at [1363, 238] on div ":Dejan Kotogan" at bounding box center [1114, 238] width 689 height 15
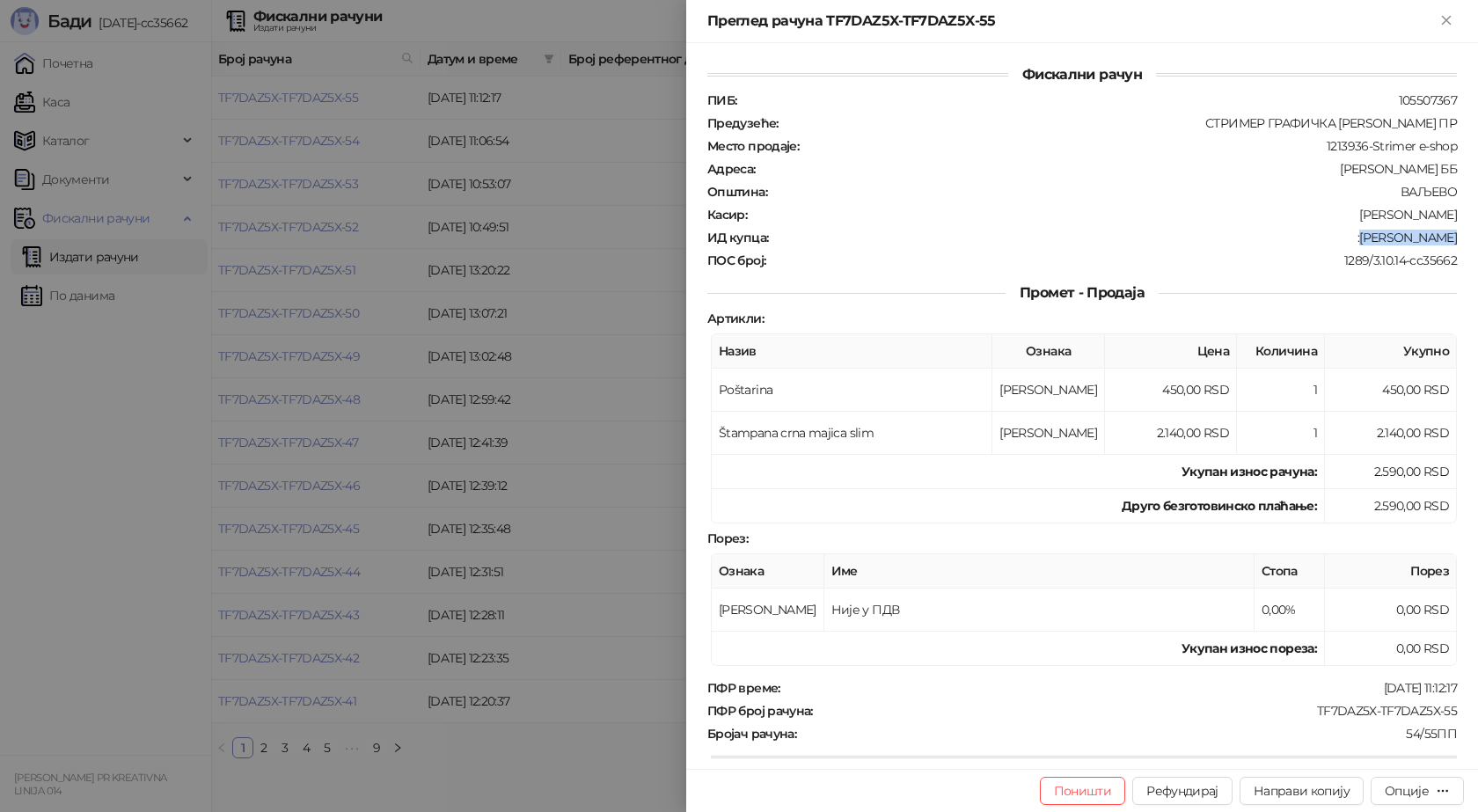
copy div "Dejan Kotogan"
click at [1452, 24] on icon "Close" at bounding box center [1446, 20] width 15 height 15
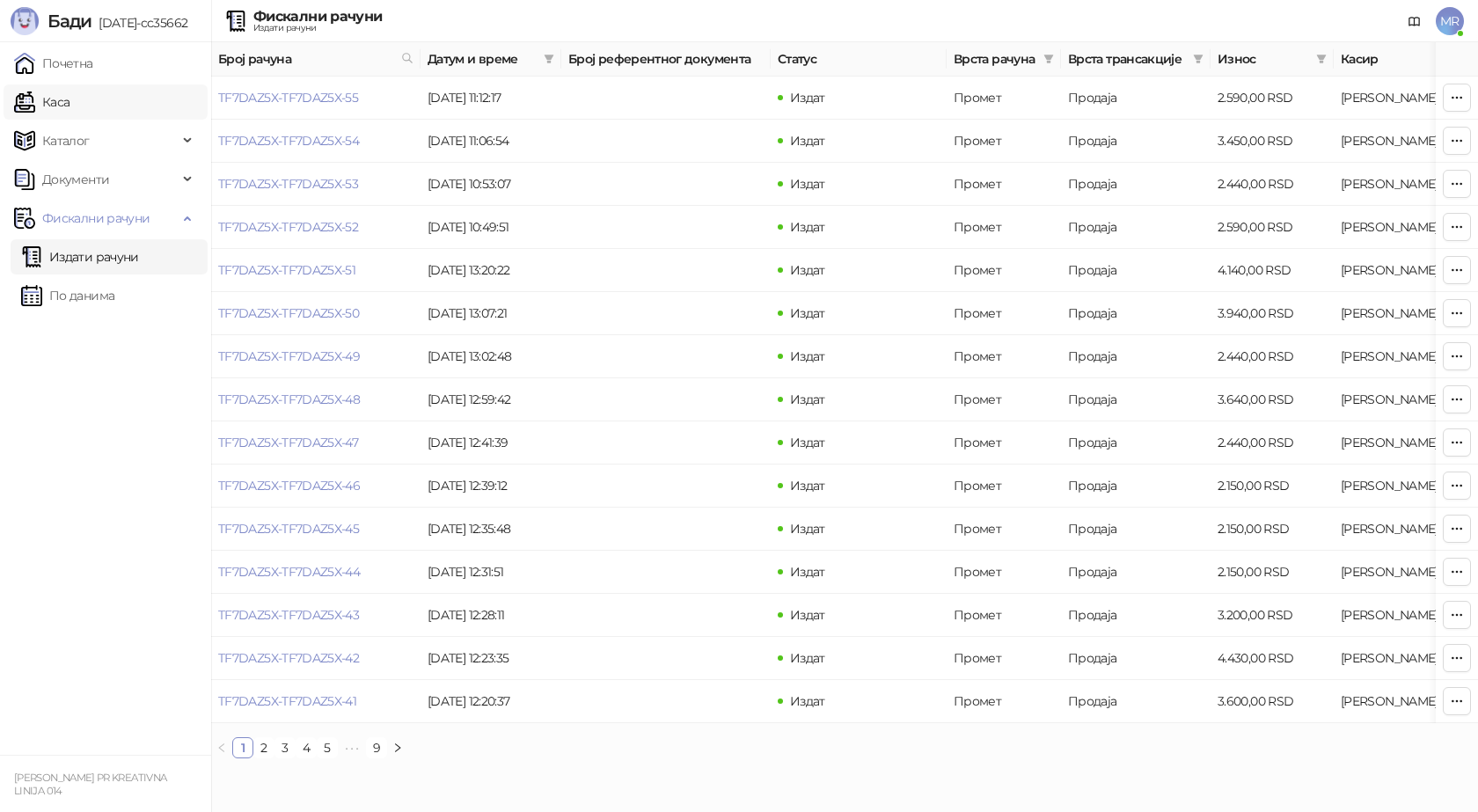
click at [63, 100] on link "Каса" at bounding box center [42, 102] width 56 height 36
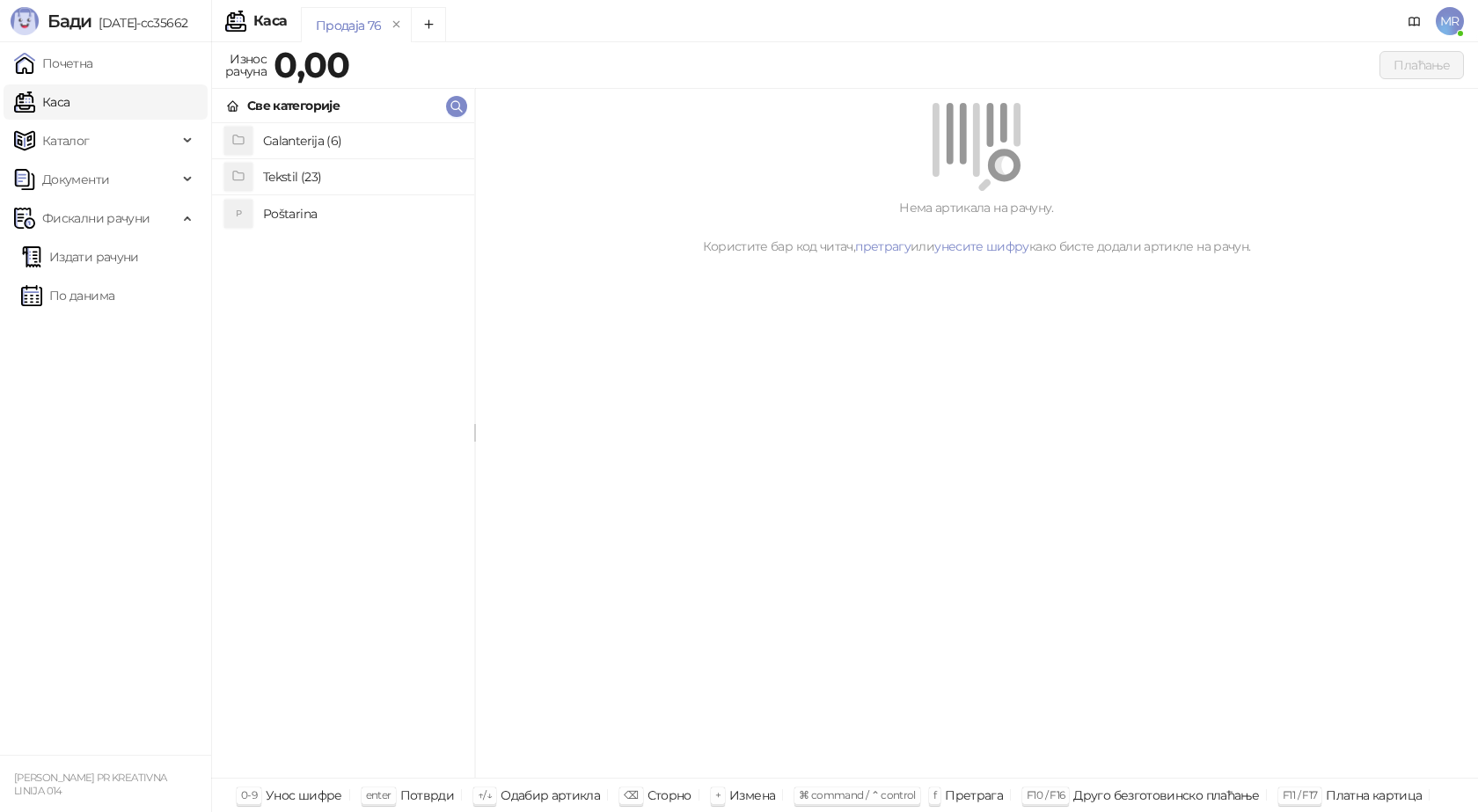
click at [278, 216] on h4 "Poštarina" at bounding box center [361, 214] width 197 height 28
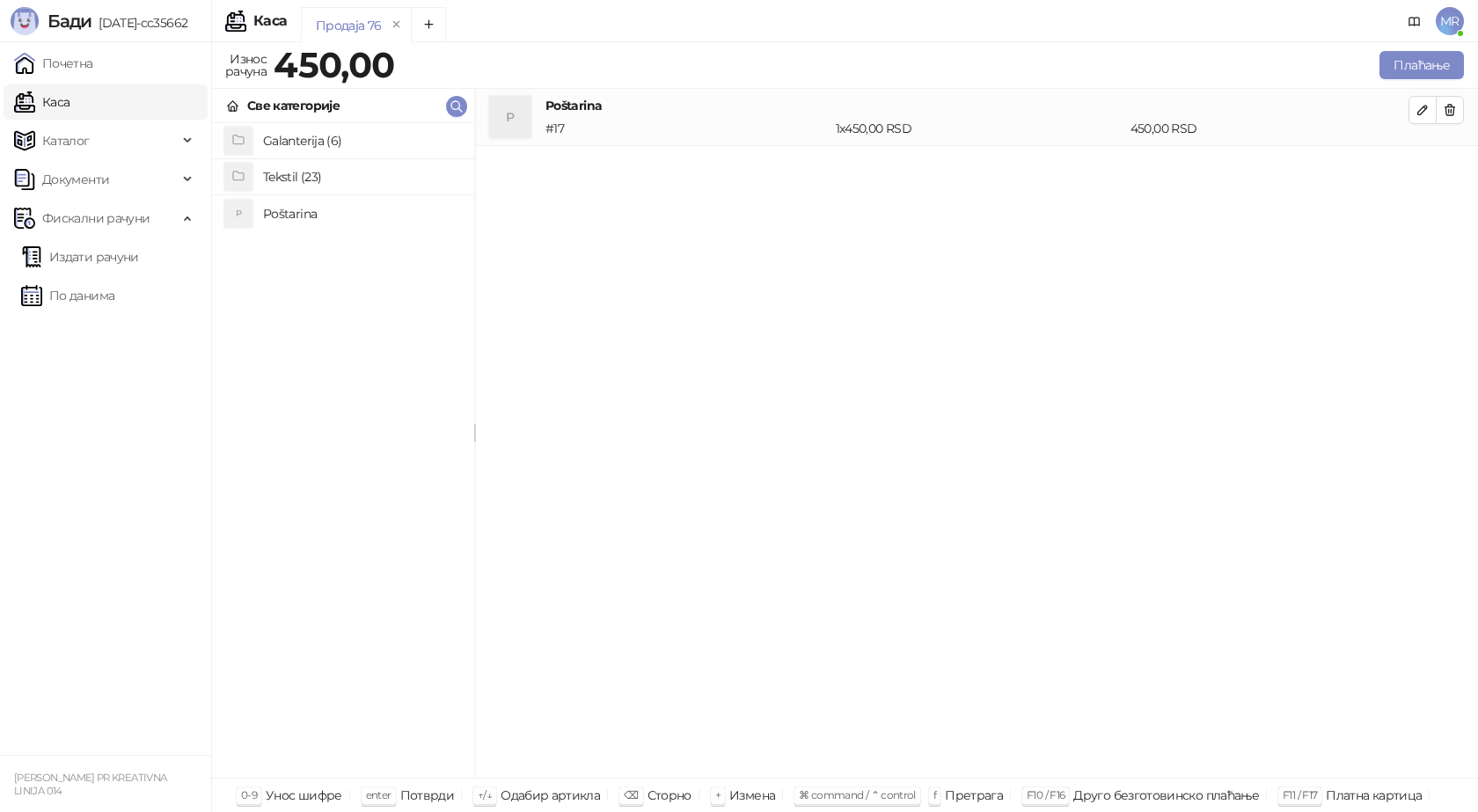
click at [280, 179] on h4 "Tekstil (23)" at bounding box center [361, 176] width 197 height 28
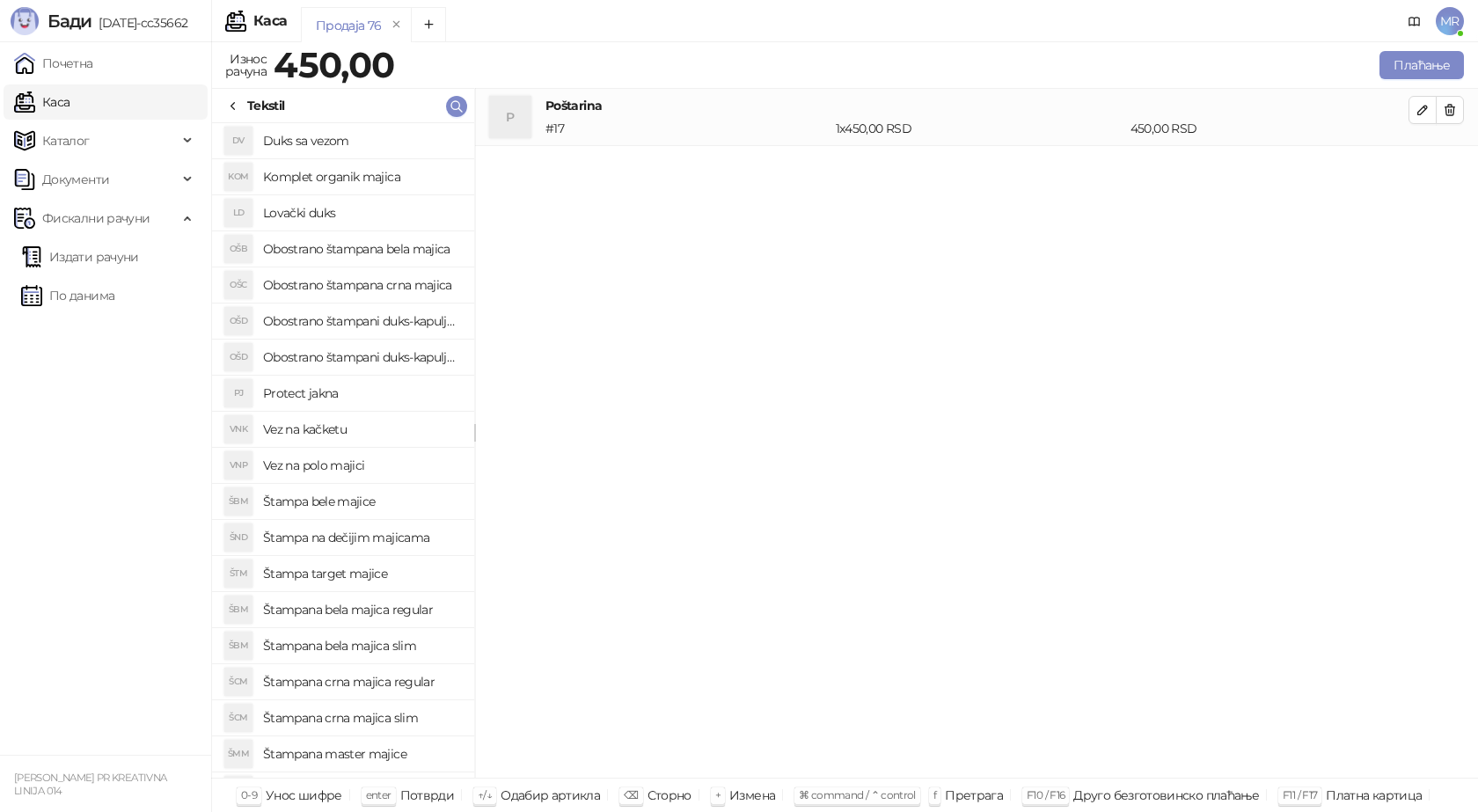
click at [368, 681] on h4 "Štampana crna majica regular" at bounding box center [361, 681] width 197 height 28
click at [1423, 161] on icon "button" at bounding box center [1422, 166] width 14 height 14
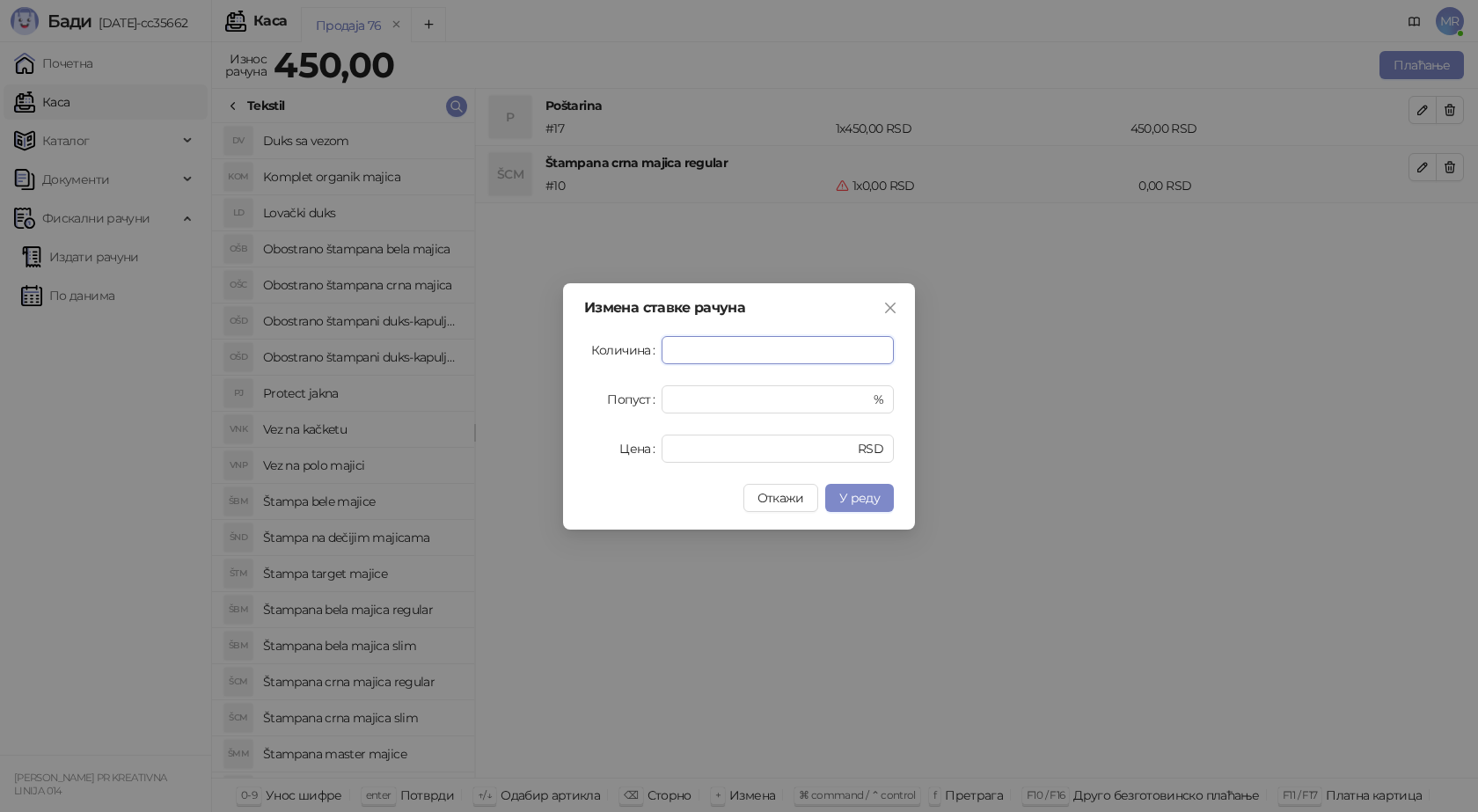
type input "*"
drag, startPoint x: 645, startPoint y: 454, endPoint x: 611, endPoint y: 457, distance: 34.1
click at [611, 457] on div "Цена * RSD" at bounding box center [739, 448] width 310 height 28
type input "****"
click at [863, 496] on span "У реду" at bounding box center [859, 497] width 40 height 15
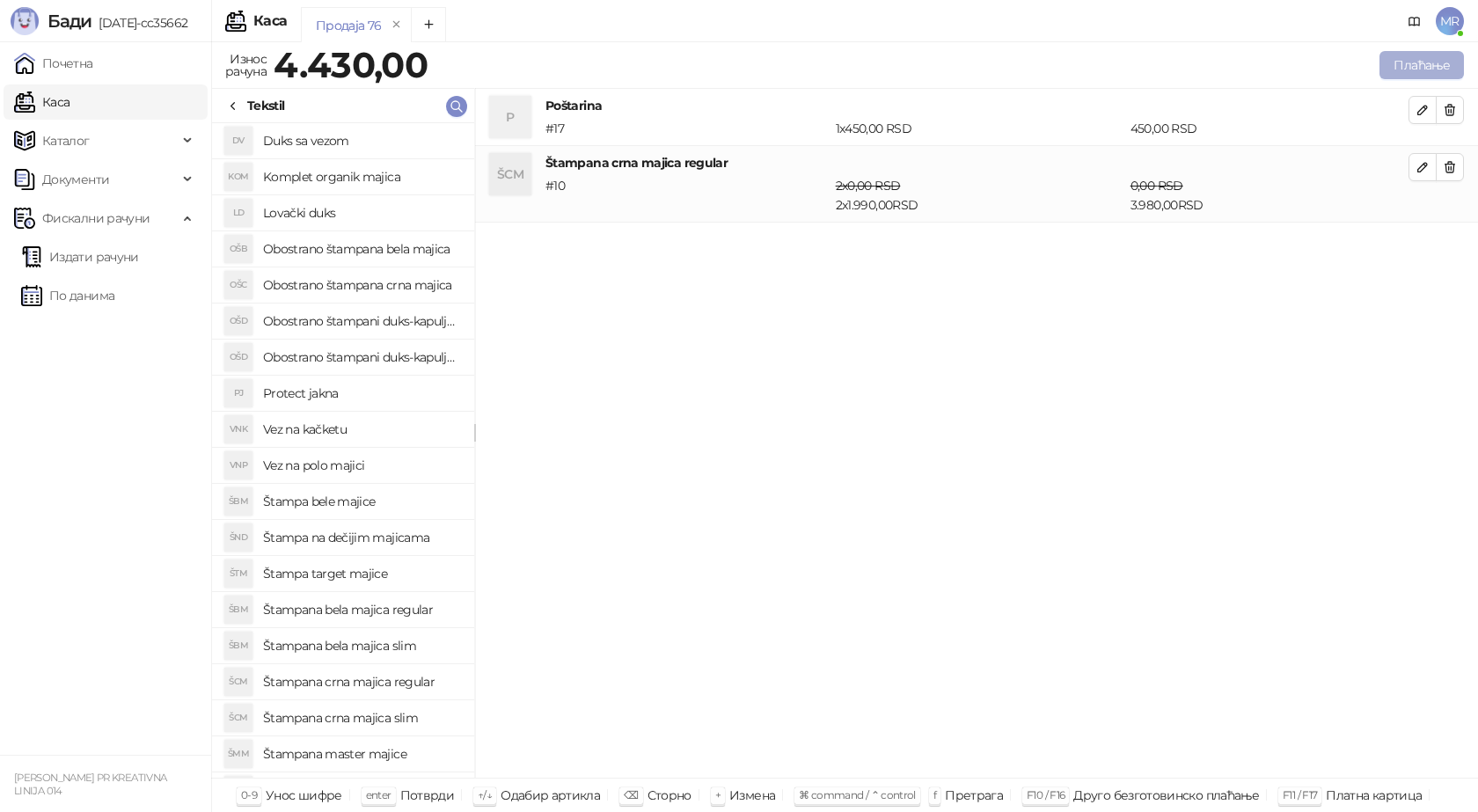
click at [1426, 56] on button "Плаћање" at bounding box center [1422, 64] width 85 height 28
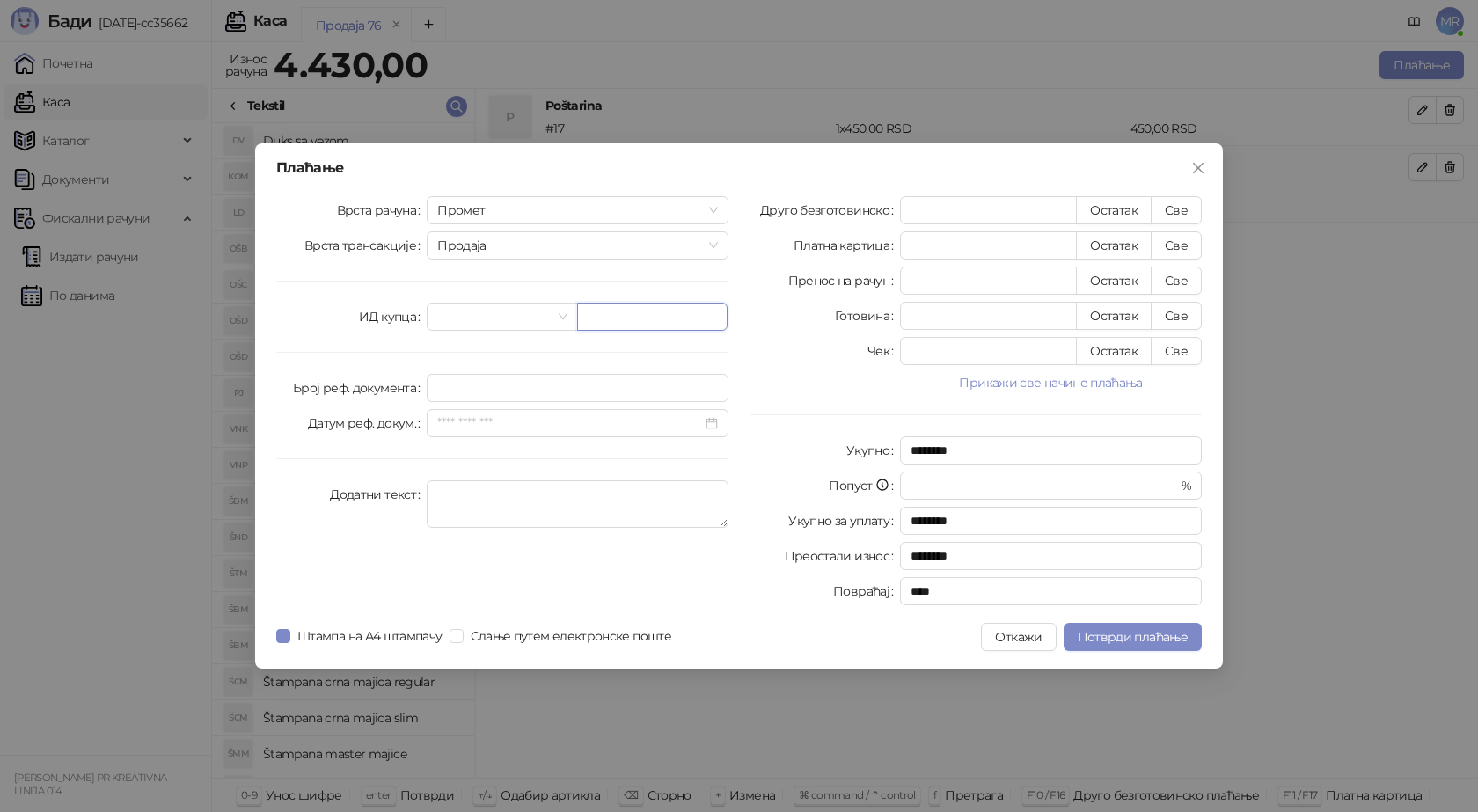
click at [657, 315] on input "text" at bounding box center [652, 317] width 150 height 28
paste input "**********"
type input "**********"
click at [1174, 210] on button "Све" at bounding box center [1176, 210] width 51 height 28
type input "****"
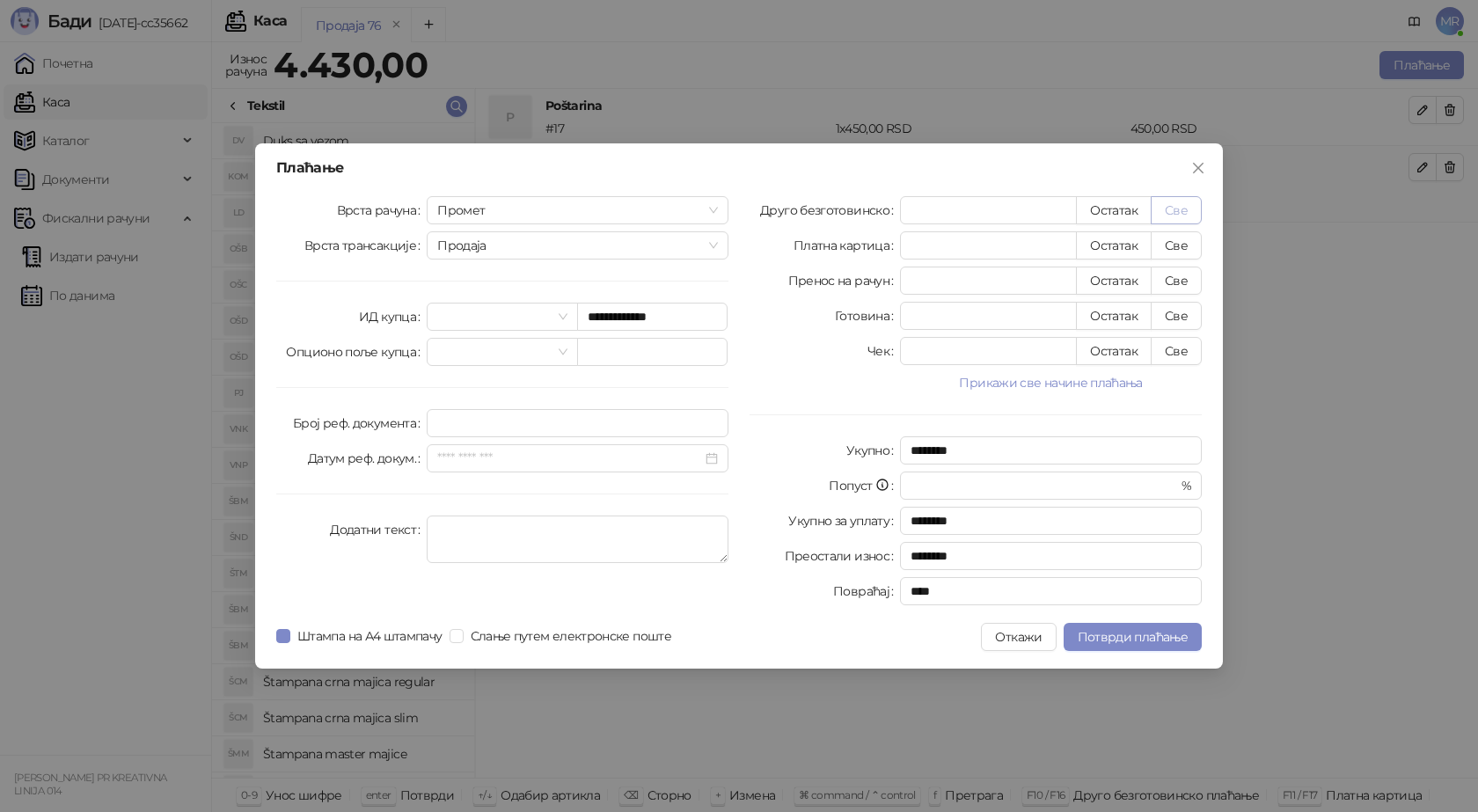
type input "****"
click at [1127, 641] on span "Потврди плаћање" at bounding box center [1133, 637] width 110 height 15
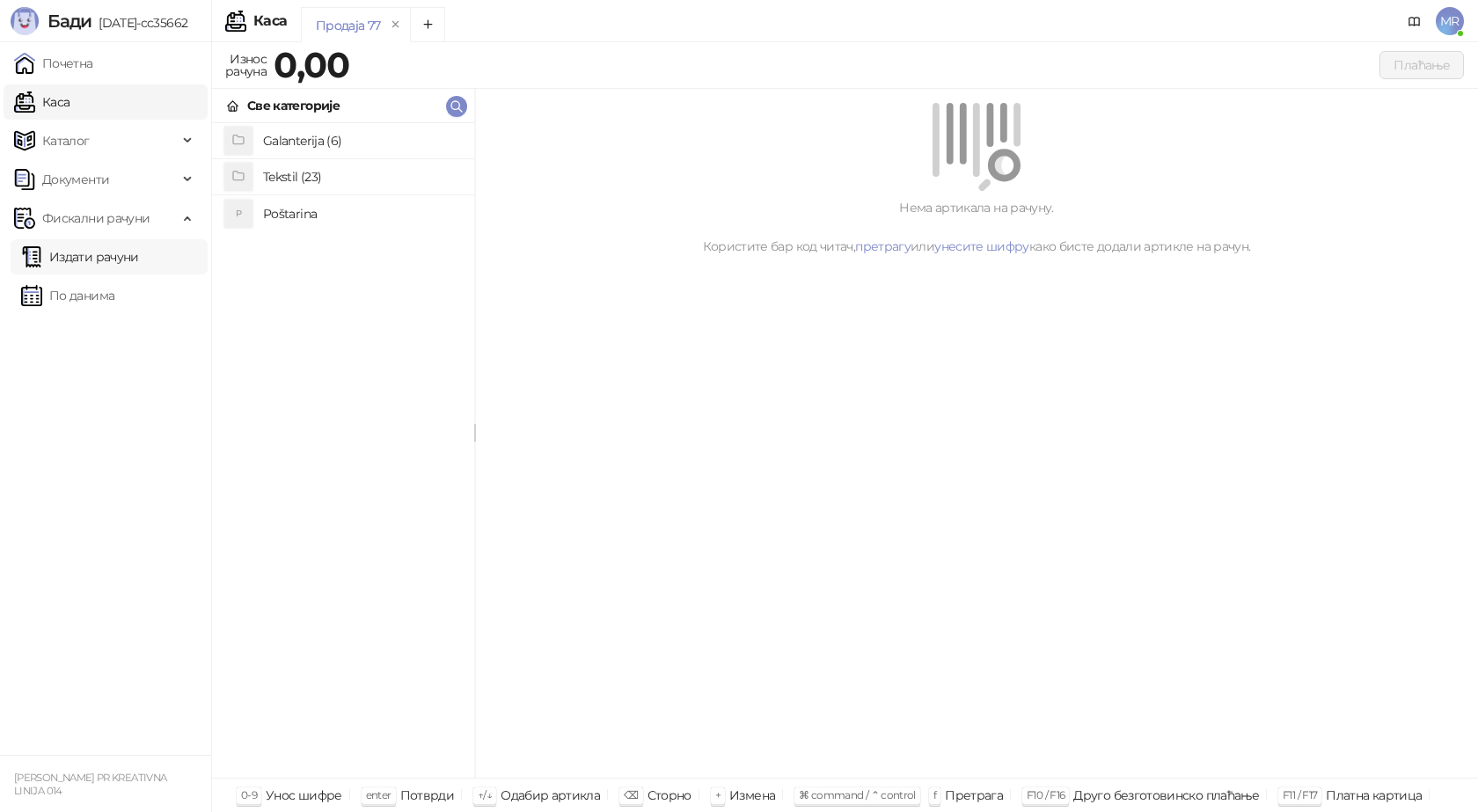
click at [112, 259] on link "Издати рачуни" at bounding box center [80, 257] width 118 height 36
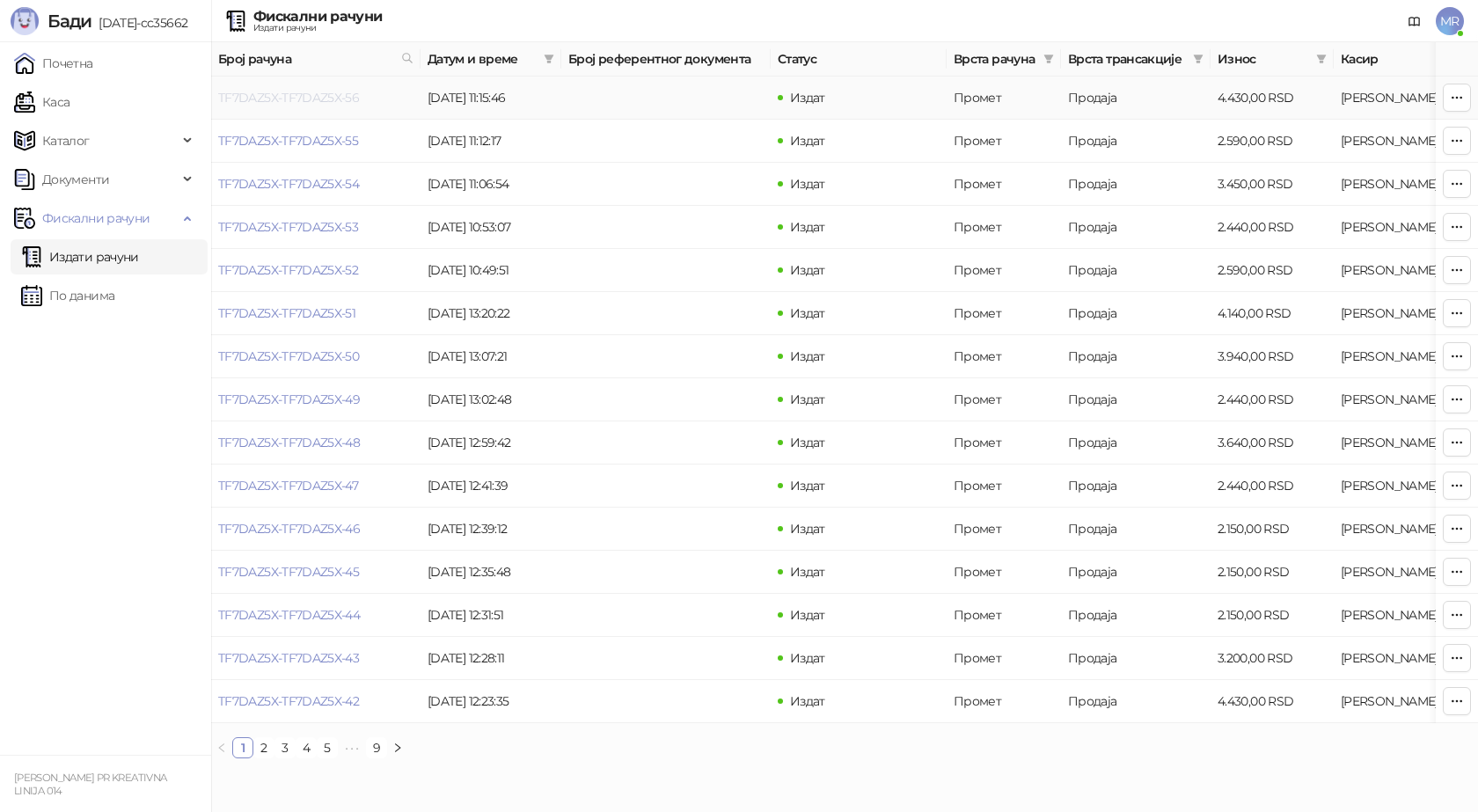
click at [308, 98] on link "TF7DAZ5X-TF7DAZ5X-56" at bounding box center [289, 97] width 140 height 15
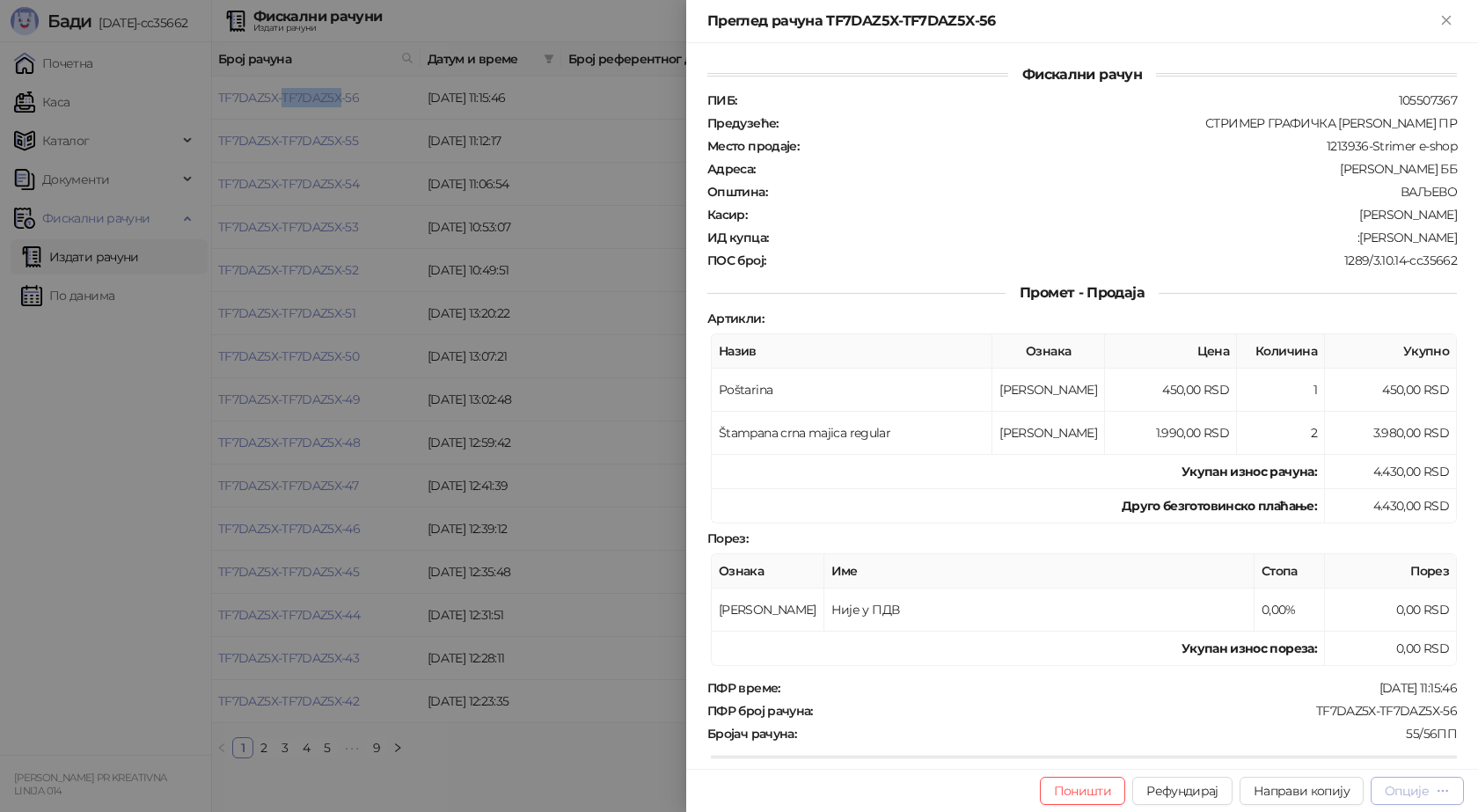
click at [1412, 787] on div "Опције" at bounding box center [1407, 791] width 44 height 15
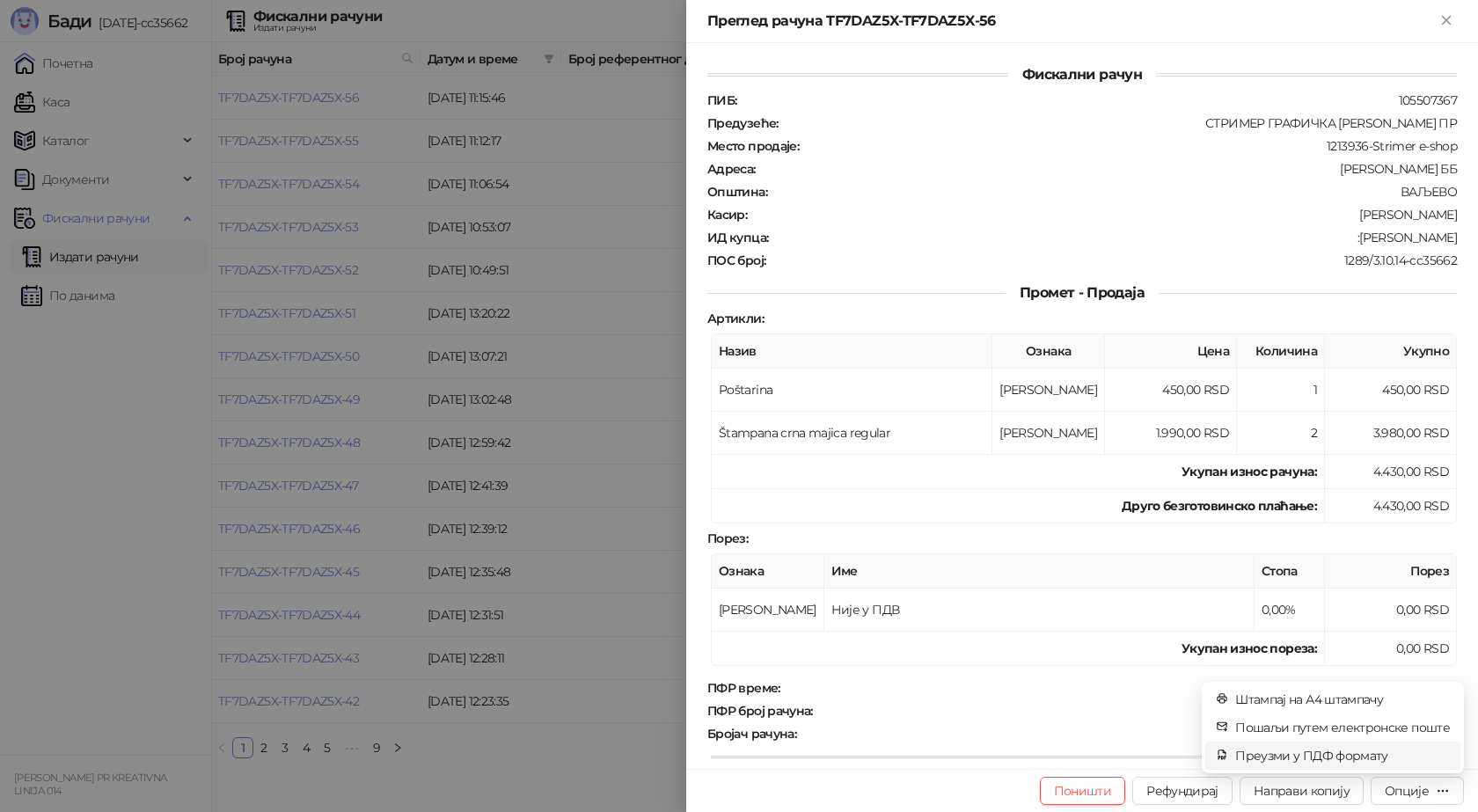
click at [1393, 758] on span "Преузми у ПДФ формату" at bounding box center [1342, 755] width 215 height 19
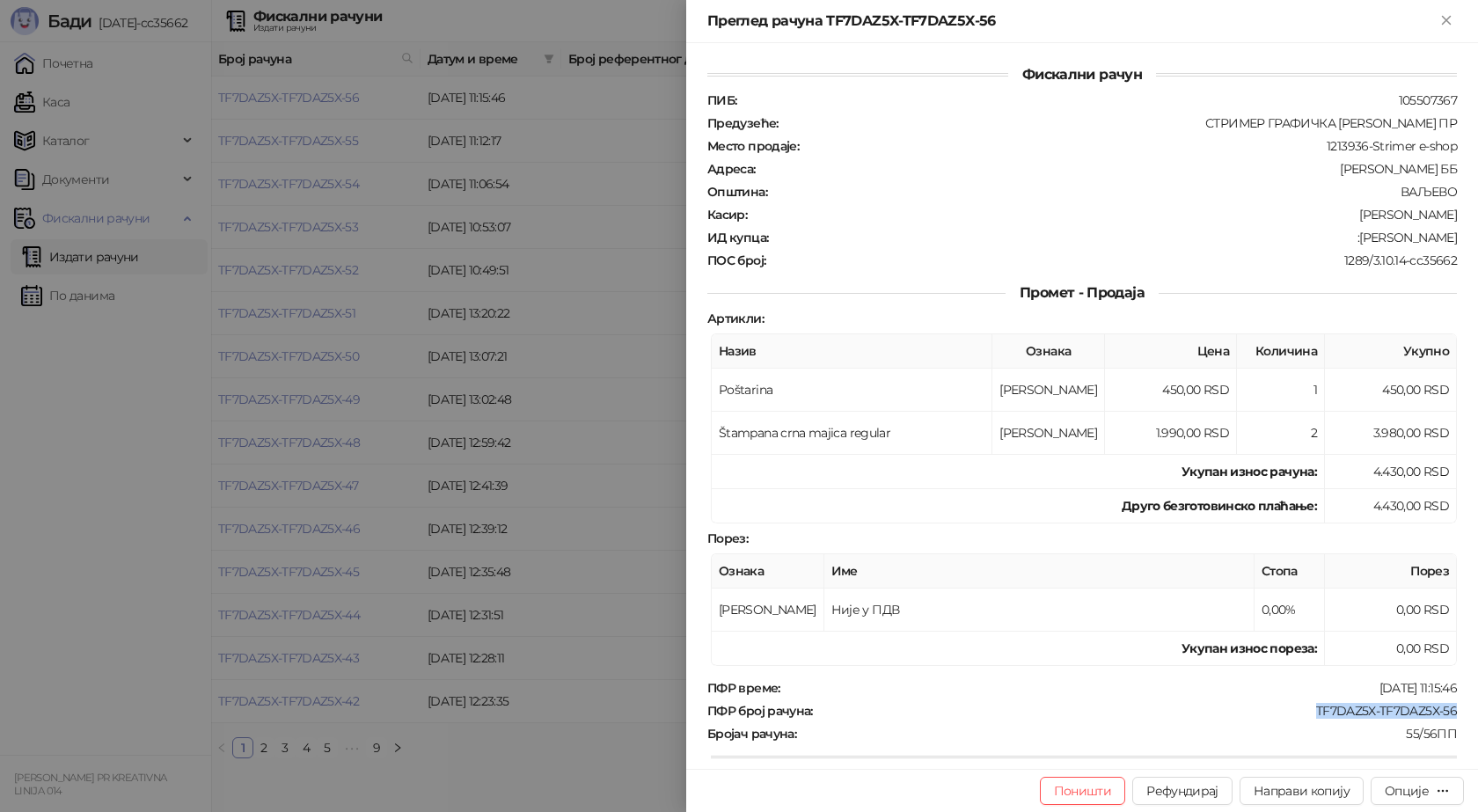
drag, startPoint x: 1452, startPoint y: 706, endPoint x: 1307, endPoint y: 708, distance: 145.0
click at [1307, 708] on div "Фискални рачун ПИБ : 105507367 Предузеће : СТРИМЕР ГРАФИЧКА РАДЊА САША ПЕТРОВИЋ…" at bounding box center [1082, 406] width 792 height 725
copy div "TF7DAZ5X-TF7DAZ5X-56"
drag, startPoint x: 1442, startPoint y: 240, endPoint x: 1362, endPoint y: 243, distance: 80.1
click at [1362, 243] on div ":Dejan Kotogan" at bounding box center [1114, 238] width 689 height 15
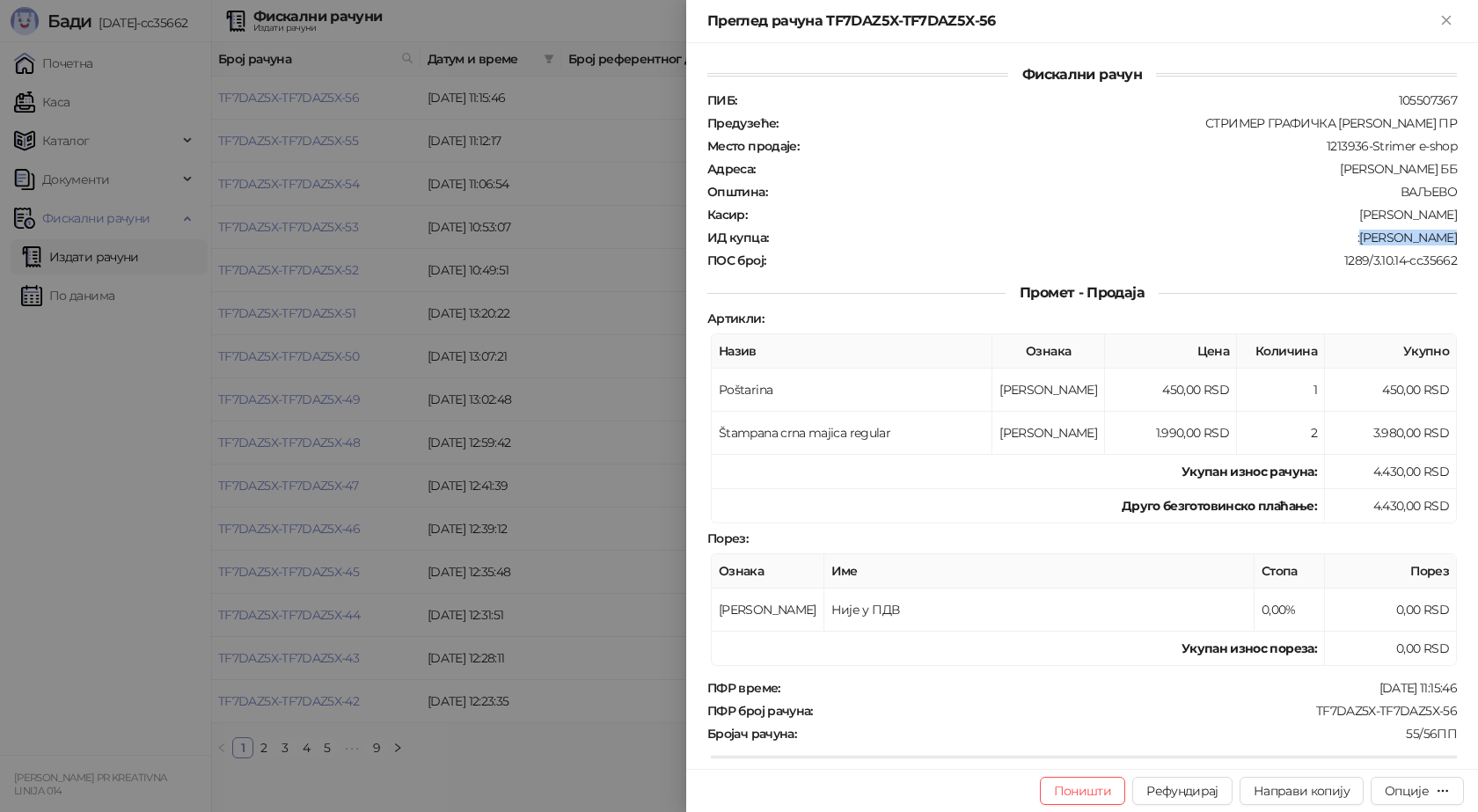
copy div "Dejan Kotogan"
click at [1113, 795] on button "Поништи" at bounding box center [1083, 790] width 87 height 28
type input "**********"
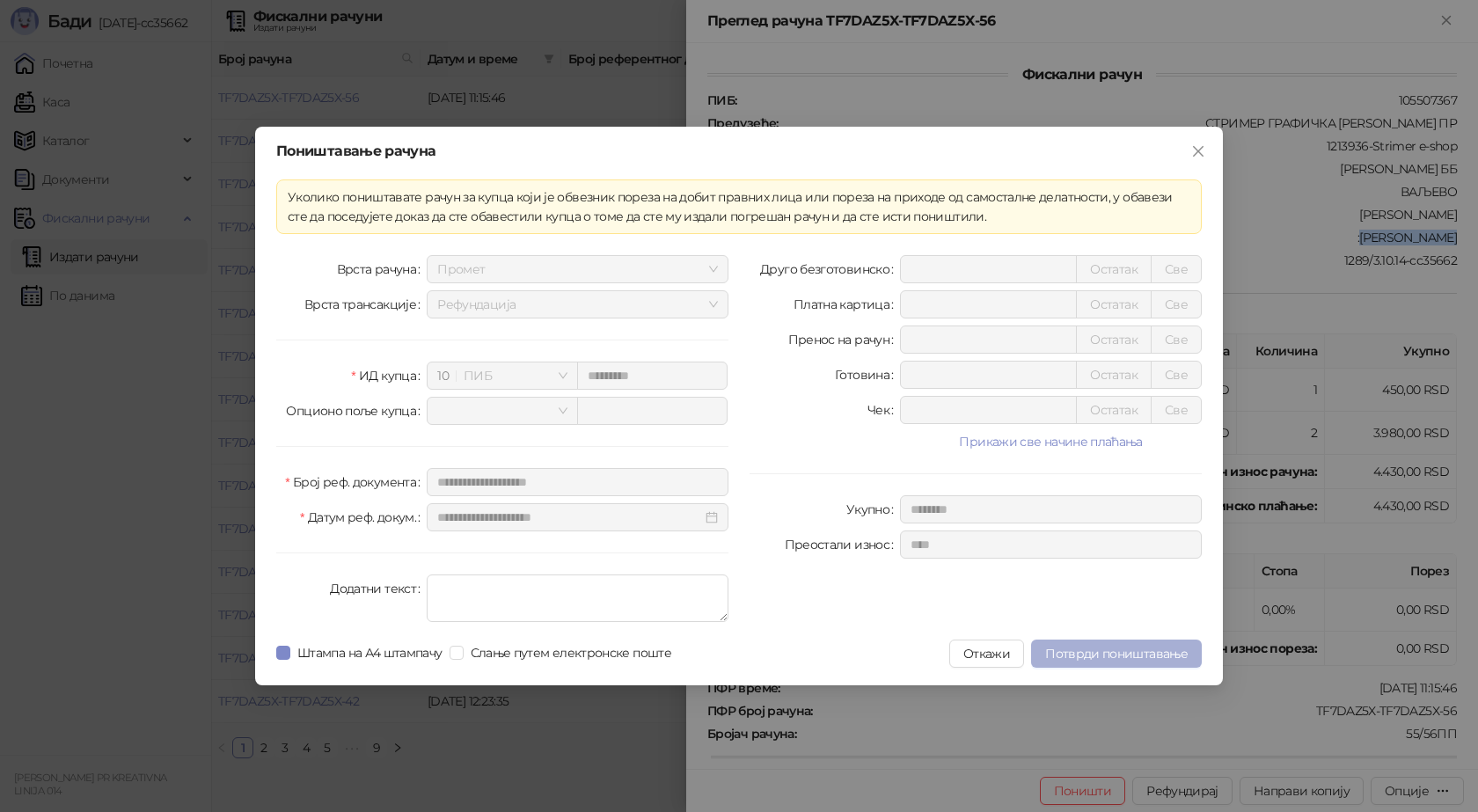
click at [1135, 646] on span "Потврди поништавање" at bounding box center [1116, 653] width 142 height 15
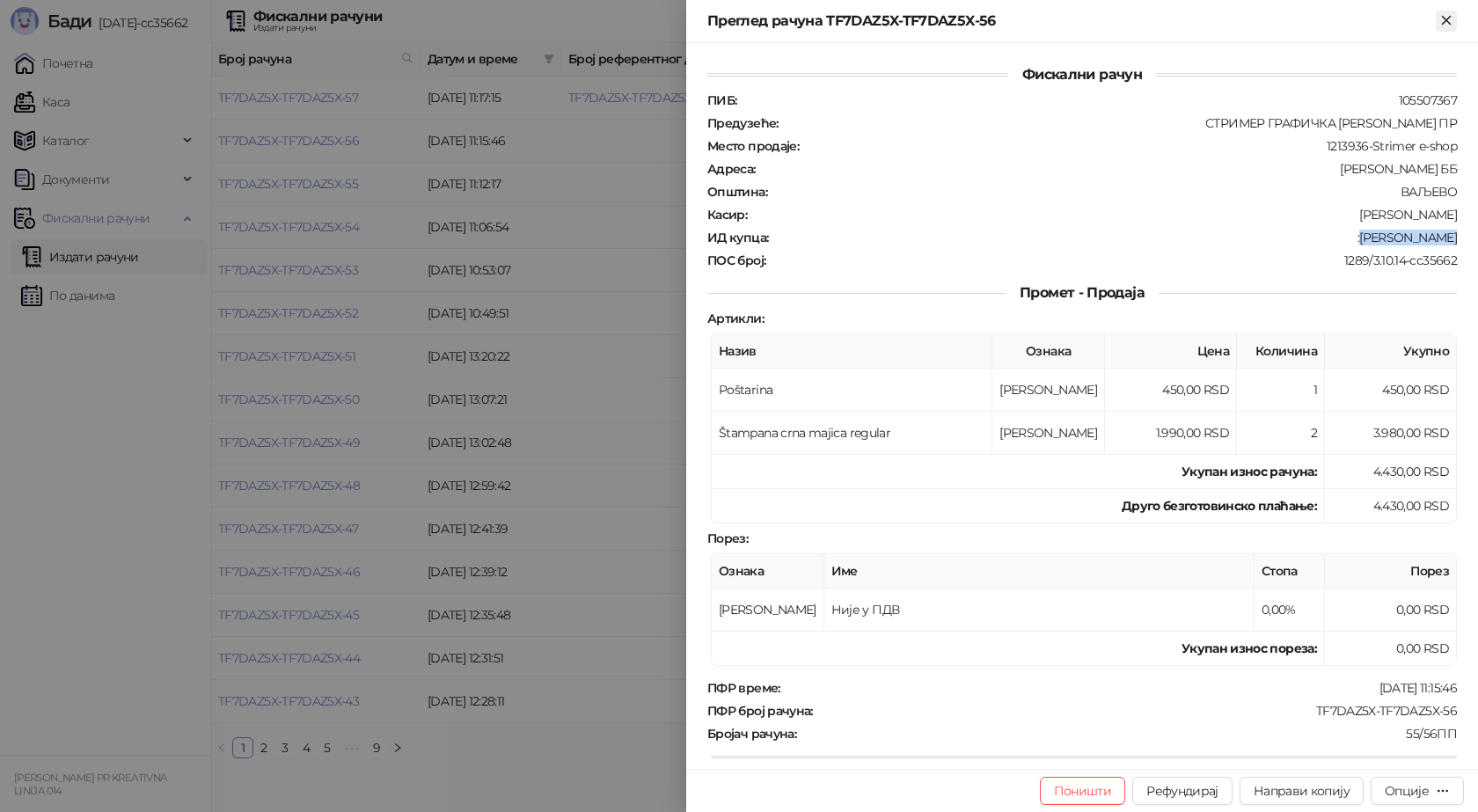
click at [1444, 19] on icon "Close" at bounding box center [1446, 20] width 15 height 15
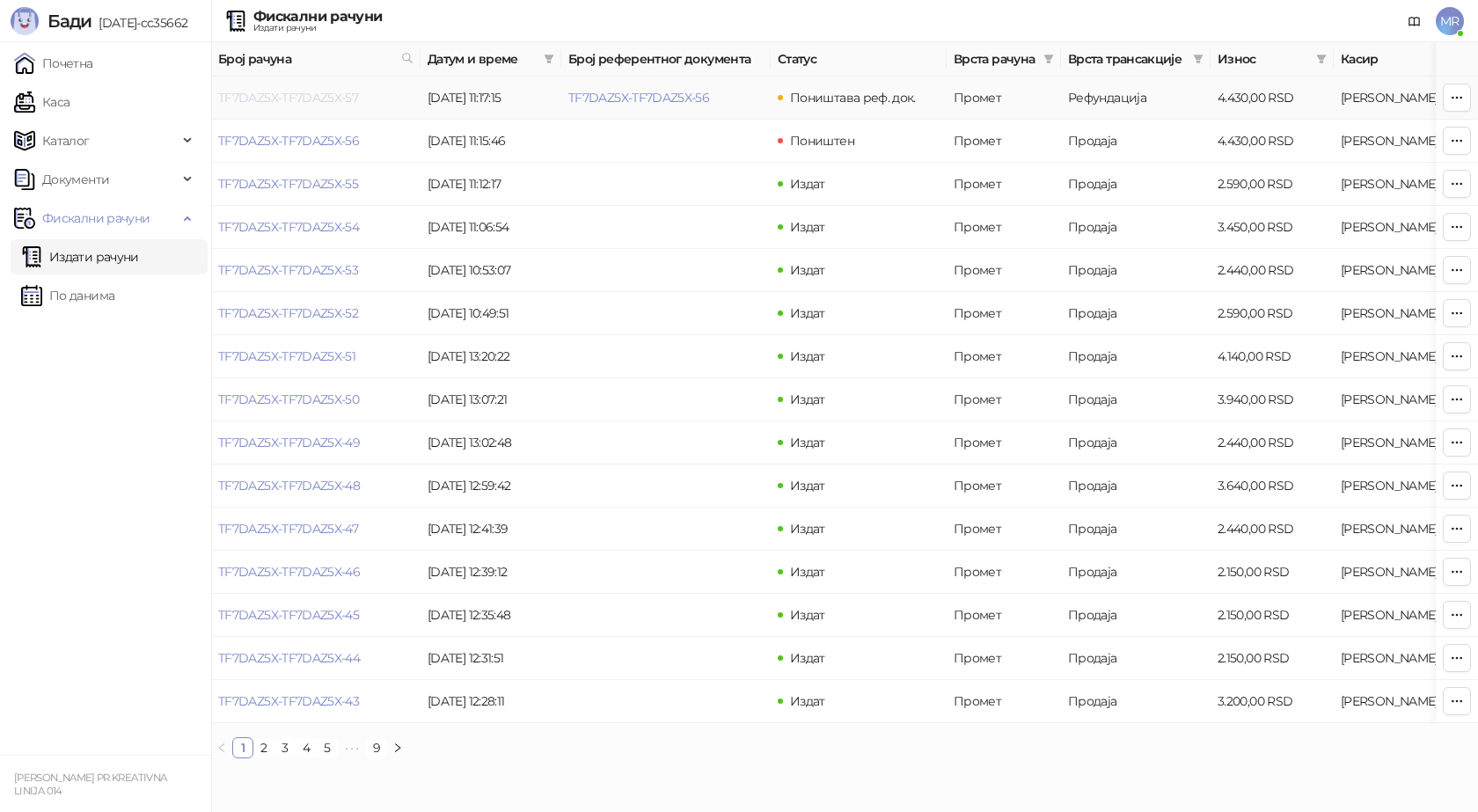
click at [349, 95] on link "TF7DAZ5X-TF7DAZ5X-57" at bounding box center [288, 97] width 140 height 15
click at [322, 93] on link "TF7DAZ5X-TF7DAZ5X-57" at bounding box center [288, 97] width 140 height 15
click at [674, 95] on link "TF7DAZ5X-TF7DAZ5X-56" at bounding box center [639, 97] width 140 height 15
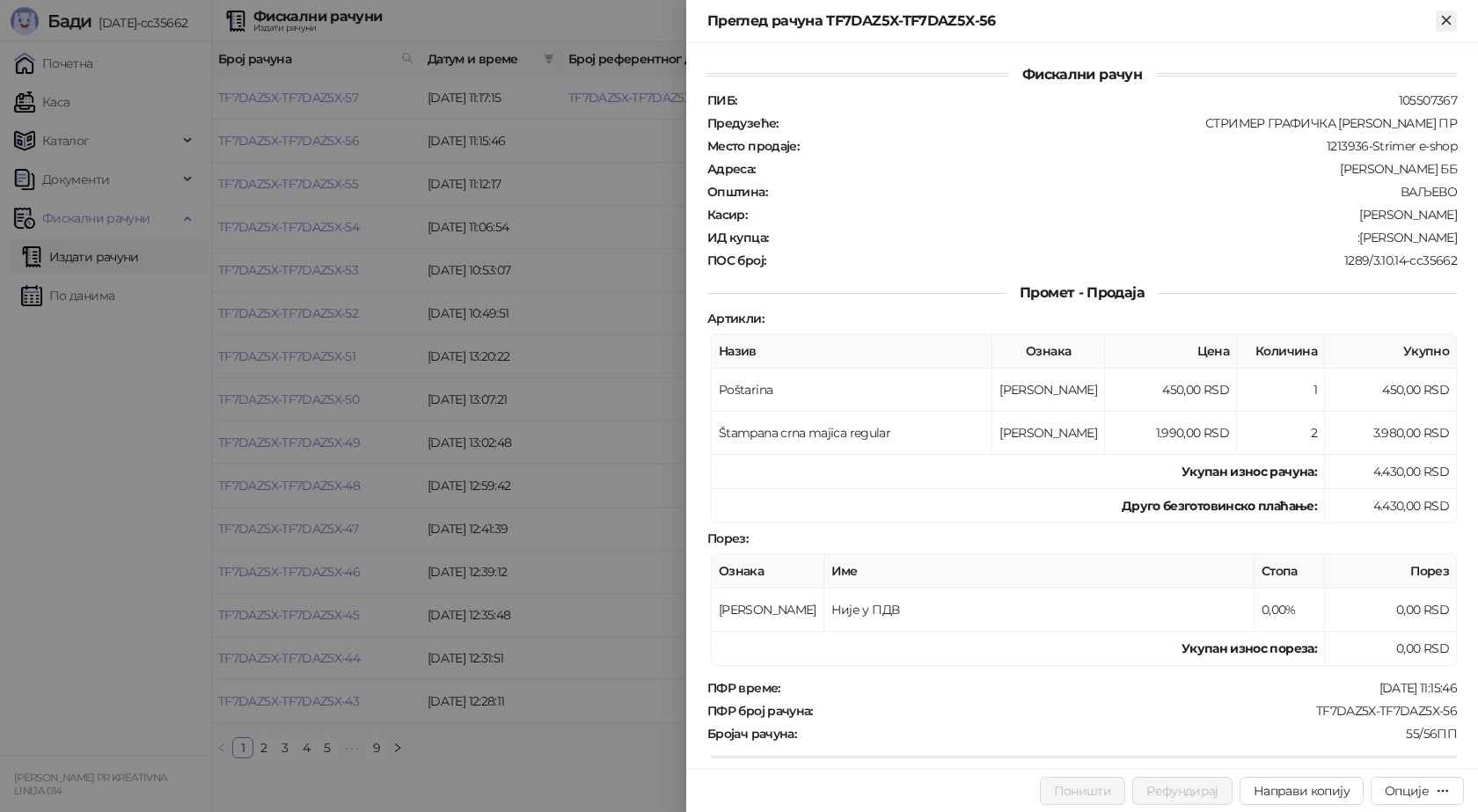
click at [1450, 21] on icon "Close" at bounding box center [1446, 20] width 15 height 15
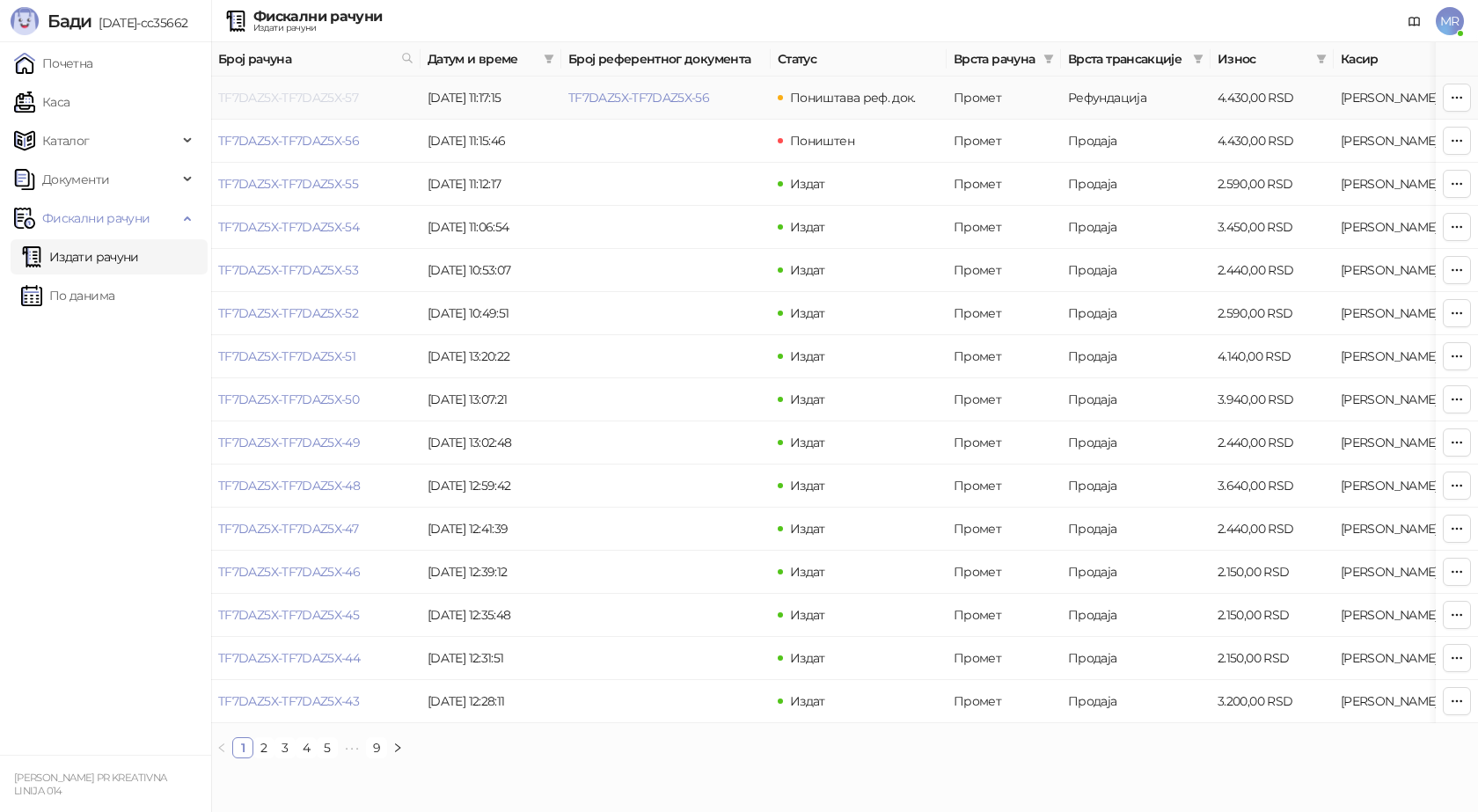
click at [325, 96] on link "TF7DAZ5X-TF7DAZ5X-57" at bounding box center [288, 97] width 140 height 15
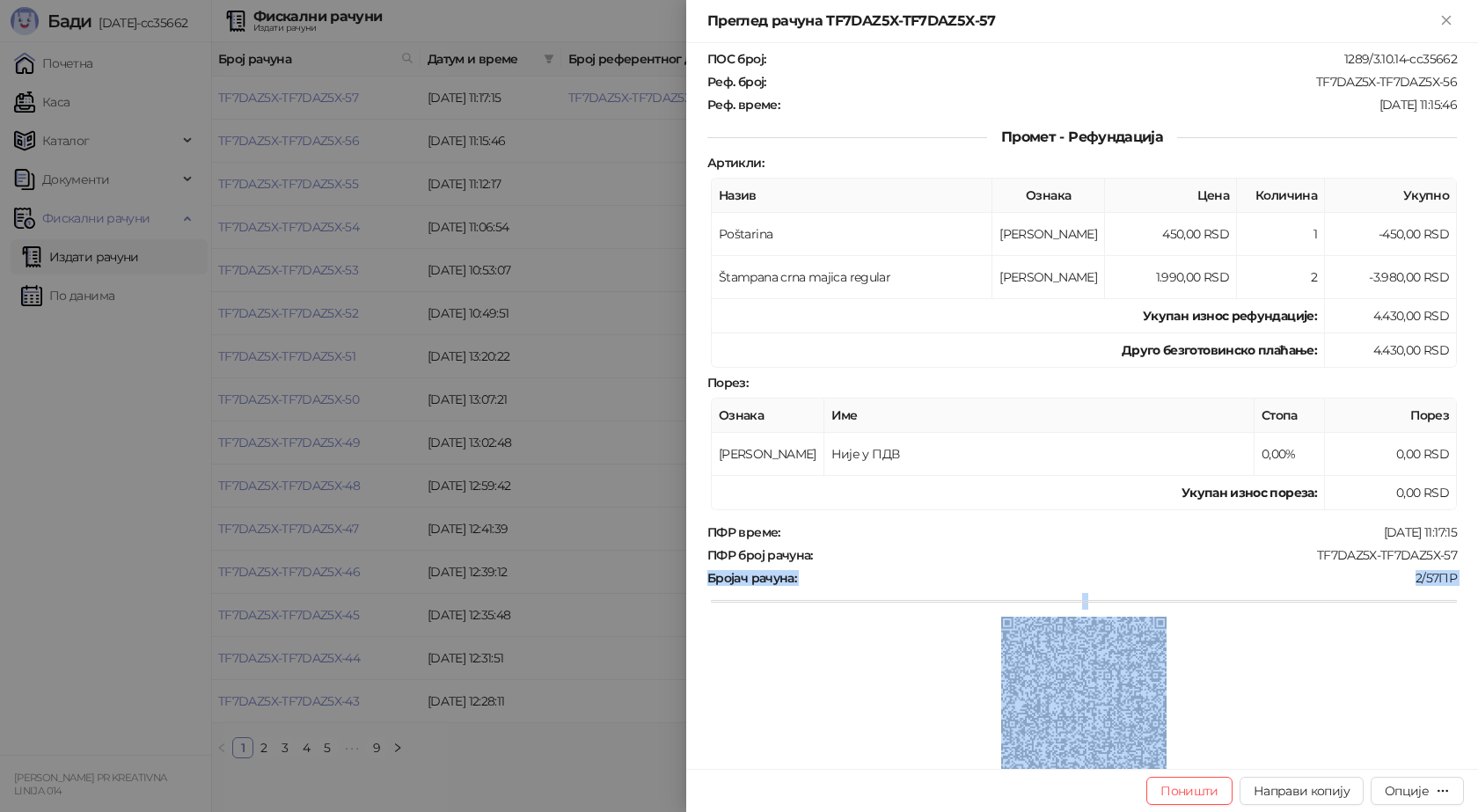
scroll to position [296, 0]
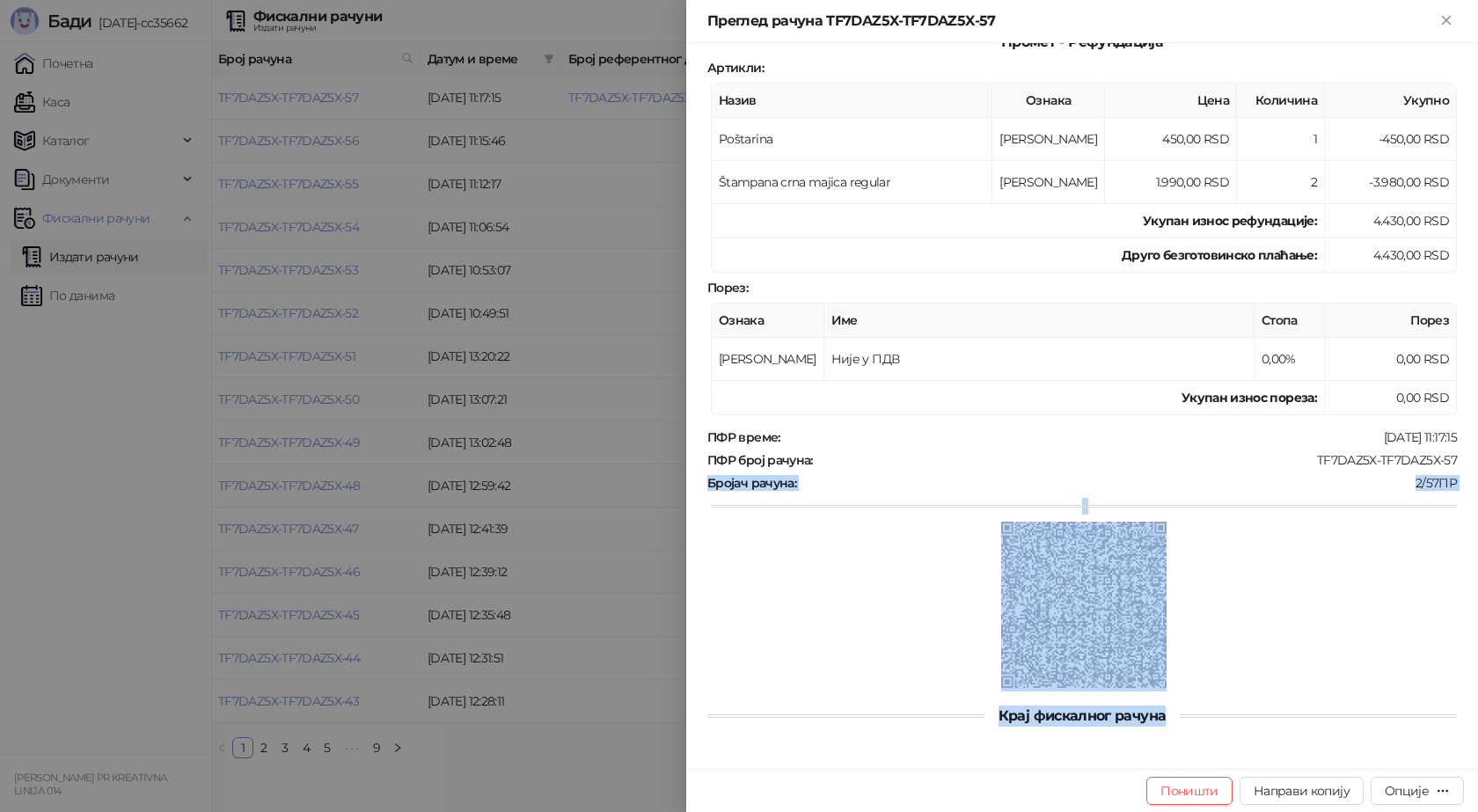
drag, startPoint x: 1445, startPoint y: 758, endPoint x: 1346, endPoint y: 769, distance: 99.6
click at [1346, 769] on div "Преглед рачуна TF7DAZ5X-TF7DAZ5X-57 Фискални рачун ПИБ : 105507367 Предузеће : …" at bounding box center [1082, 406] width 792 height 812
click at [1381, 542] on div at bounding box center [1083, 606] width 746 height 169
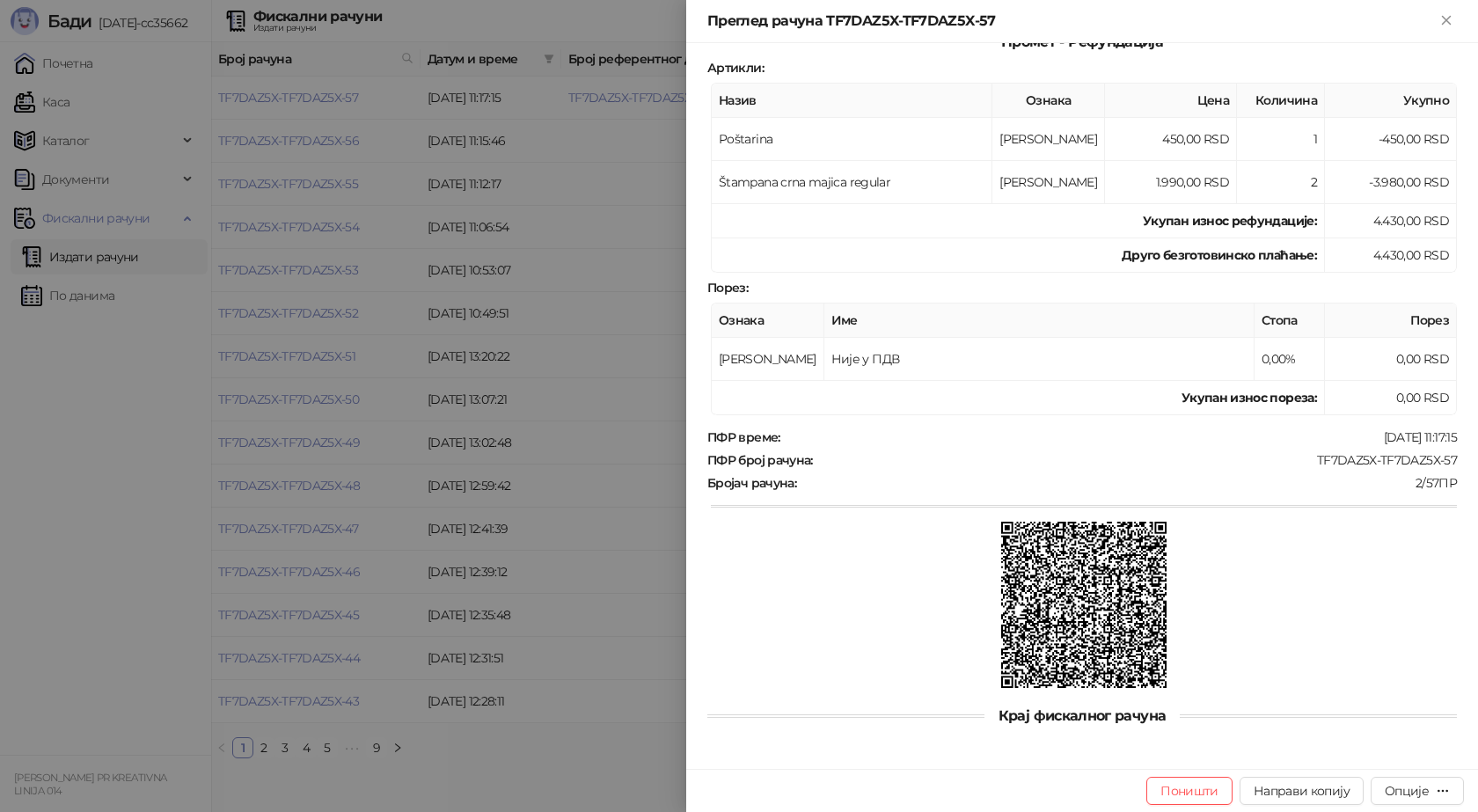
click at [1171, 428] on div "Фискални рачун ПИБ : 105507367 Предузеће : СТРИМЕР ГРАФИЧКА РАДЊА САША ПЕТРОВИЋ…" at bounding box center [1082, 251] width 750 height 966
drag, startPoint x: 1444, startPoint y: 457, endPoint x: 1305, endPoint y: 460, distance: 139.0
click at [1305, 460] on div "TF7DAZ5X-TF7DAZ5X-57" at bounding box center [1136, 460] width 644 height 15
click at [1447, 19] on icon "Close" at bounding box center [1446, 19] width 8 height 8
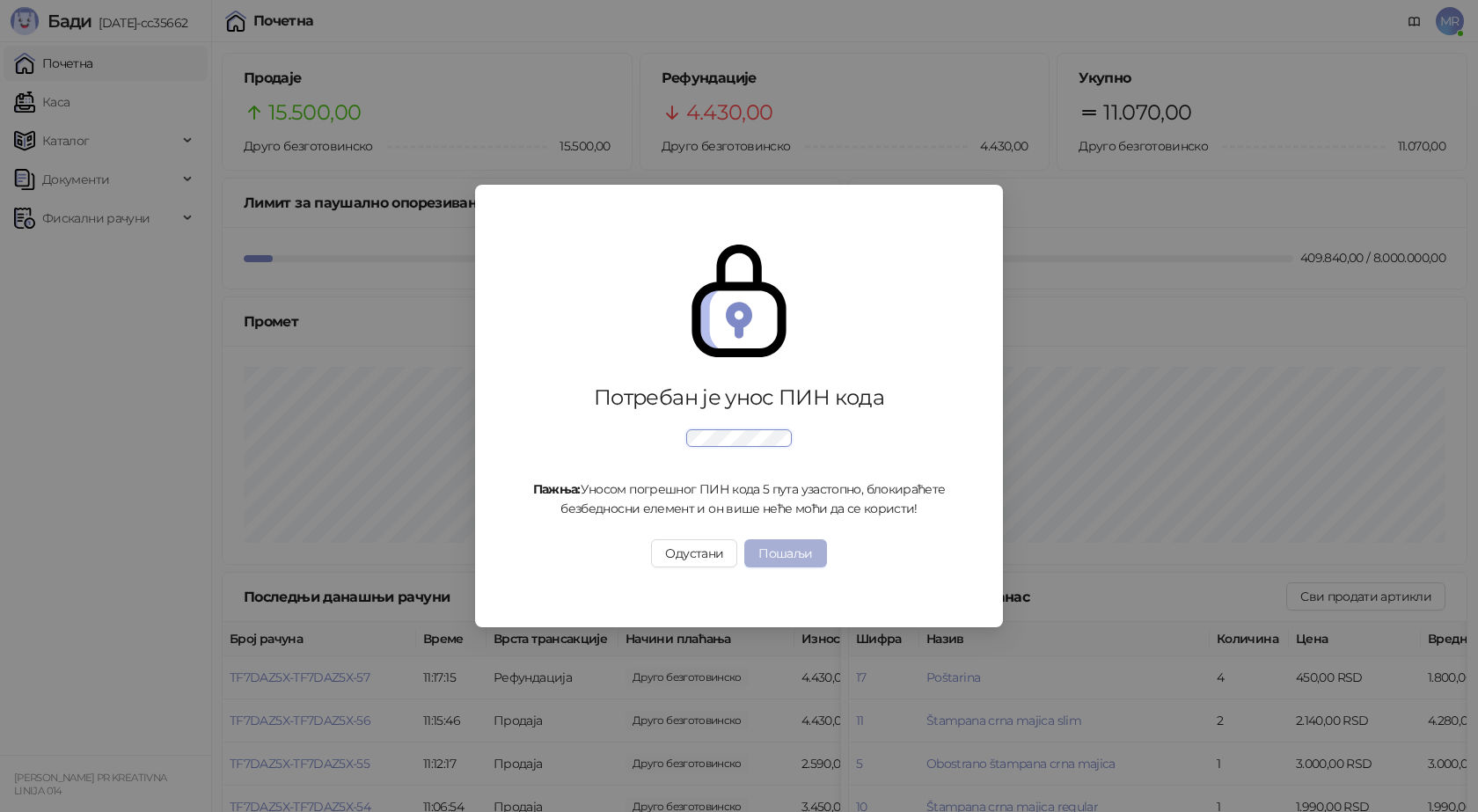
click at [792, 548] on button "Пошаљи" at bounding box center [785, 553] width 82 height 28
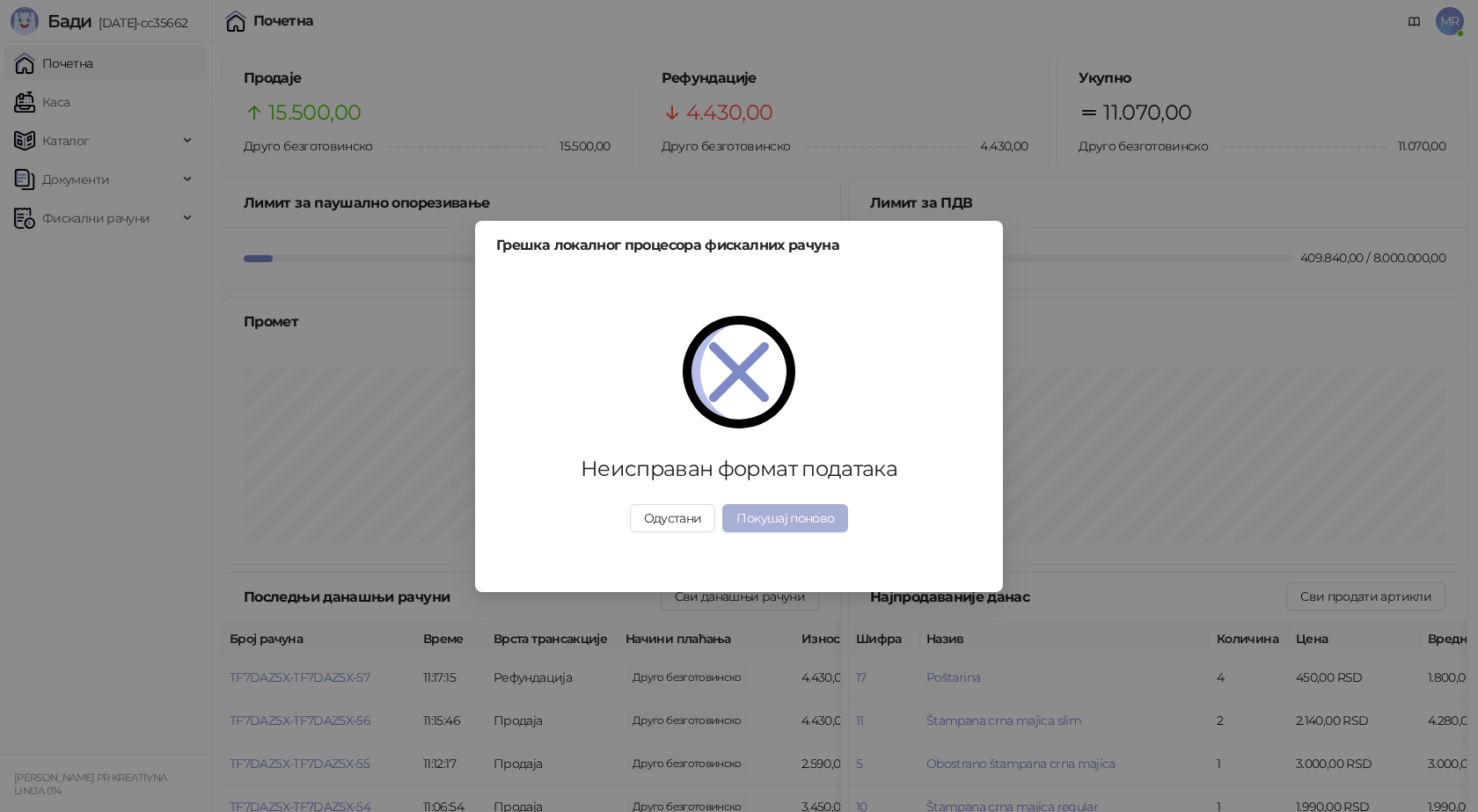
click at [786, 520] on button "Покушај поново" at bounding box center [785, 518] width 126 height 28
click at [768, 517] on button "Покушај поново" at bounding box center [785, 518] width 126 height 28
click at [682, 518] on button "Одустани" at bounding box center [674, 518] width 87 height 28
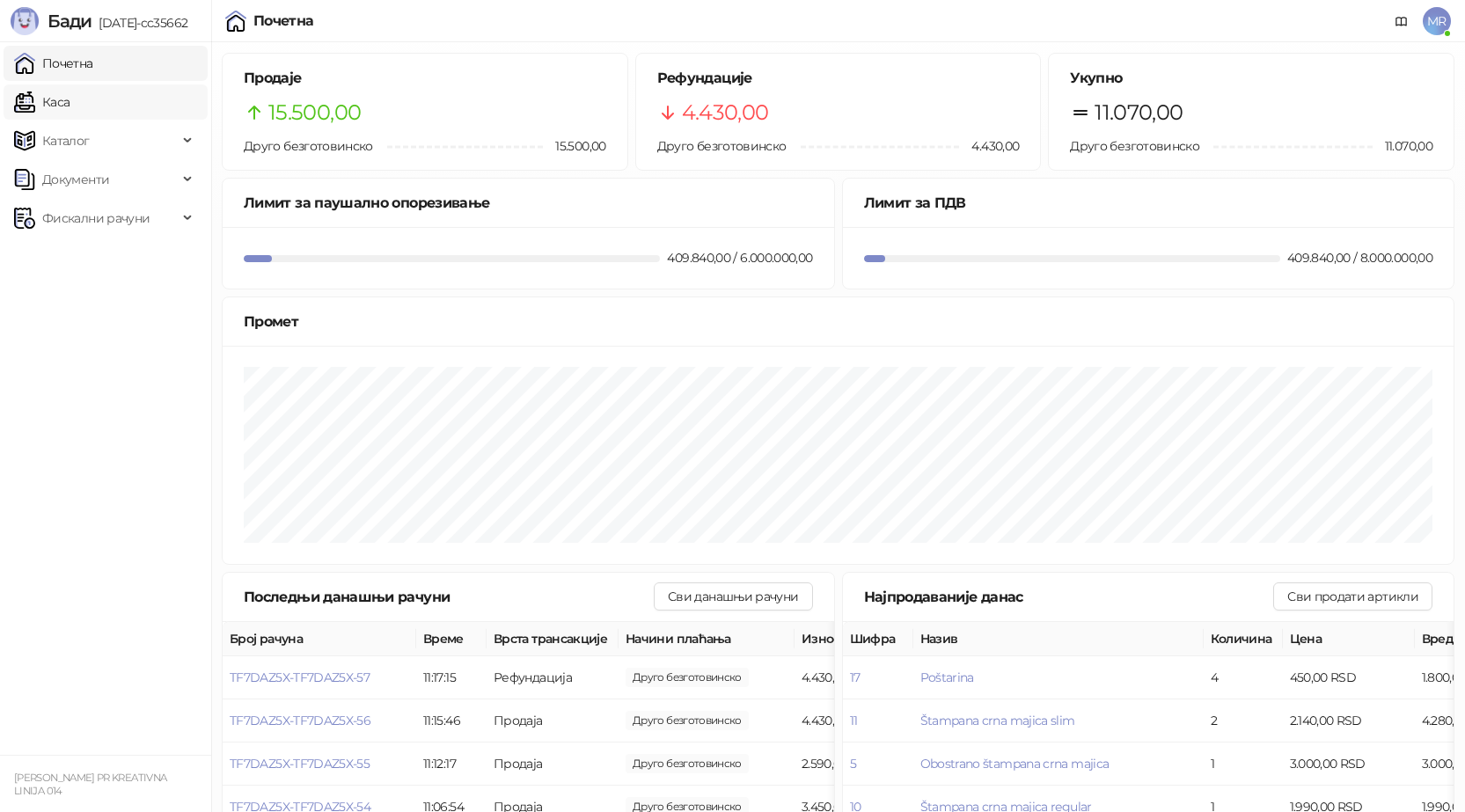
click at [64, 98] on link "Каса" at bounding box center [42, 102] width 56 height 36
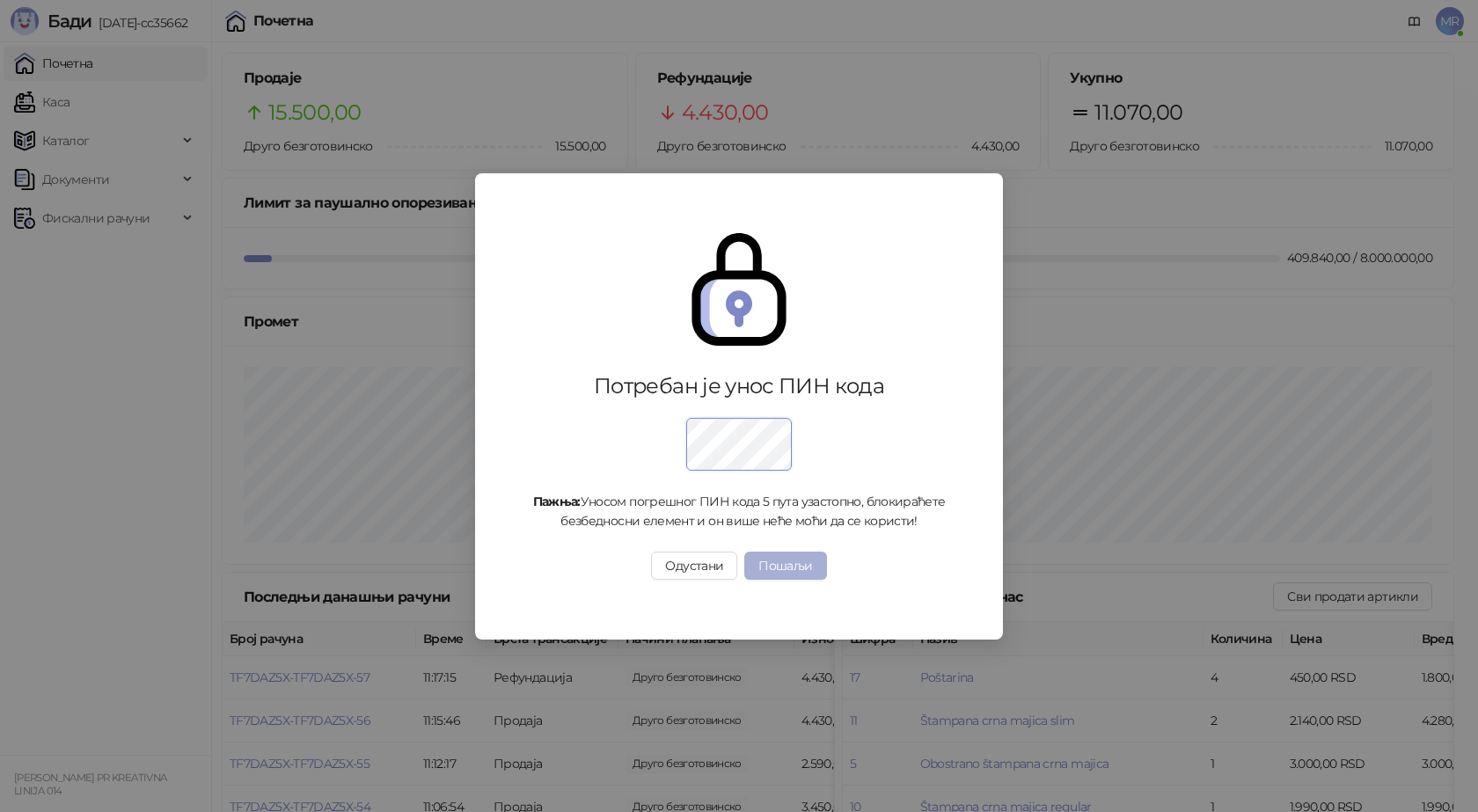
click at [781, 570] on button "Пошаљи" at bounding box center [785, 565] width 82 height 28
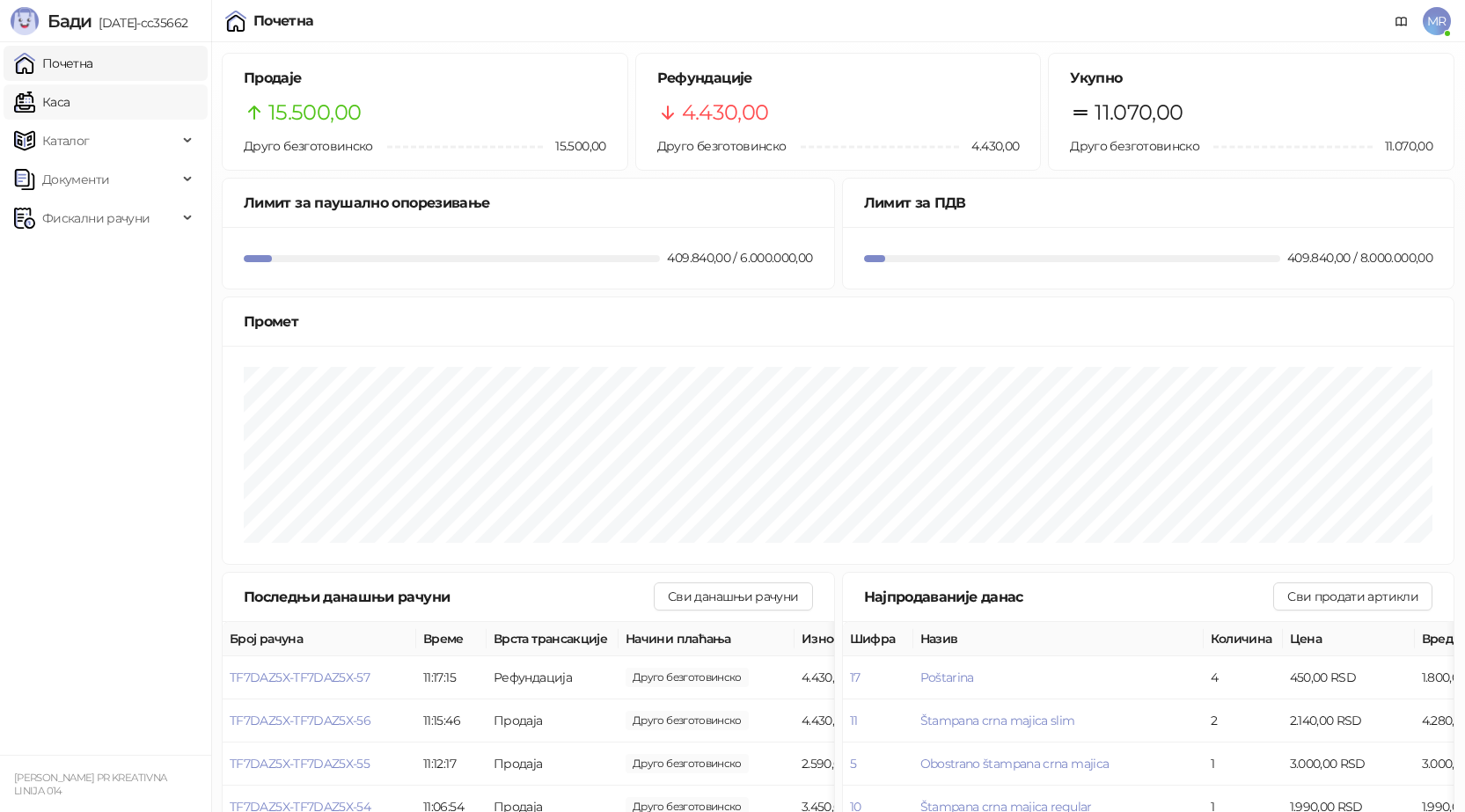
click at [68, 104] on link "Каса" at bounding box center [42, 102] width 56 height 36
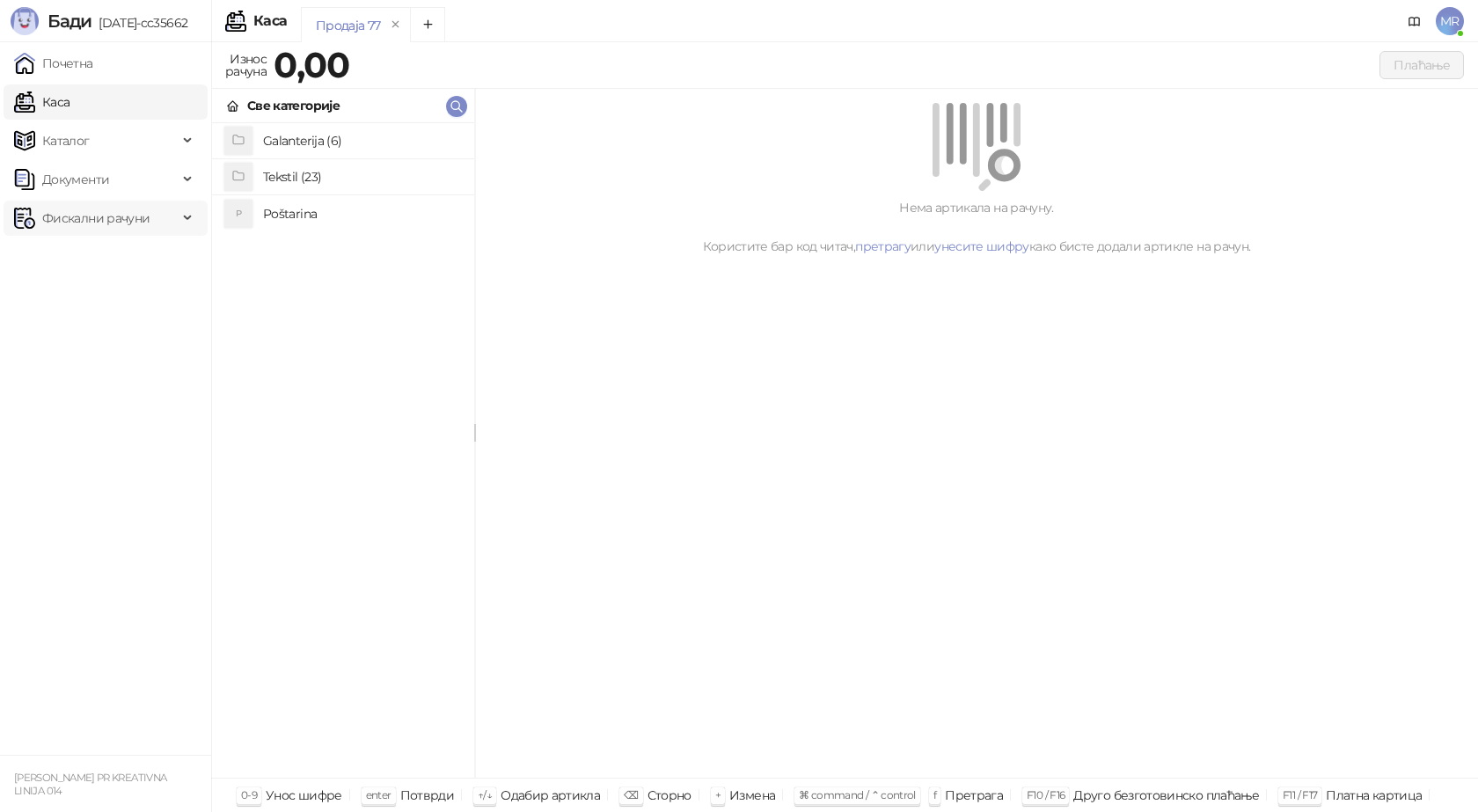
click at [110, 216] on span "Фискални рачуни" at bounding box center [96, 217] width 108 height 36
click at [106, 262] on link "Издати рачуни" at bounding box center [80, 257] width 118 height 36
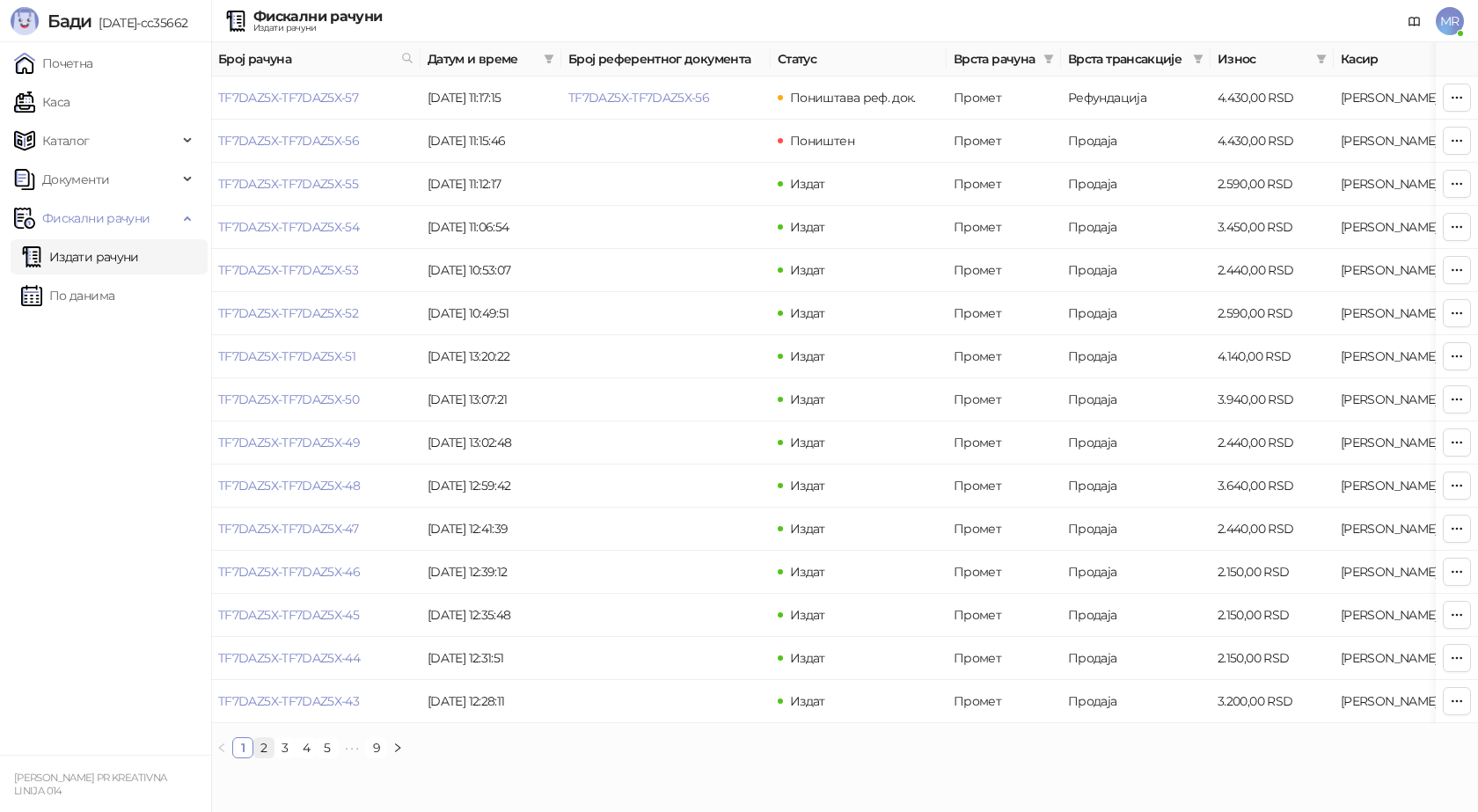
click at [266, 757] on link "2" at bounding box center [264, 748] width 19 height 19
click at [284, 757] on link "3" at bounding box center [285, 748] width 19 height 19
click at [316, 758] on li "4" at bounding box center [306, 748] width 21 height 21
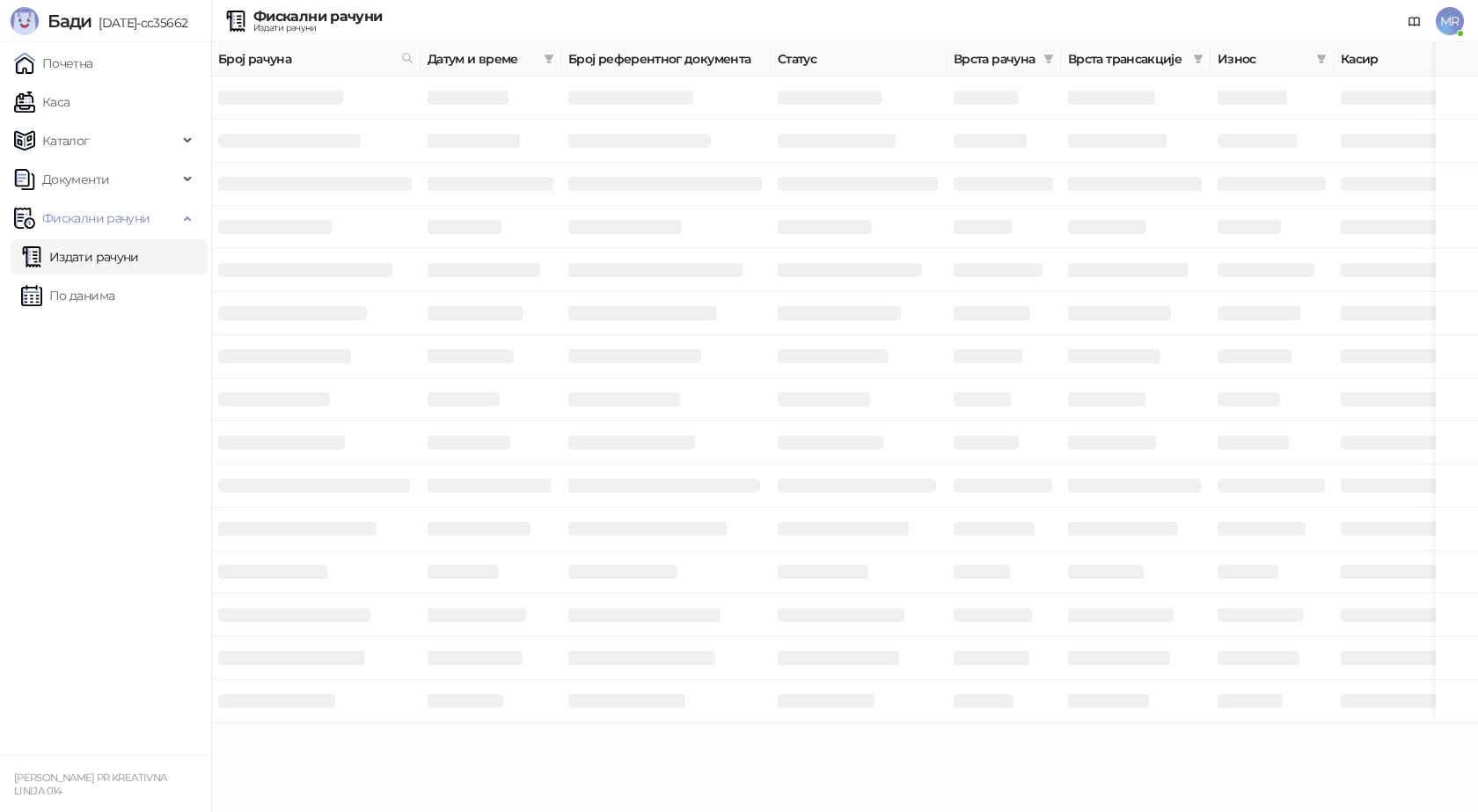
click at [1445, 22] on span "MR" at bounding box center [1449, 20] width 28 height 28
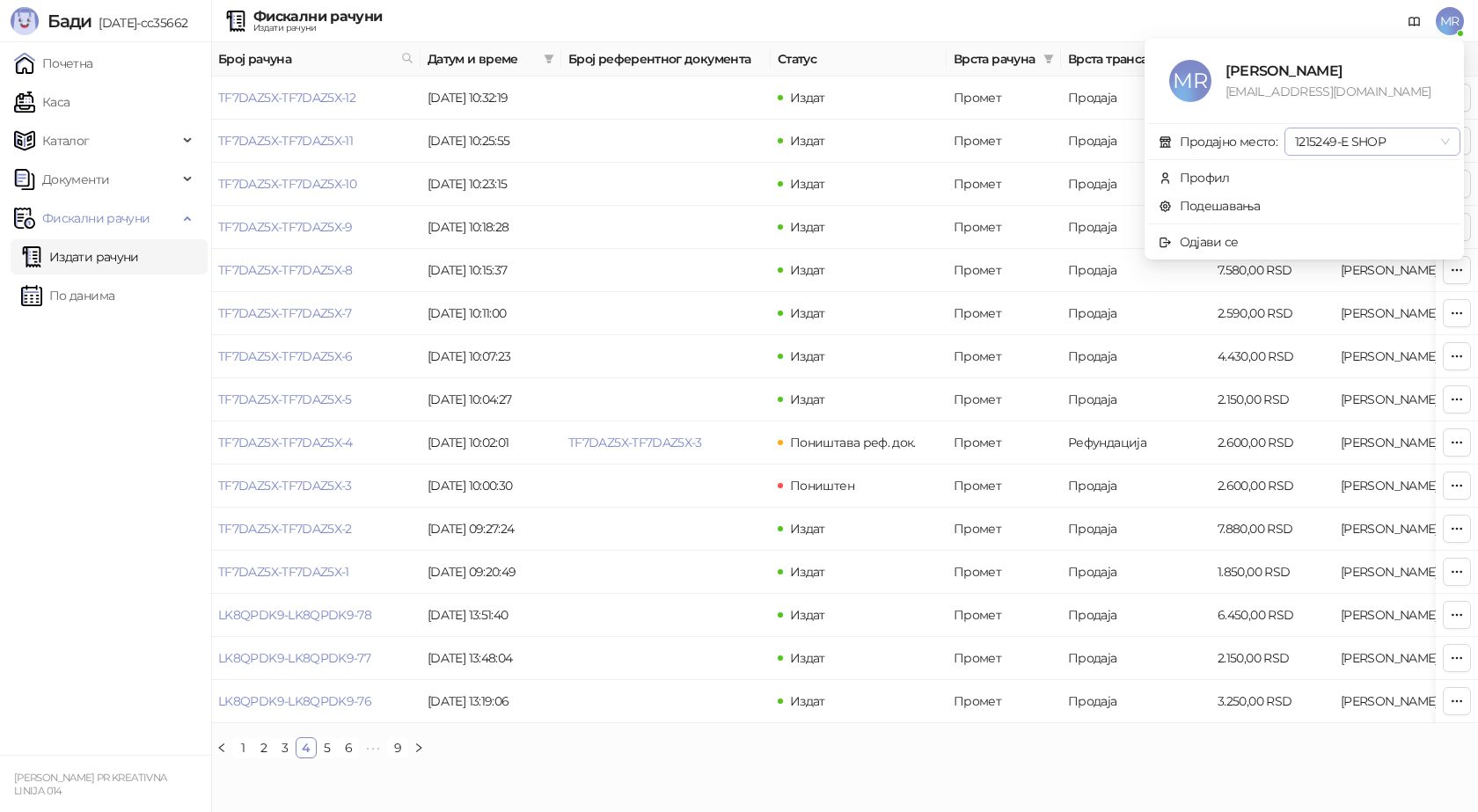
click at [1444, 135] on span "1215249-E SHOP" at bounding box center [1372, 141] width 155 height 26
click at [1201, 180] on div "Профил" at bounding box center [1205, 178] width 50 height 19
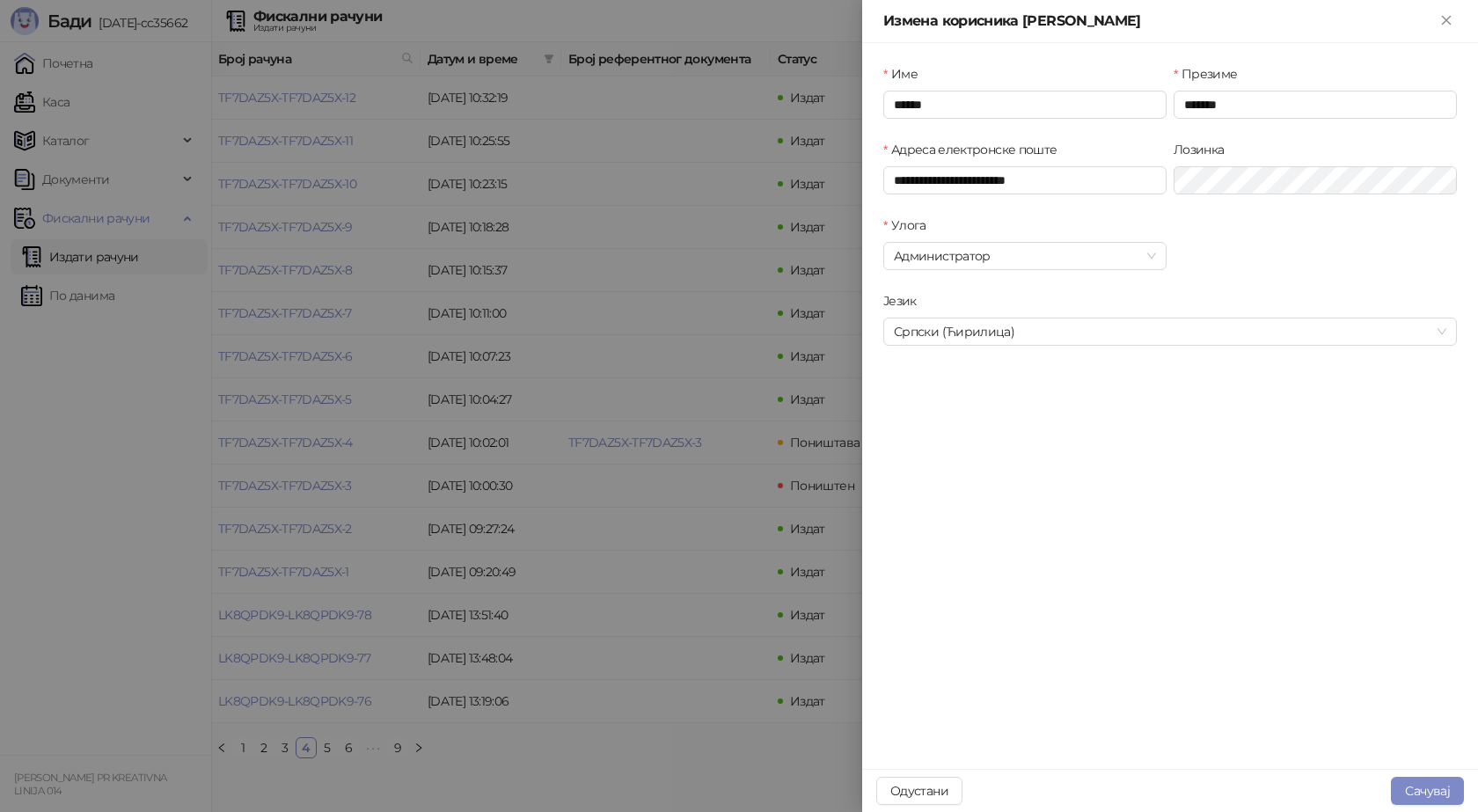
type input "**********"
click at [1149, 255] on span "Администратор" at bounding box center [1025, 255] width 262 height 26
click at [1449, 21] on icon "Close" at bounding box center [1446, 20] width 15 height 15
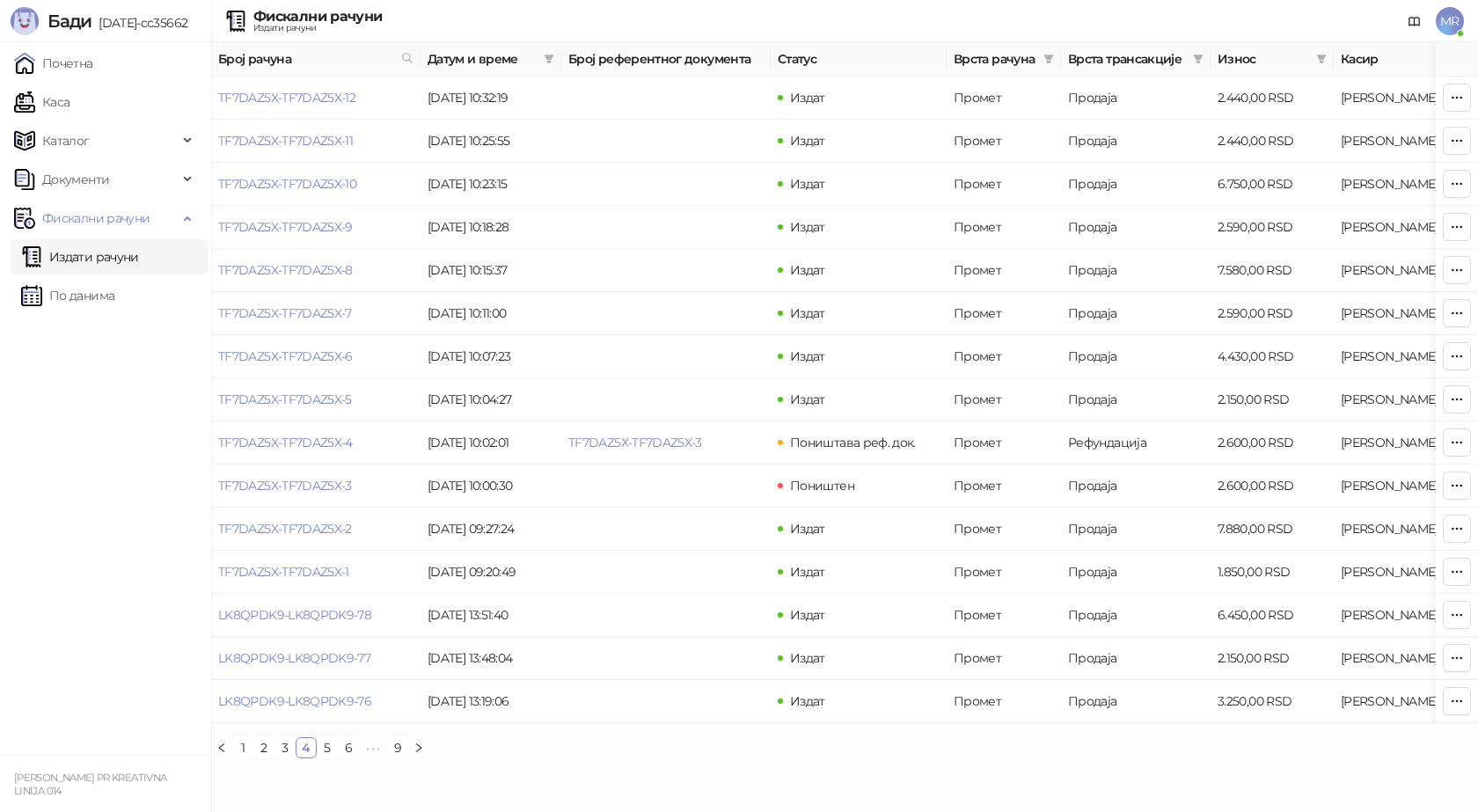
click at [29, 786] on small "MARIJA RAKOVIĆ PR KREATIVNA LINIJA 014" at bounding box center [90, 784] width 152 height 26
click at [1464, 23] on span "MR" at bounding box center [1449, 20] width 28 height 28
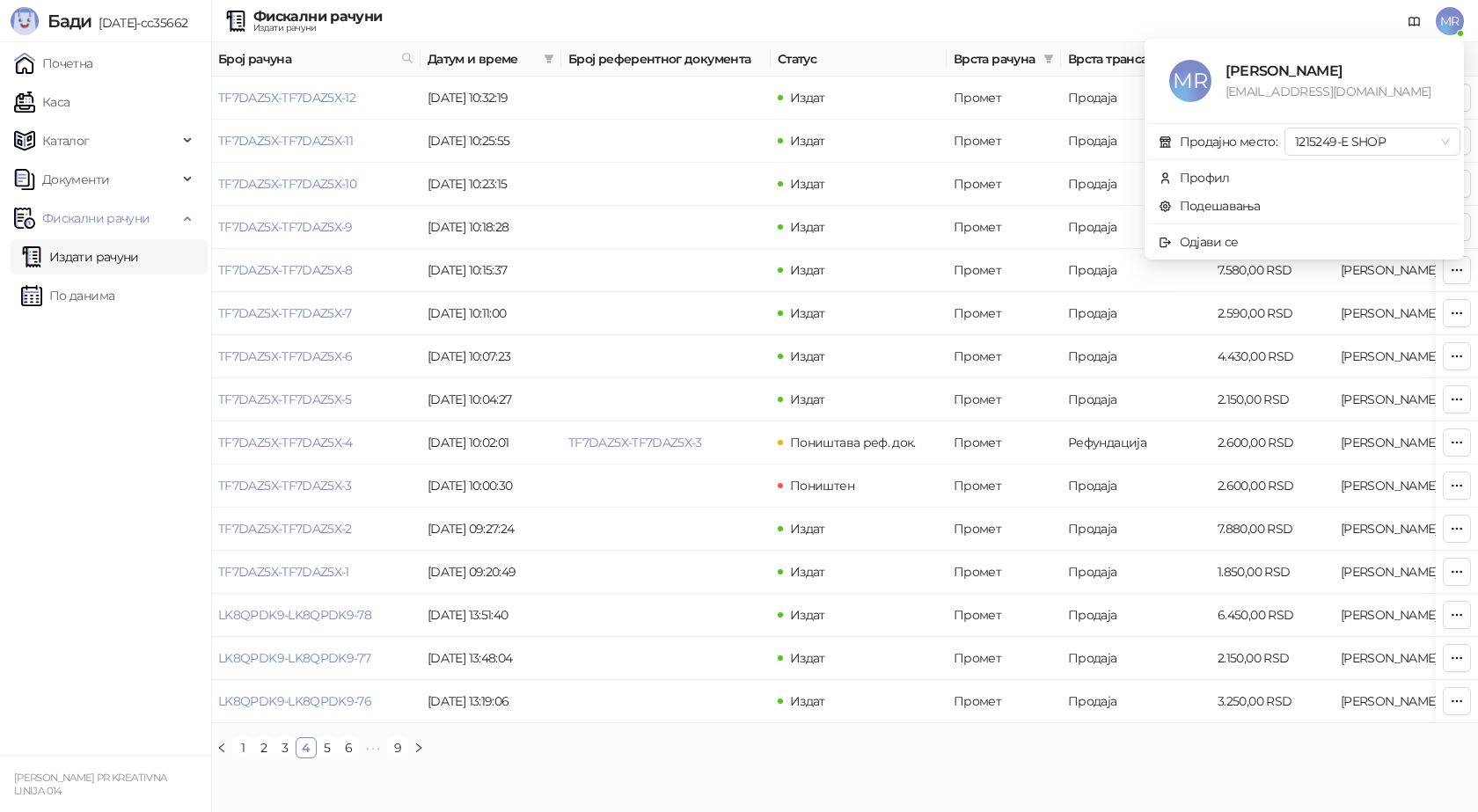
click at [915, 32] on div "Фискални рачуни Издати рачуни MR" at bounding box center [739, 21] width 1450 height 42
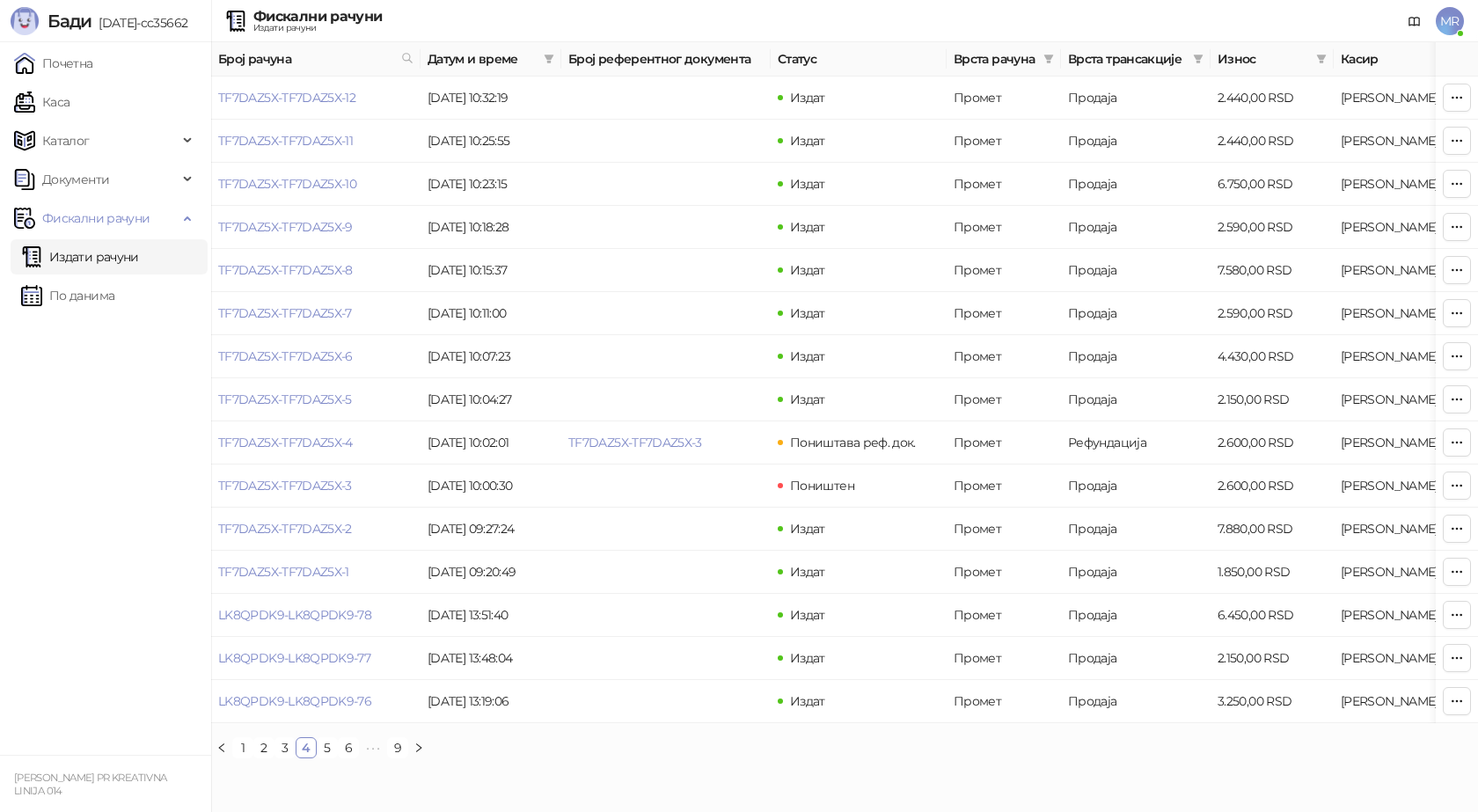
click at [1455, 25] on span "MR" at bounding box center [1449, 20] width 28 height 28
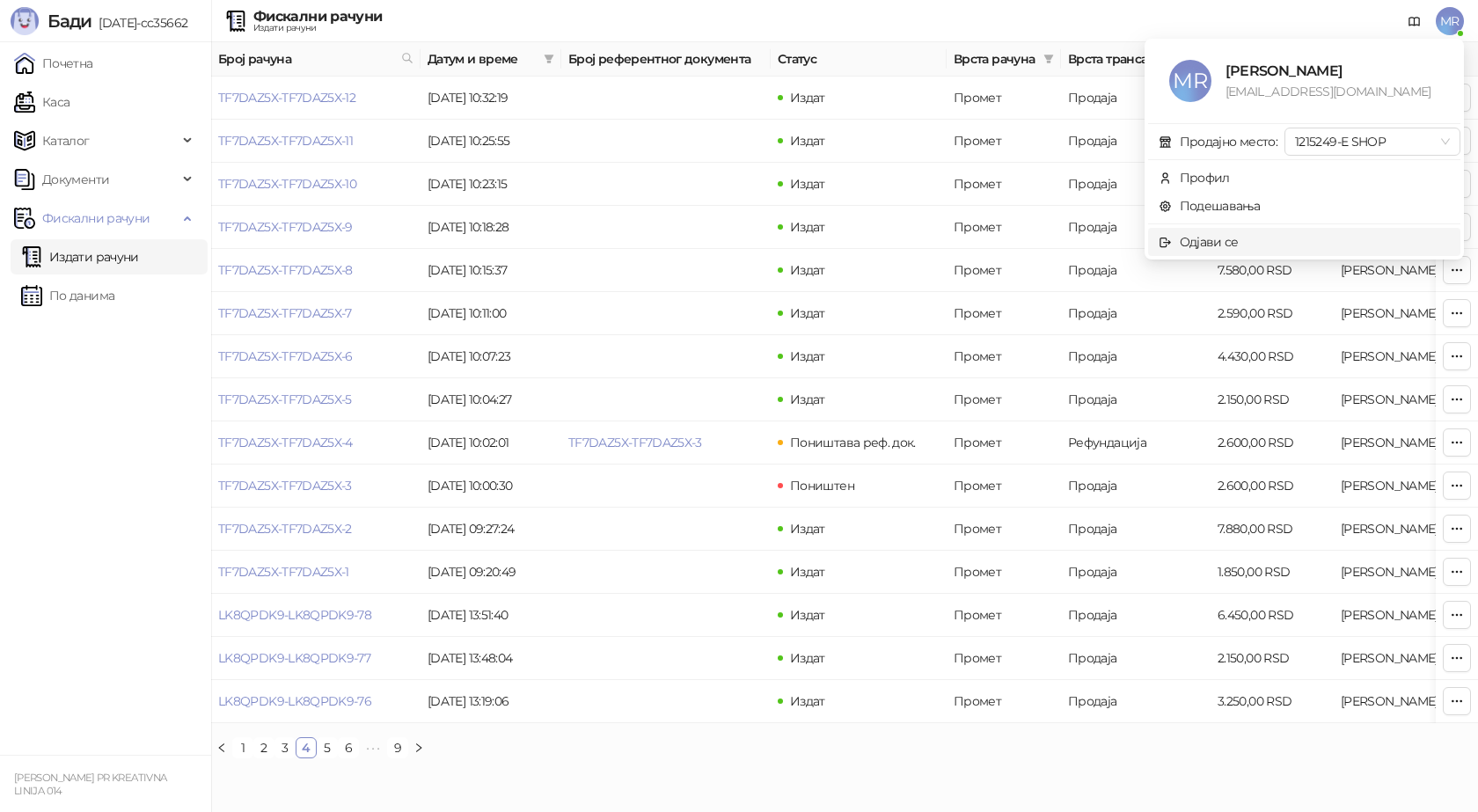
click at [1254, 238] on span "Одјави се" at bounding box center [1304, 241] width 292 height 19
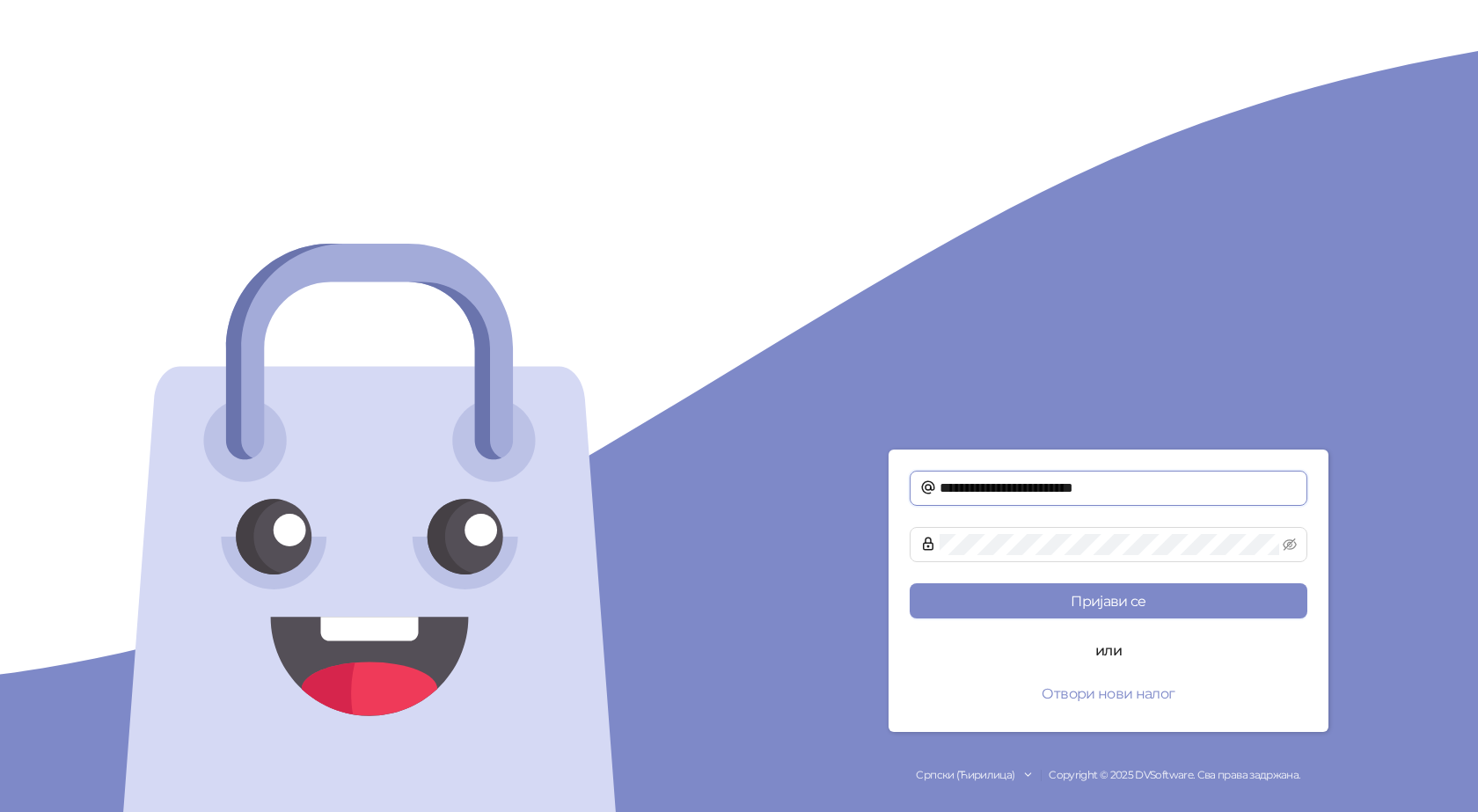
click at [1099, 493] on input "**********" at bounding box center [1118, 489] width 357 height 21
type input "**********"
click at [1286, 542] on icon "eye-invisible" at bounding box center [1289, 545] width 14 height 13
click at [1286, 542] on icon "eye" at bounding box center [1289, 545] width 14 height 11
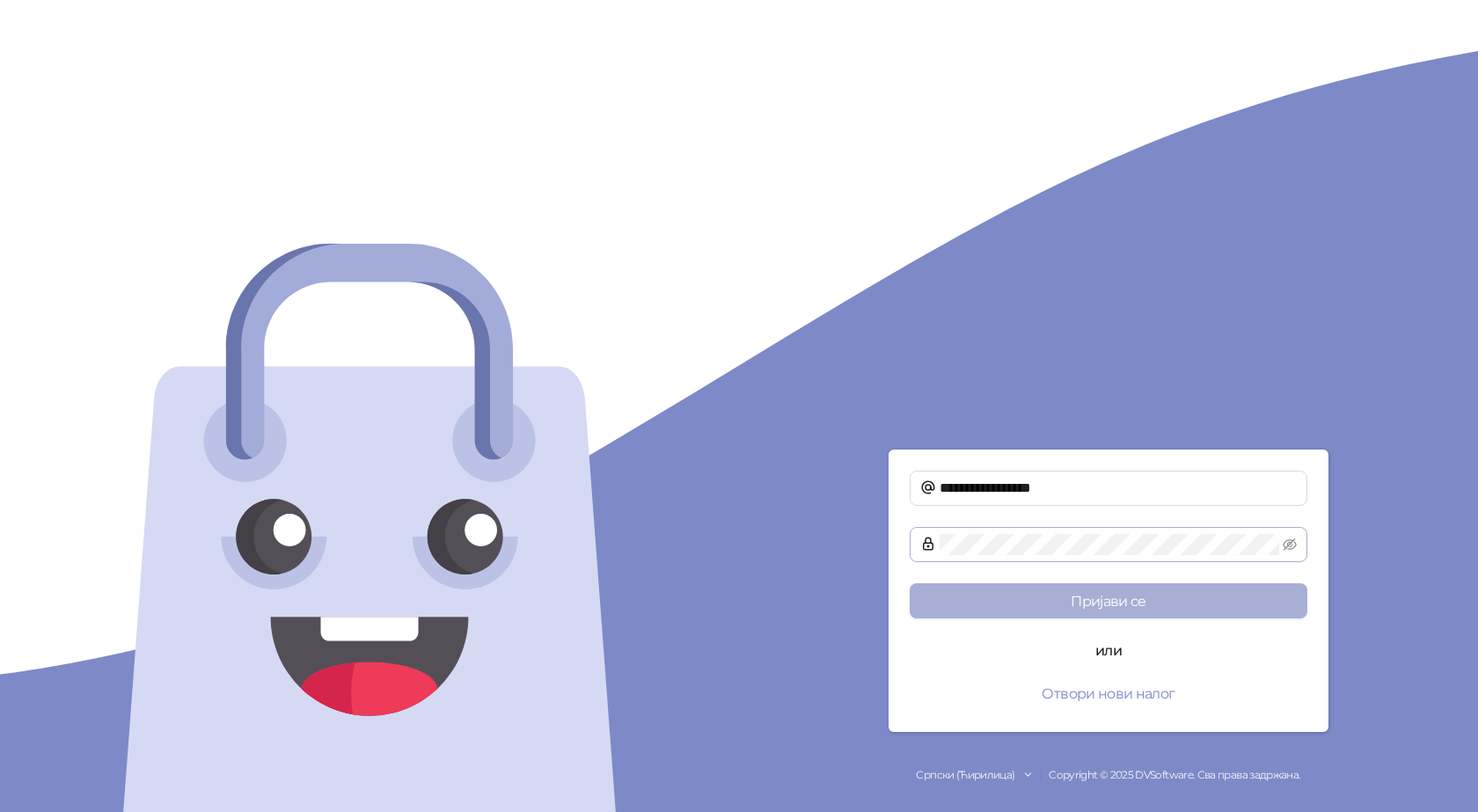
click at [1063, 590] on button "Пријави се" at bounding box center [1108, 600] width 397 height 36
